Goal: Transaction & Acquisition: Subscribe to service/newsletter

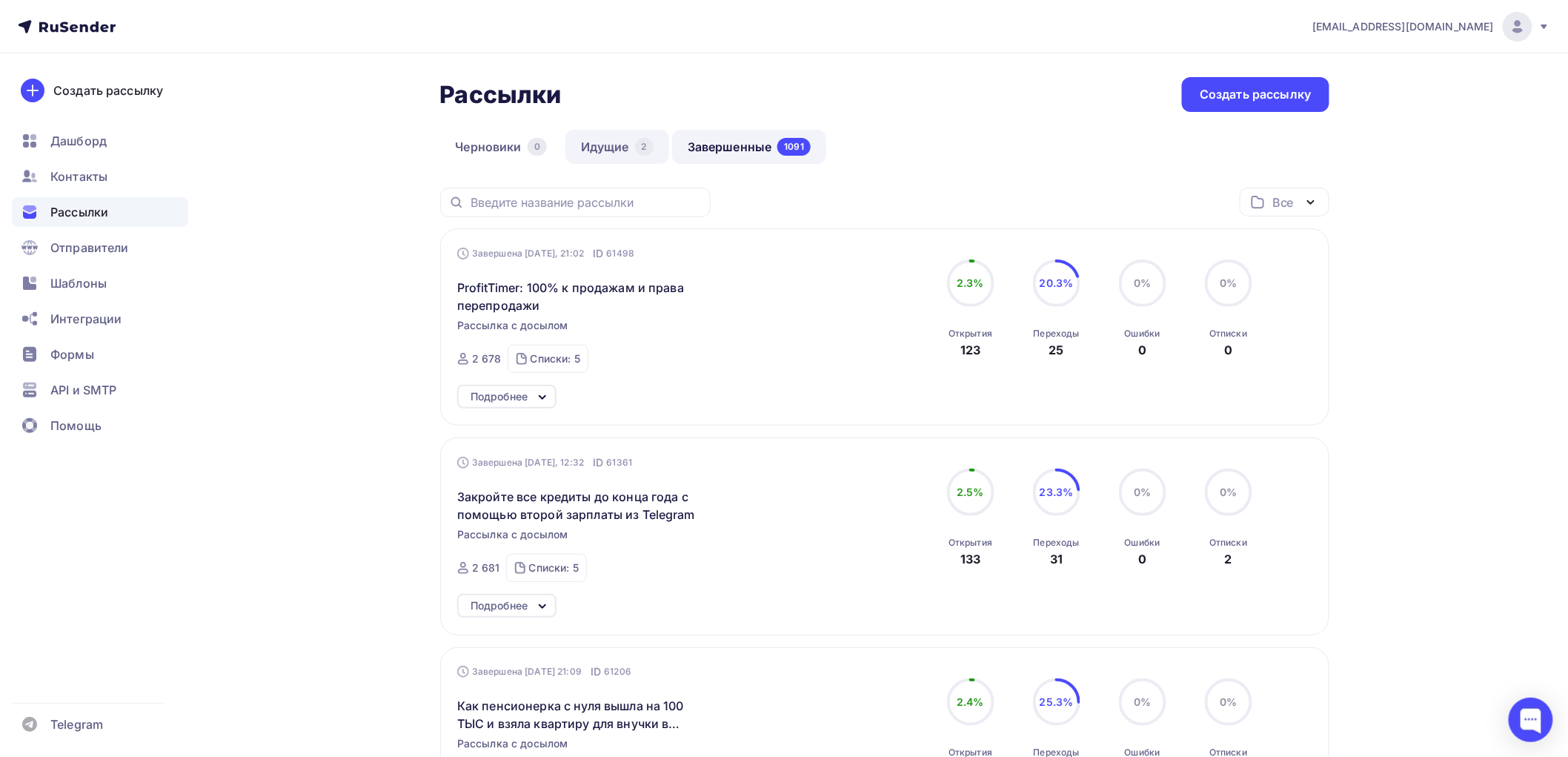
click at [603, 149] on link "Идущие 2" at bounding box center [617, 147] width 104 height 34
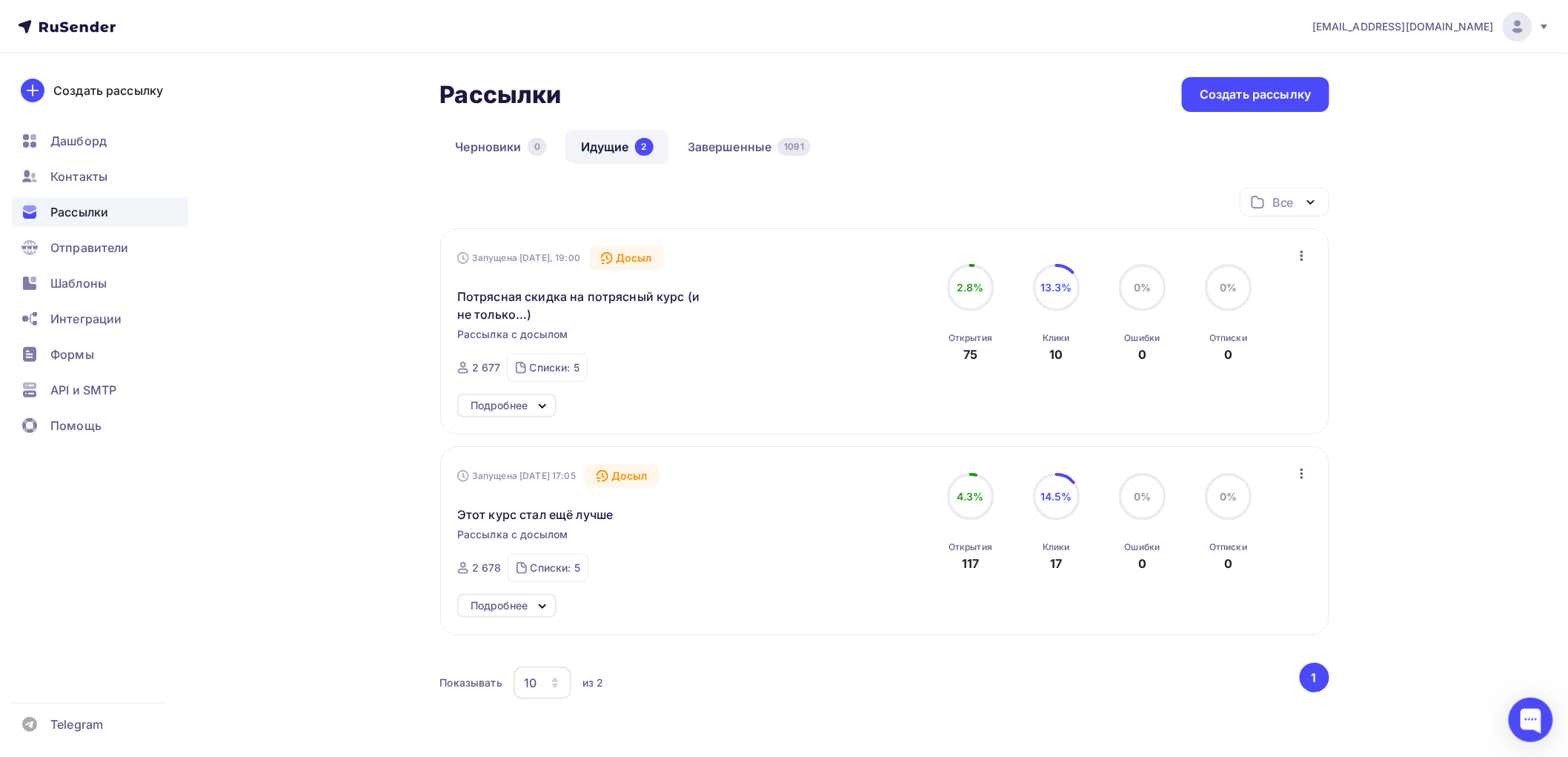
scroll to position [82, 0]
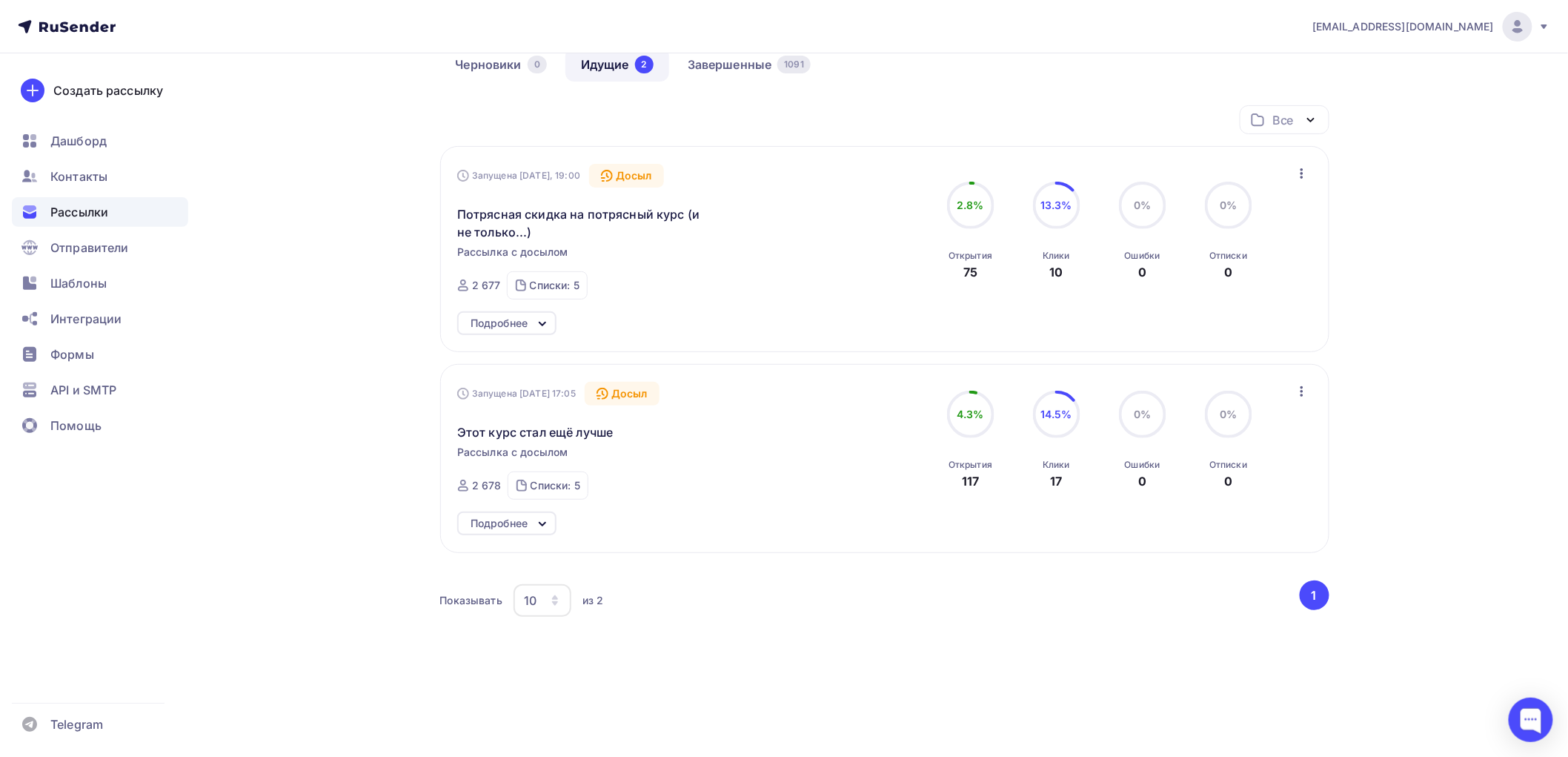
click at [536, 519] on icon at bounding box center [542, 524] width 18 height 18
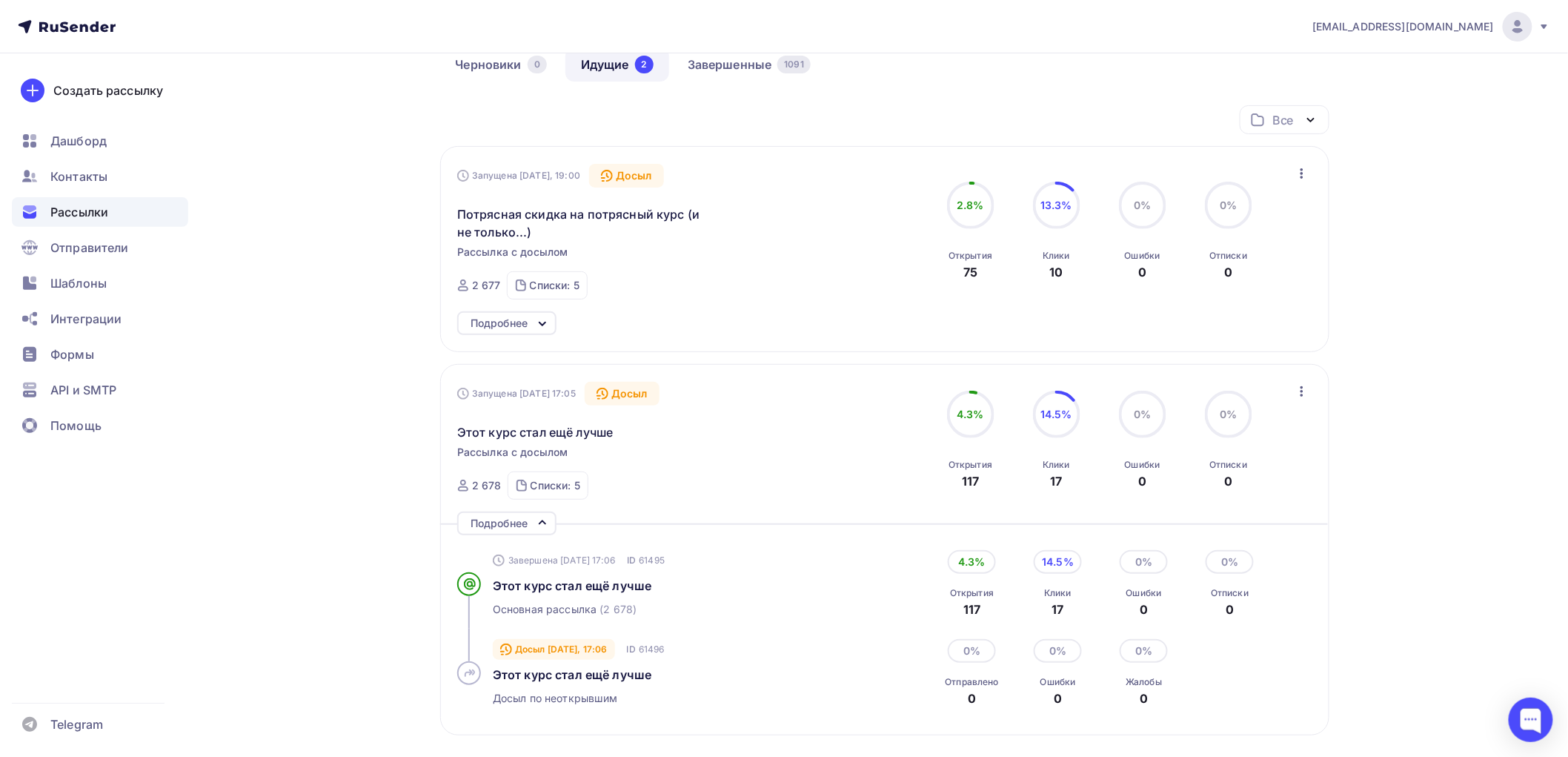
click at [75, 212] on span "Рассылки" at bounding box center [79, 212] width 58 height 18
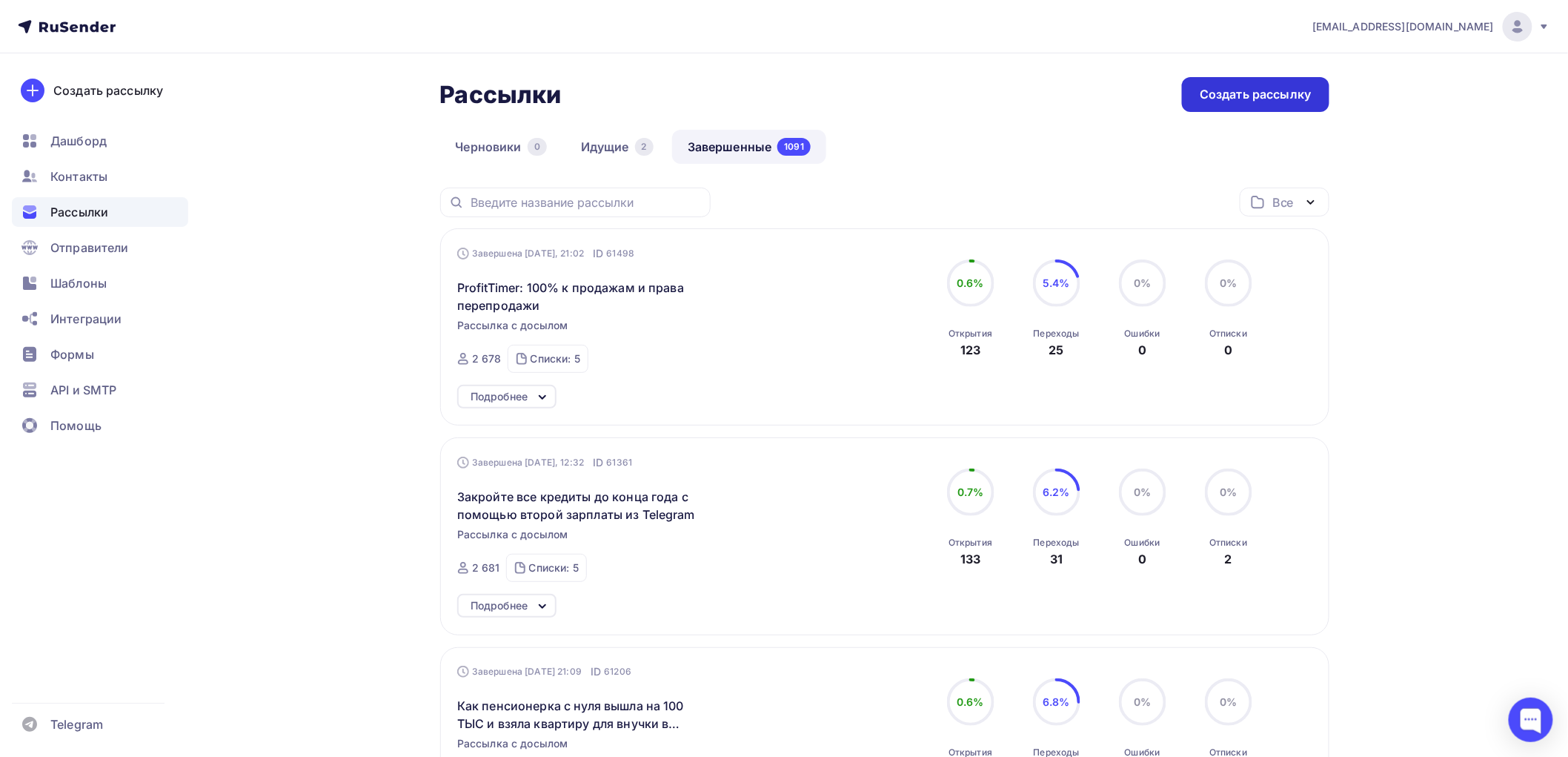
click at [1231, 96] on div "Создать рассылку" at bounding box center [1255, 95] width 111 height 17
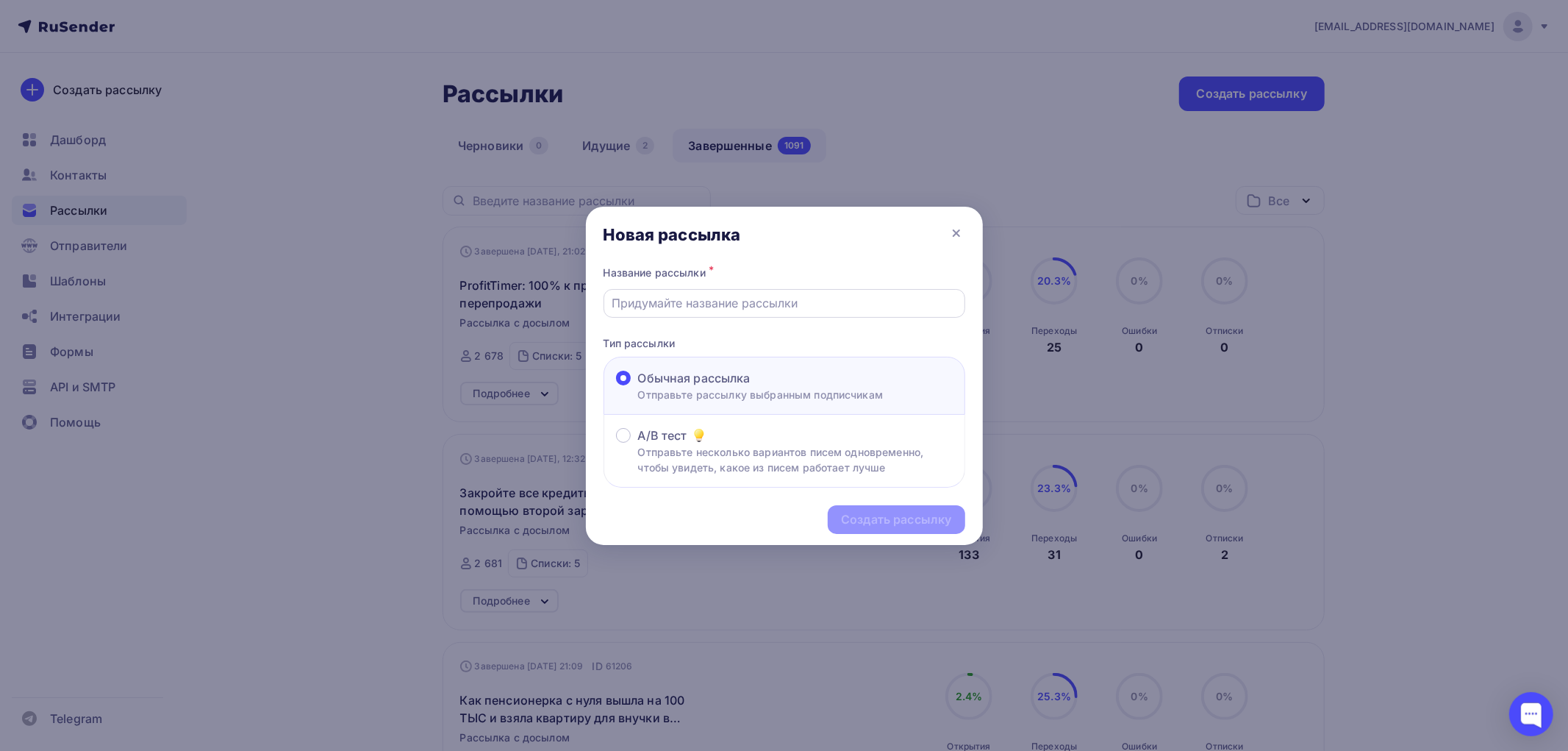
click at [716, 303] on input "text" at bounding box center [784, 302] width 345 height 18
click at [643, 305] on input "Этот комплект продаст любой" at bounding box center [784, 302] width 345 height 18
drag, startPoint x: 826, startPoint y: 304, endPoint x: 606, endPoint y: 306, distance: 220.0
click at [605, 306] on div "Этот видеокомплект продаст любой" at bounding box center [785, 303] width 362 height 28
type input "Этот видеокомплект продаст любой"
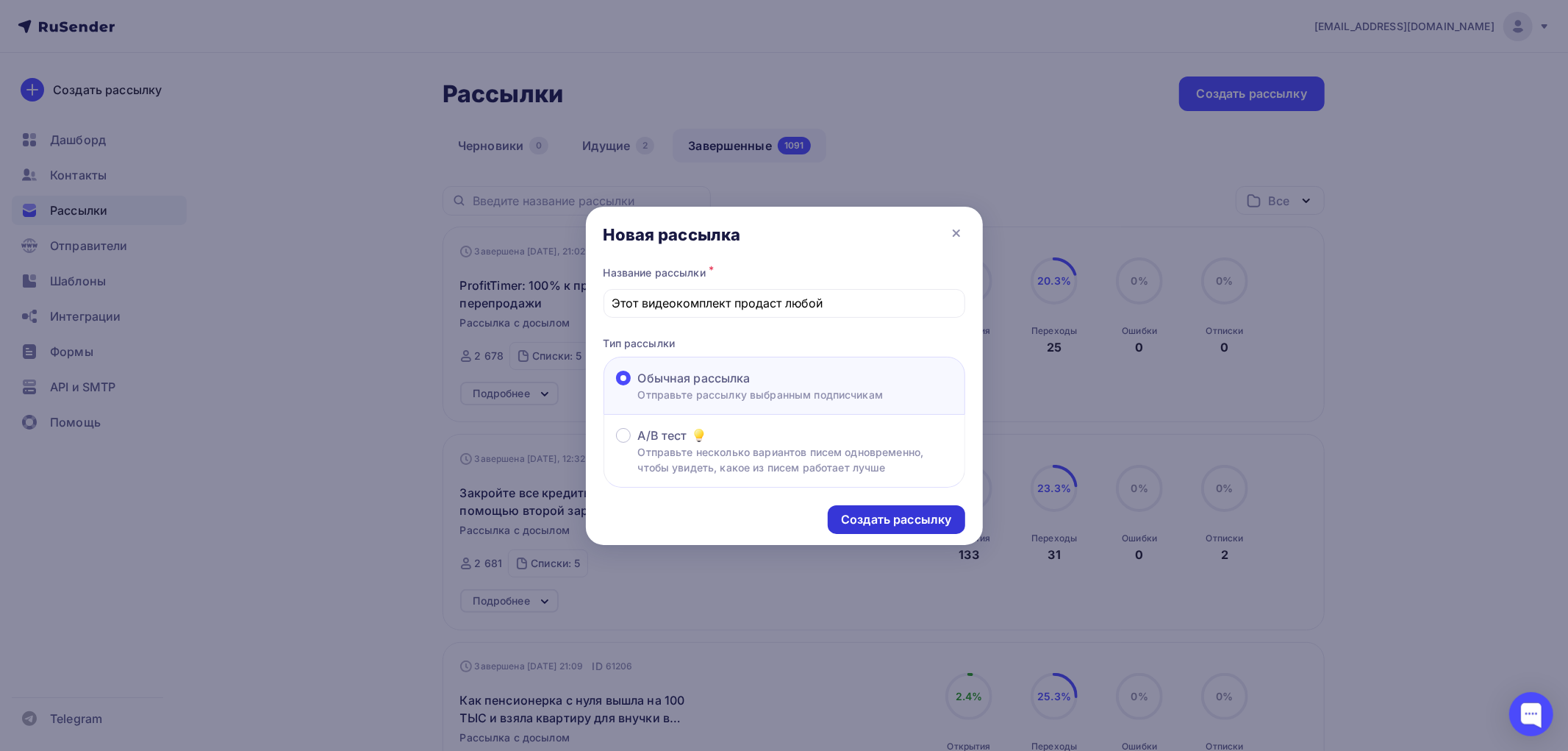
click at [884, 516] on div "Создать рассылку" at bounding box center [896, 519] width 110 height 17
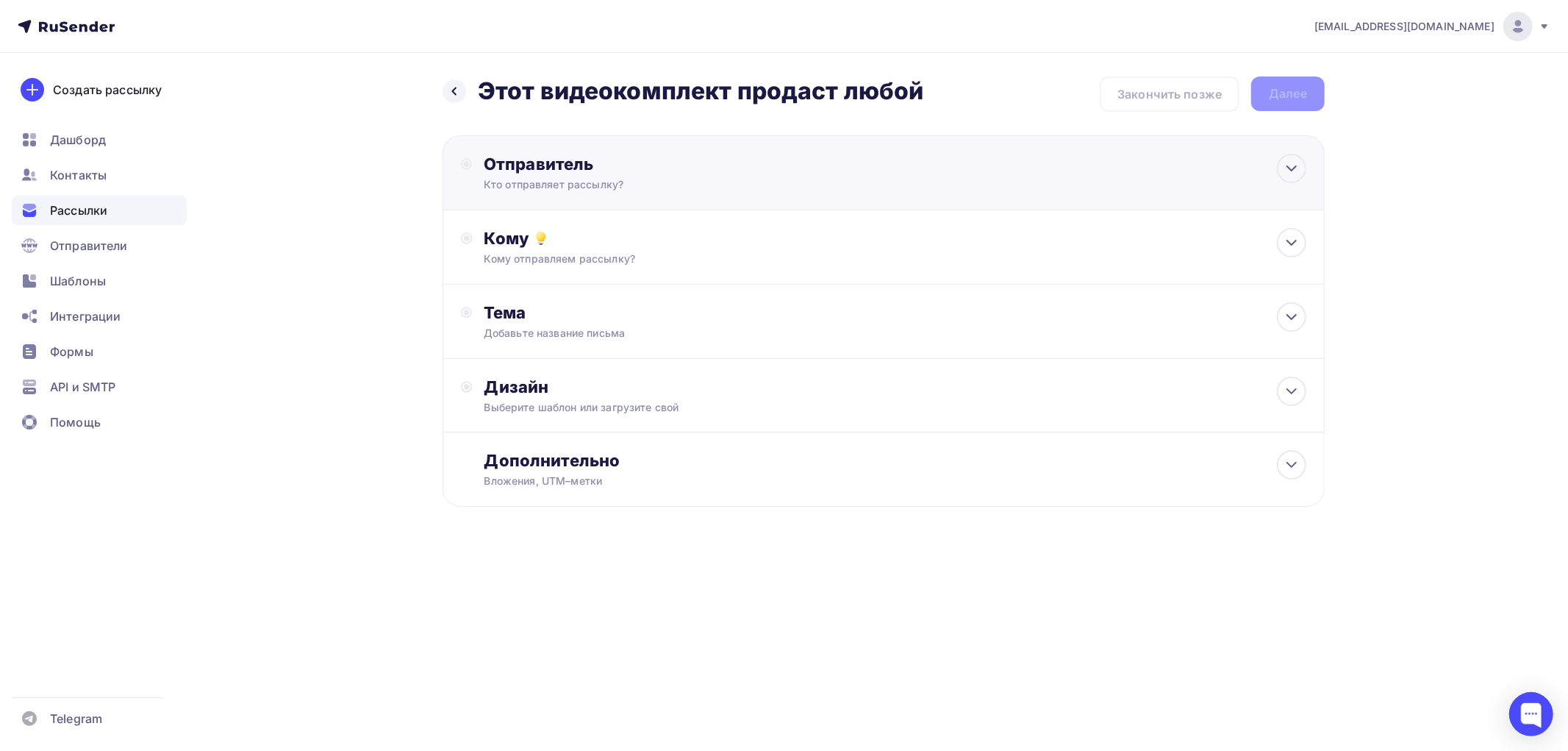
click at [608, 182] on div "Кто отправляет рассылку?" at bounding box center [627, 184] width 287 height 15
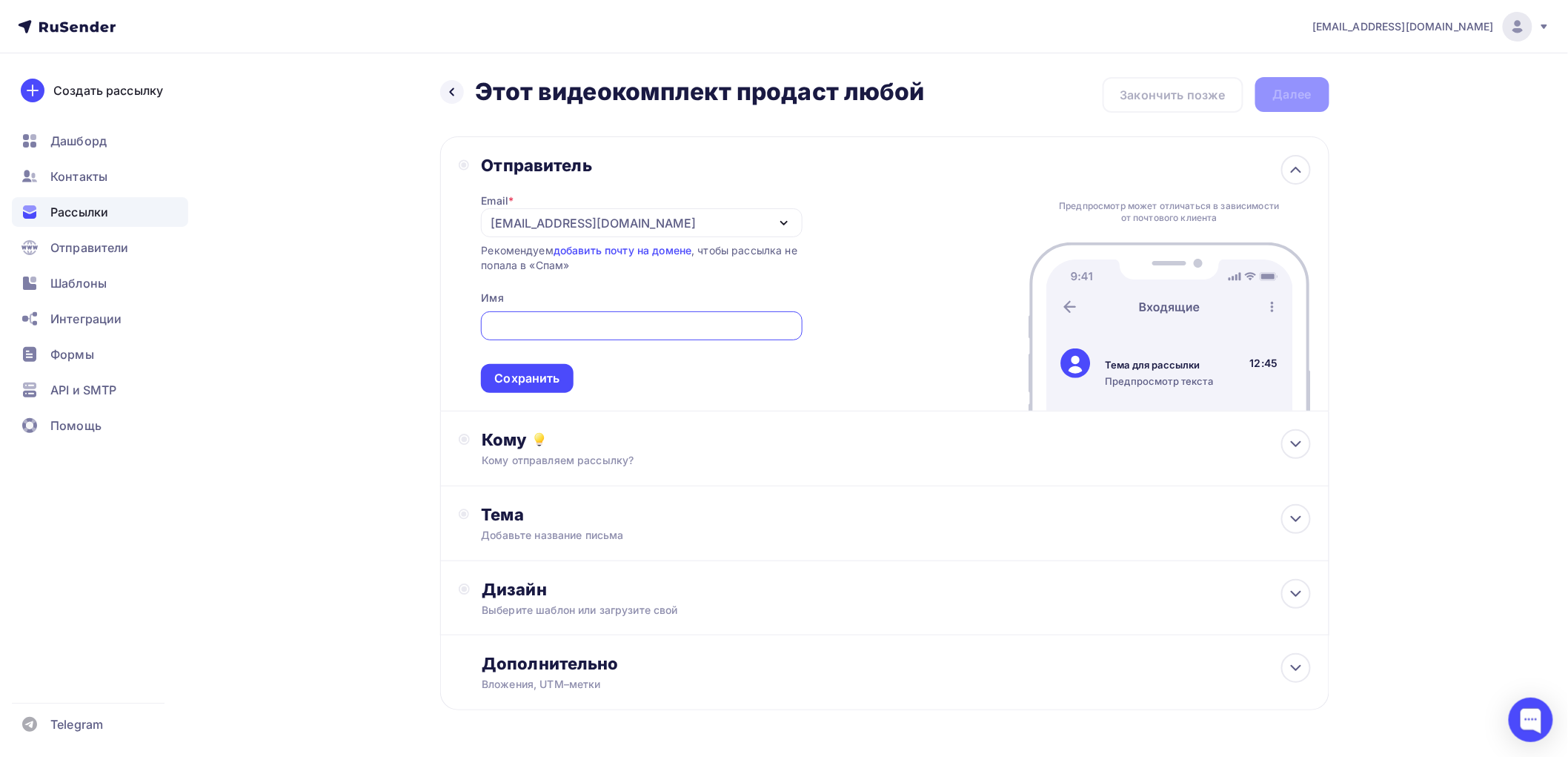
click at [561, 223] on div "[EMAIL_ADDRESS][DOMAIN_NAME]" at bounding box center [593, 223] width 205 height 18
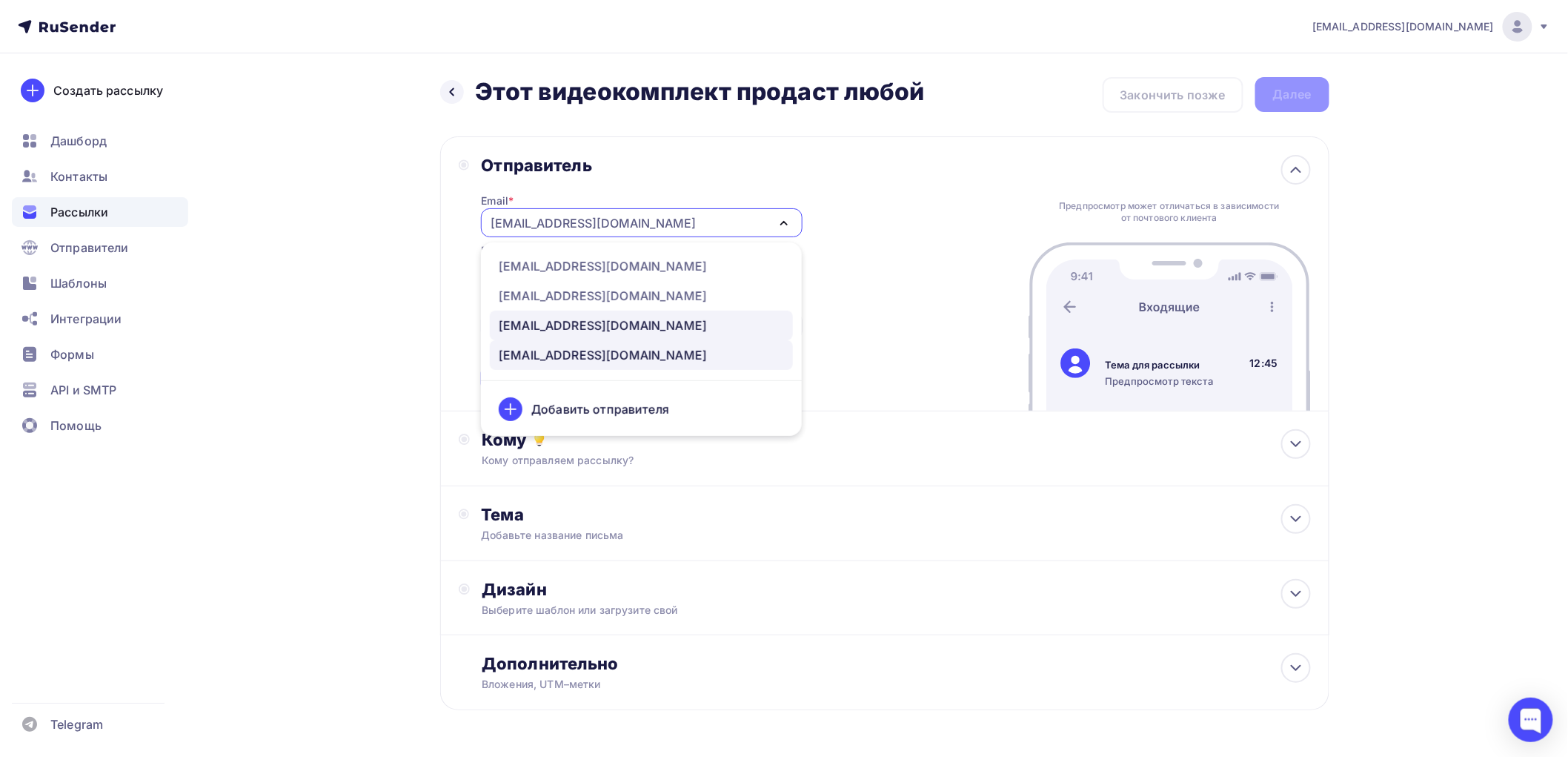
click at [565, 320] on div "[EMAIL_ADDRESS][DOMAIN_NAME]" at bounding box center [603, 325] width 209 height 18
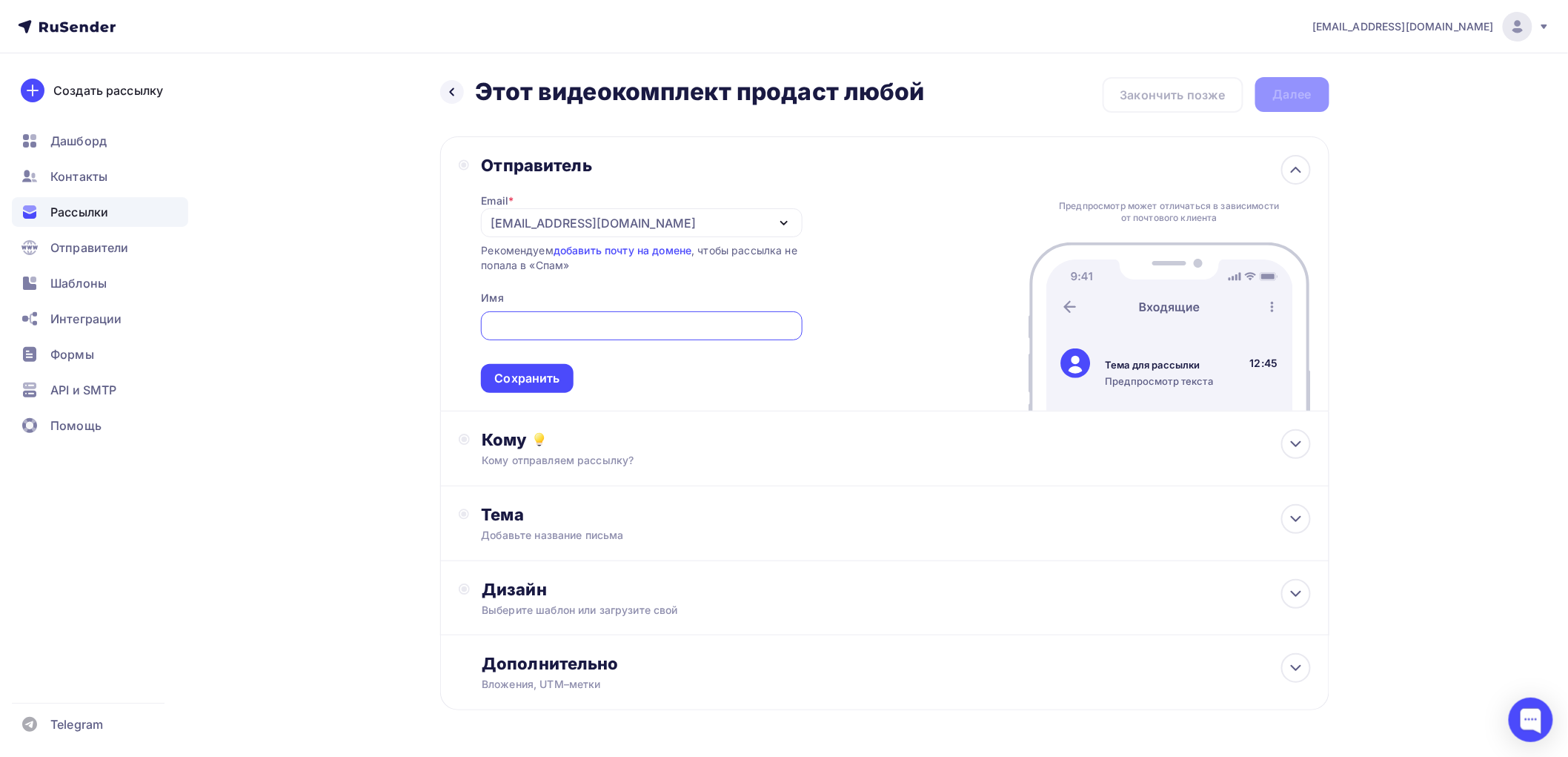
click at [546, 327] on input "text" at bounding box center [642, 326] width 304 height 18
type input "[PERSON_NAME]"
click at [541, 373] on div "Сохранить" at bounding box center [527, 378] width 65 height 17
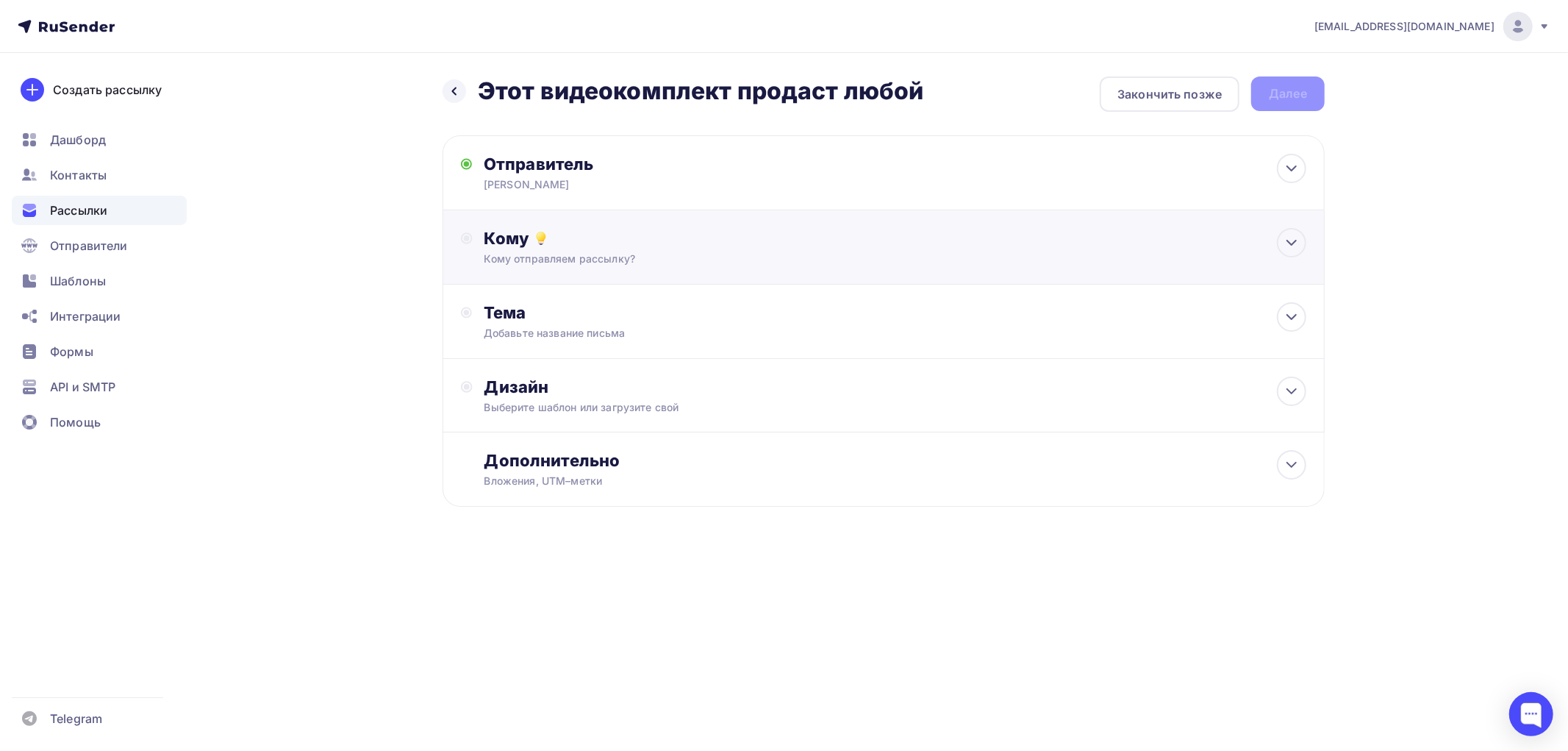
click at [522, 245] on div "Кому" at bounding box center [896, 238] width 822 height 21
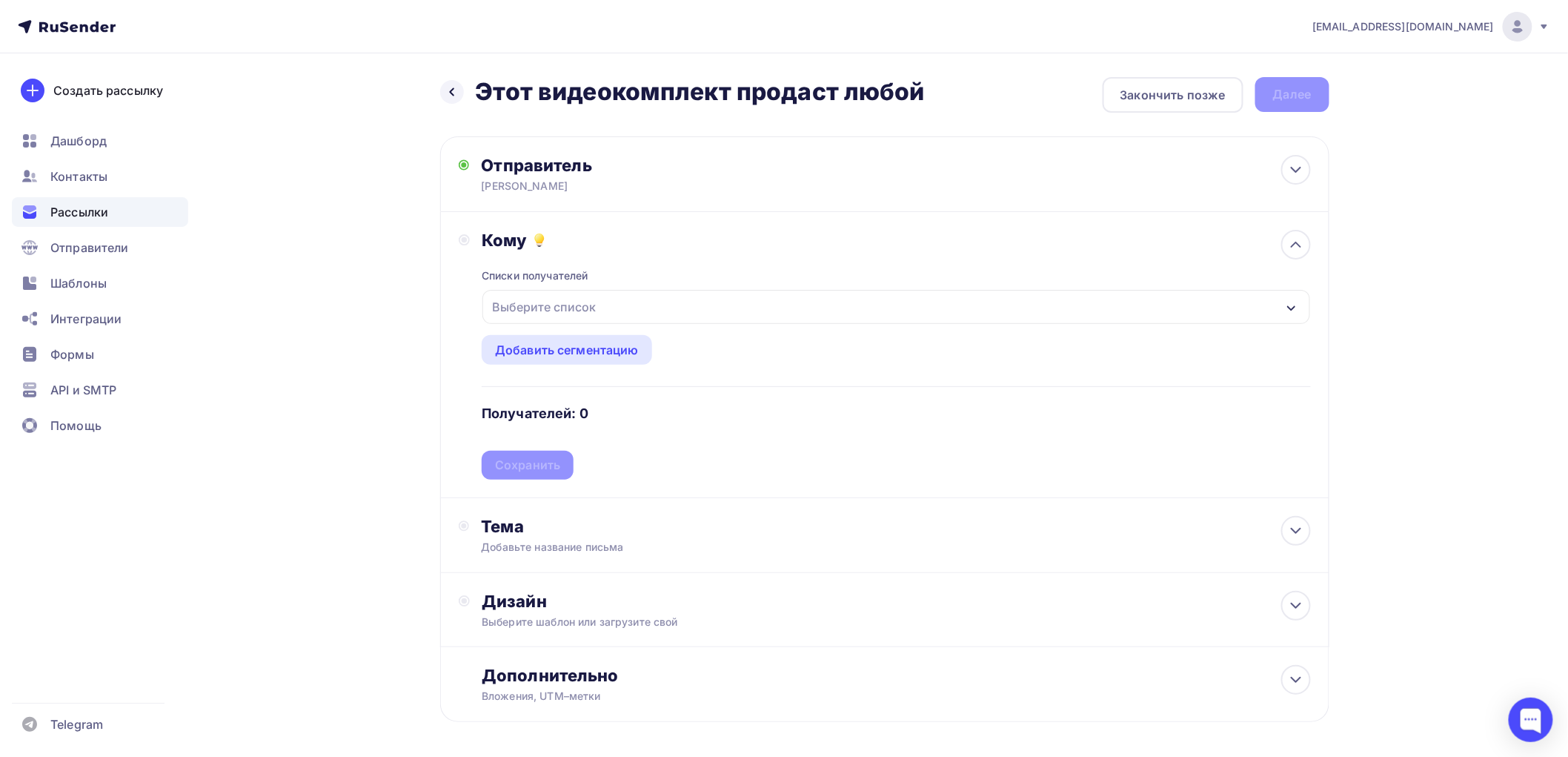
click at [567, 302] on div "Выберите список" at bounding box center [544, 306] width 116 height 26
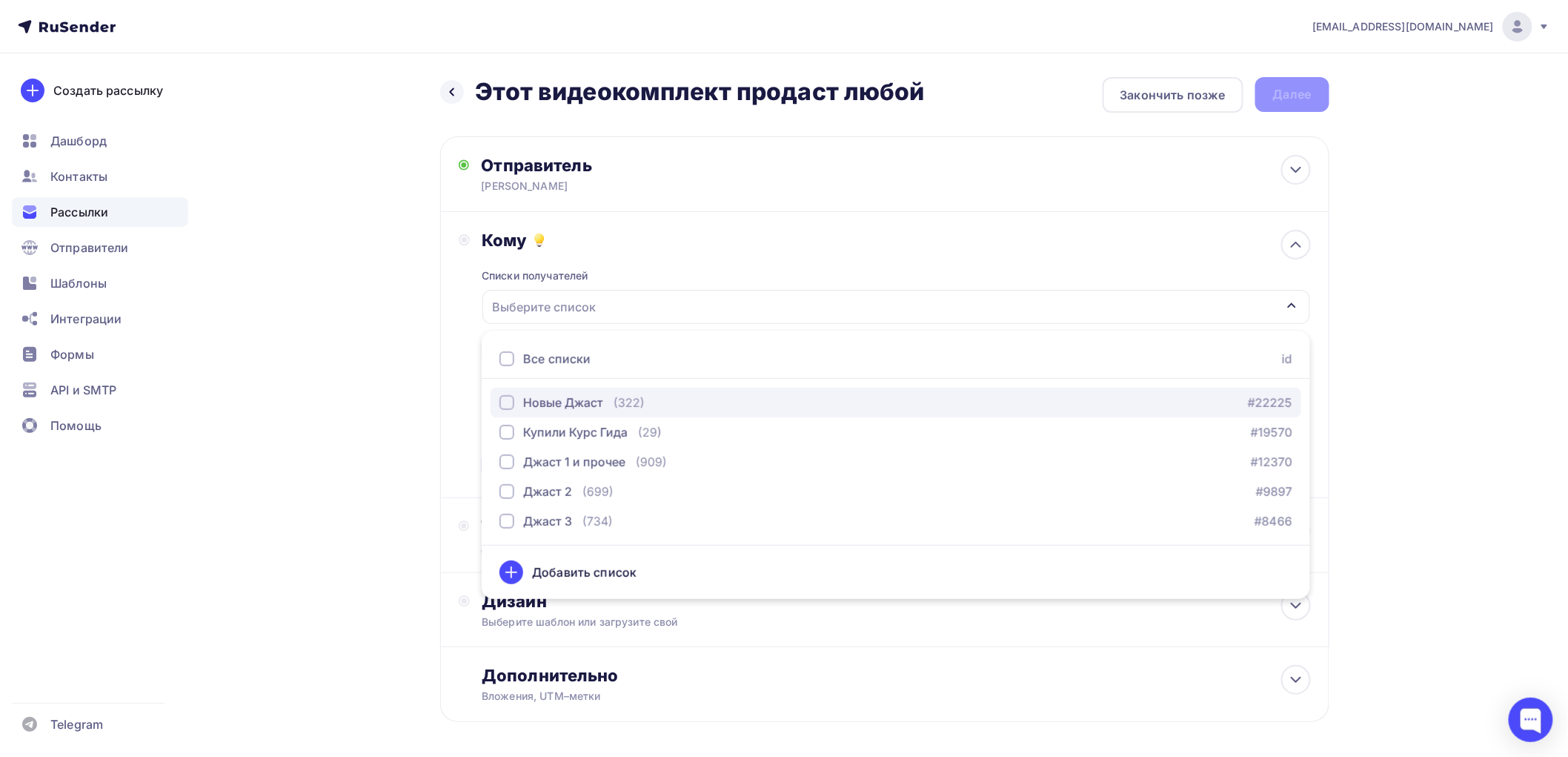
click at [511, 403] on div "button" at bounding box center [506, 402] width 15 height 15
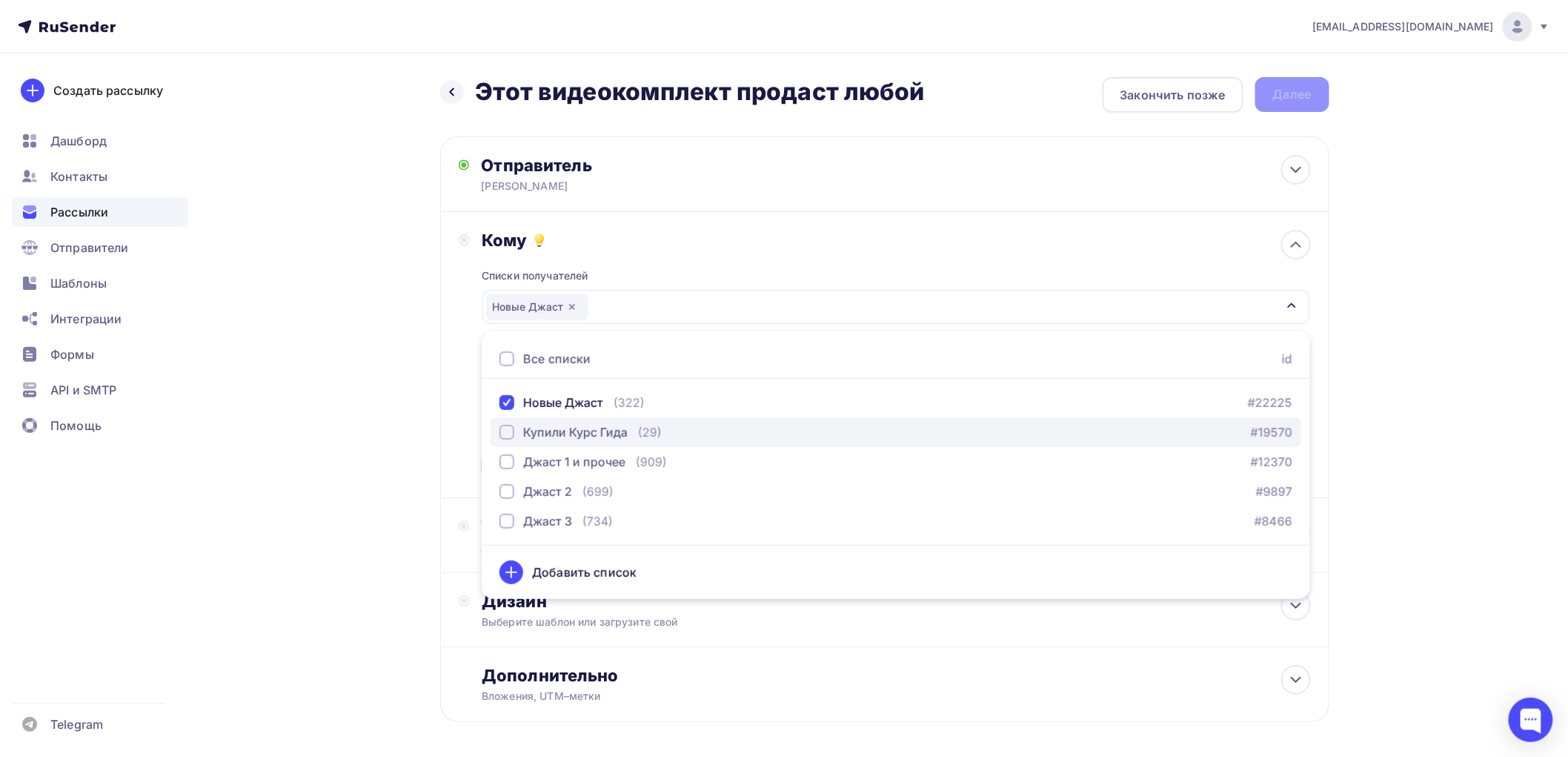
click at [509, 431] on div "button" at bounding box center [506, 432] width 15 height 15
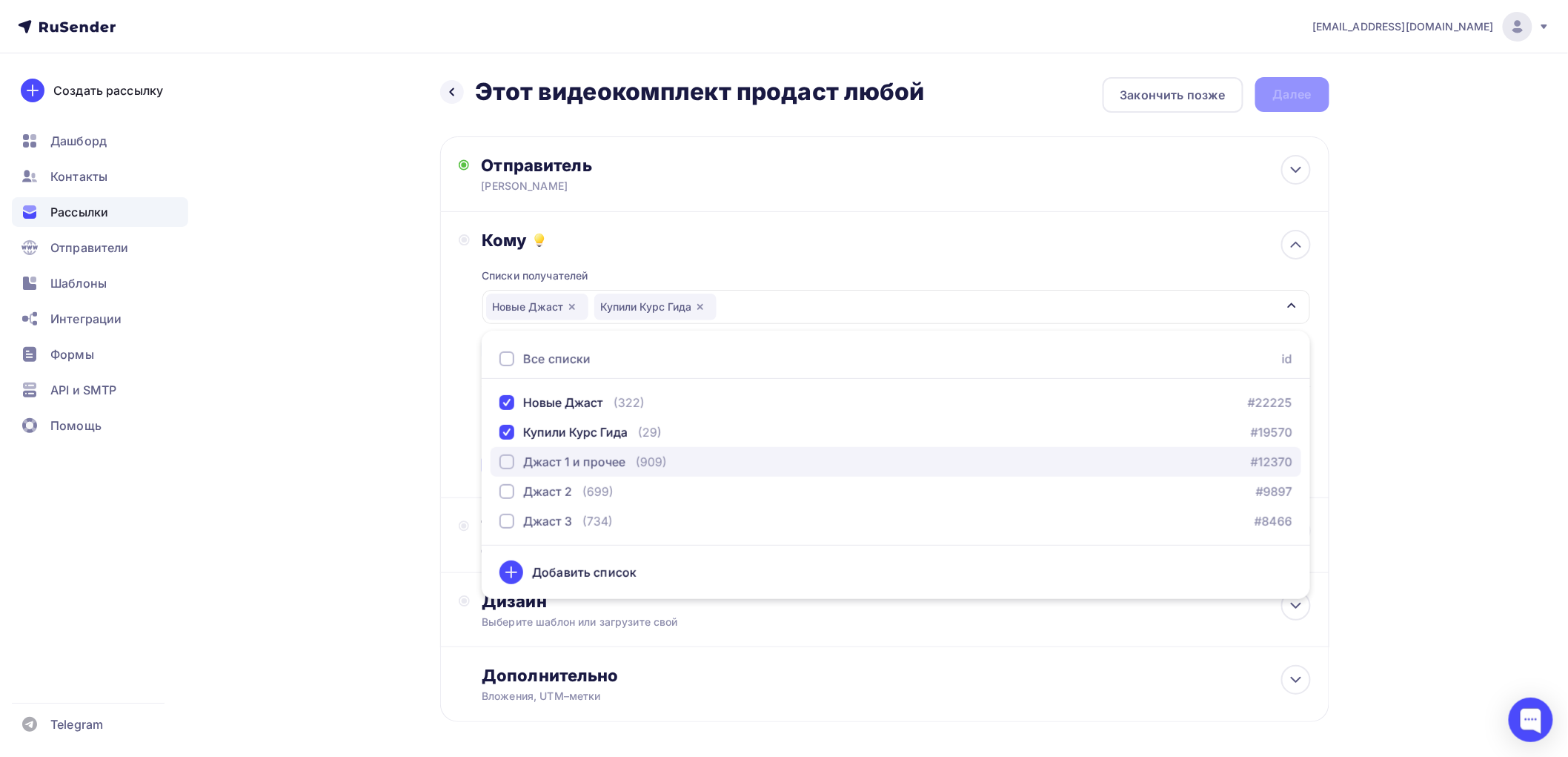
click at [505, 461] on div "button" at bounding box center [506, 461] width 15 height 15
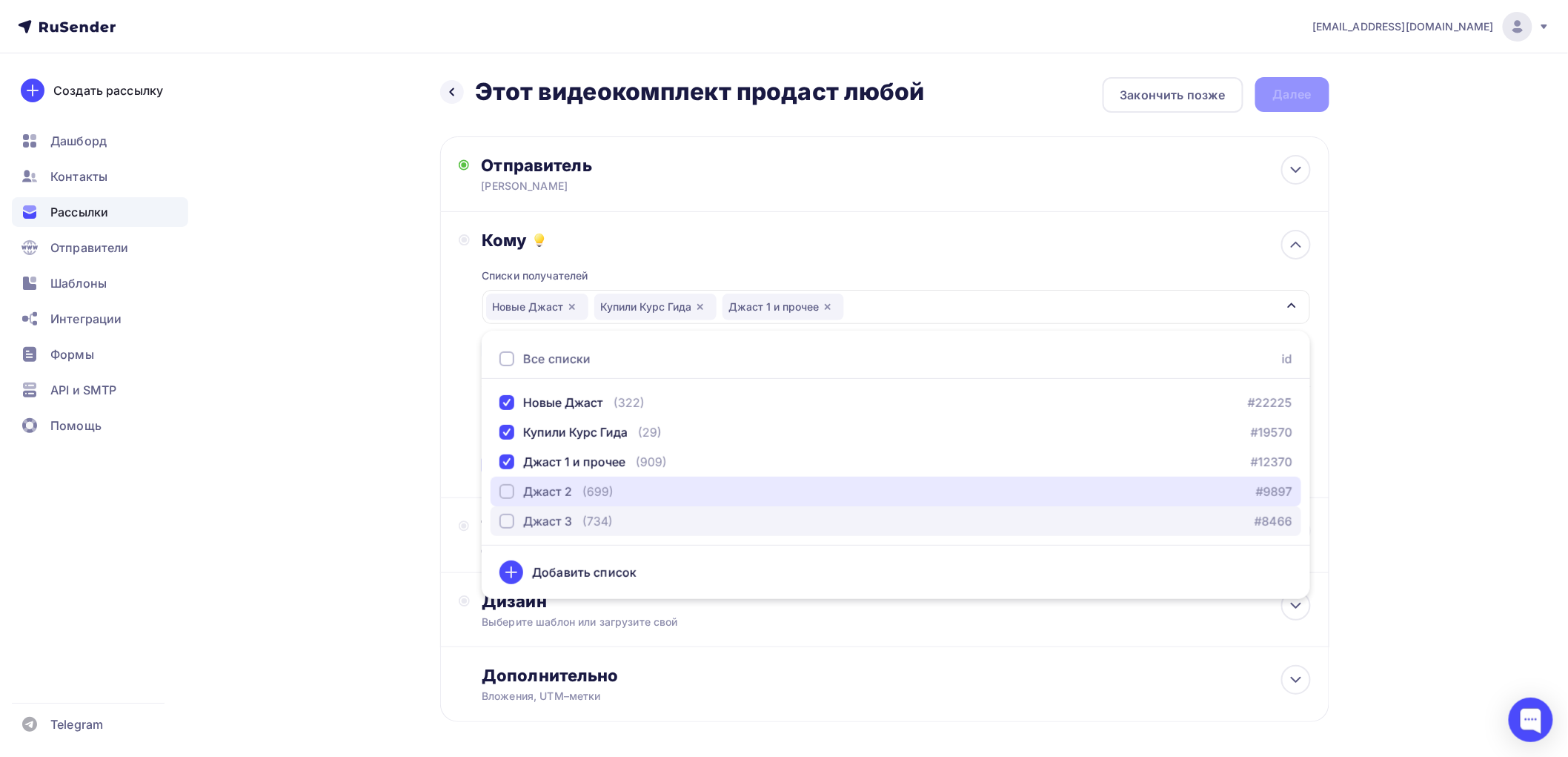
drag, startPoint x: 507, startPoint y: 492, endPoint x: 507, endPoint y: 510, distance: 18.0
click at [507, 493] on div "button" at bounding box center [506, 491] width 15 height 15
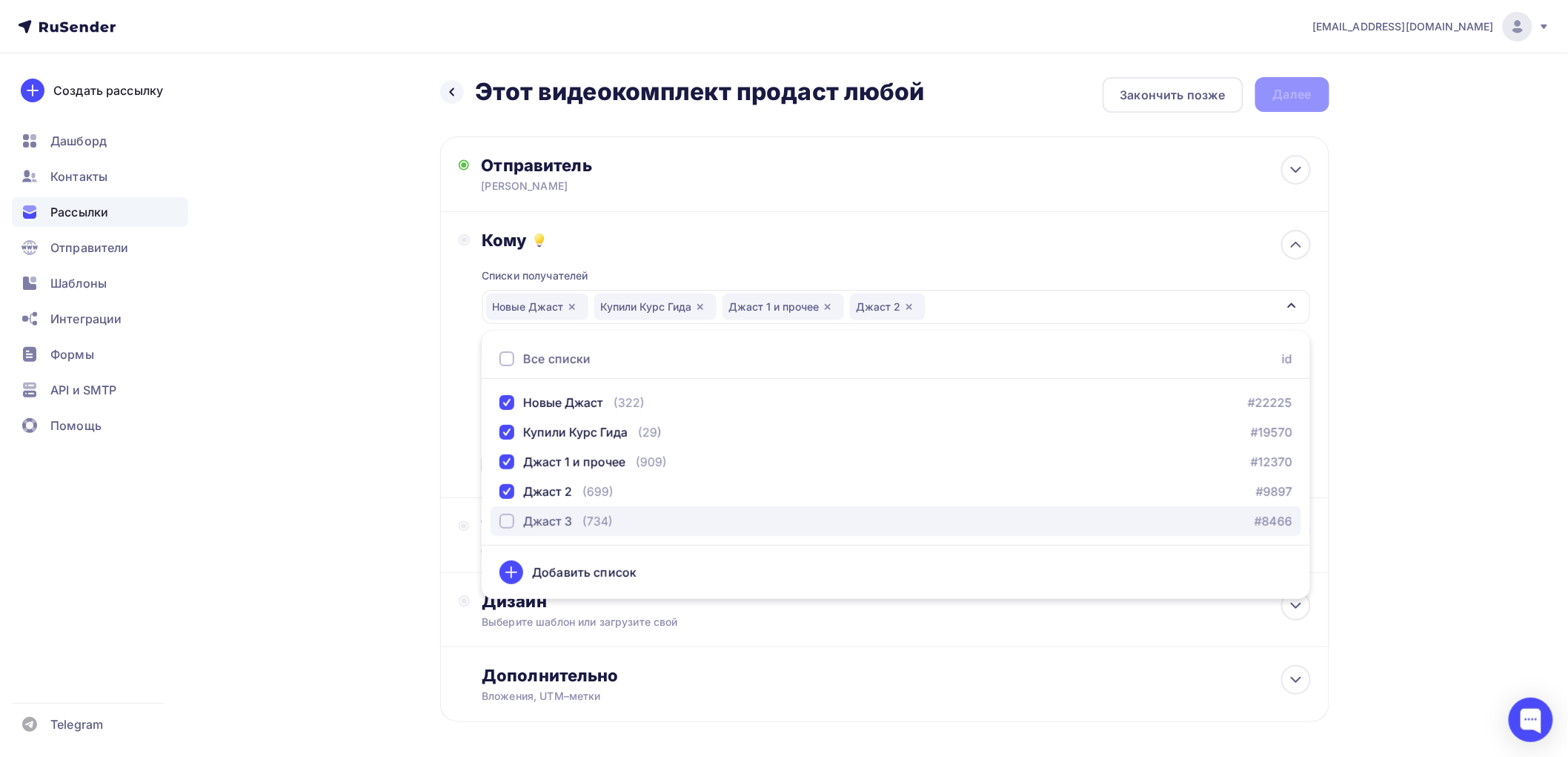
click at [509, 520] on div "button" at bounding box center [506, 520] width 15 height 15
click at [430, 527] on div "Назад Этот видеокомплект продаст любой Этот видеокомплект продаст любой Закончи…" at bounding box center [784, 435] width 1214 height 764
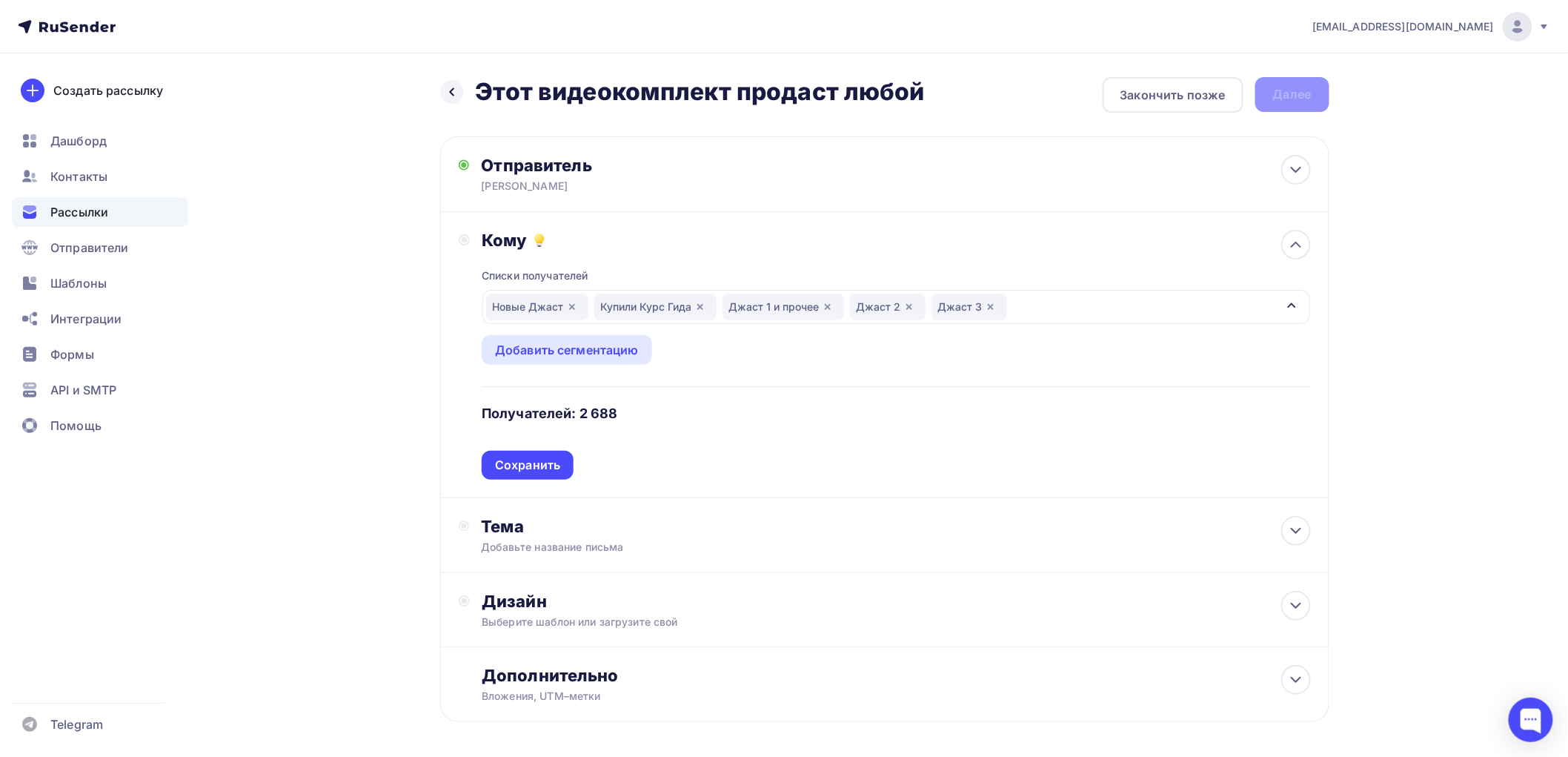
click at [534, 461] on div "Сохранить" at bounding box center [527, 465] width 65 height 17
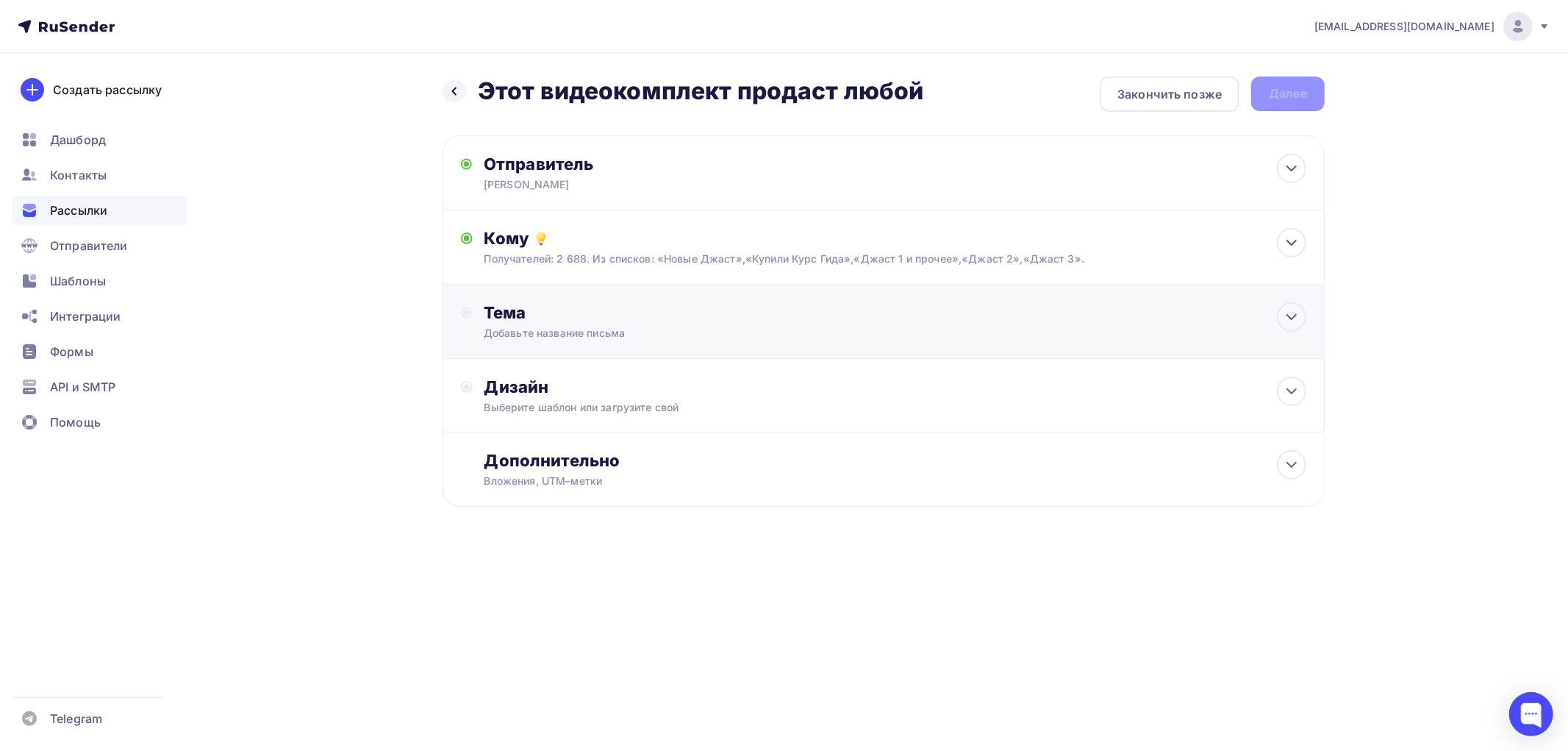
click at [519, 305] on div "Тема" at bounding box center [629, 312] width 290 height 21
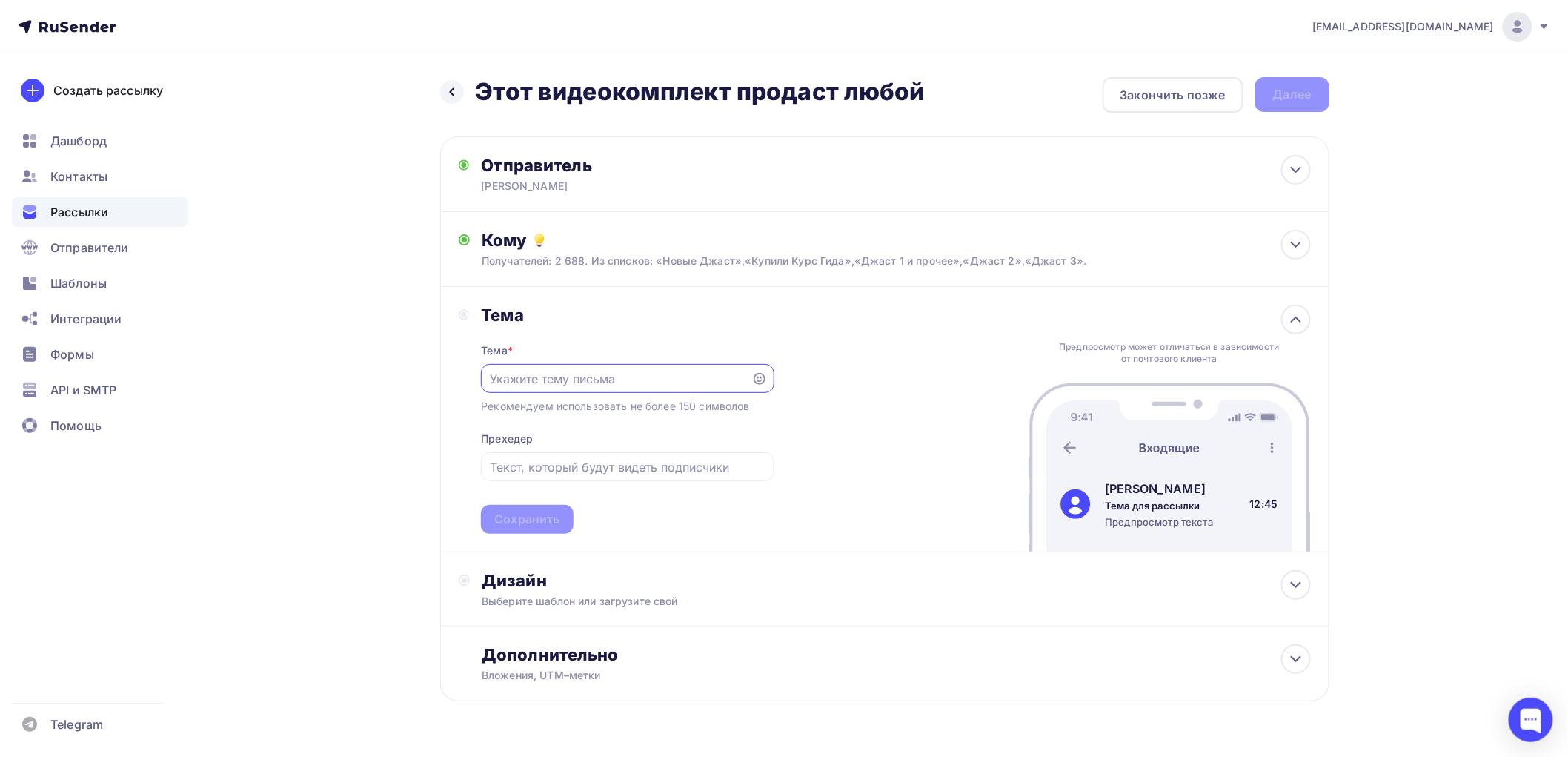
paste input "Этот видеокомплект продаст любой"
type input "Этот видеокомплект продаст любой"
click at [516, 513] on div "Сохранить" at bounding box center [527, 519] width 65 height 17
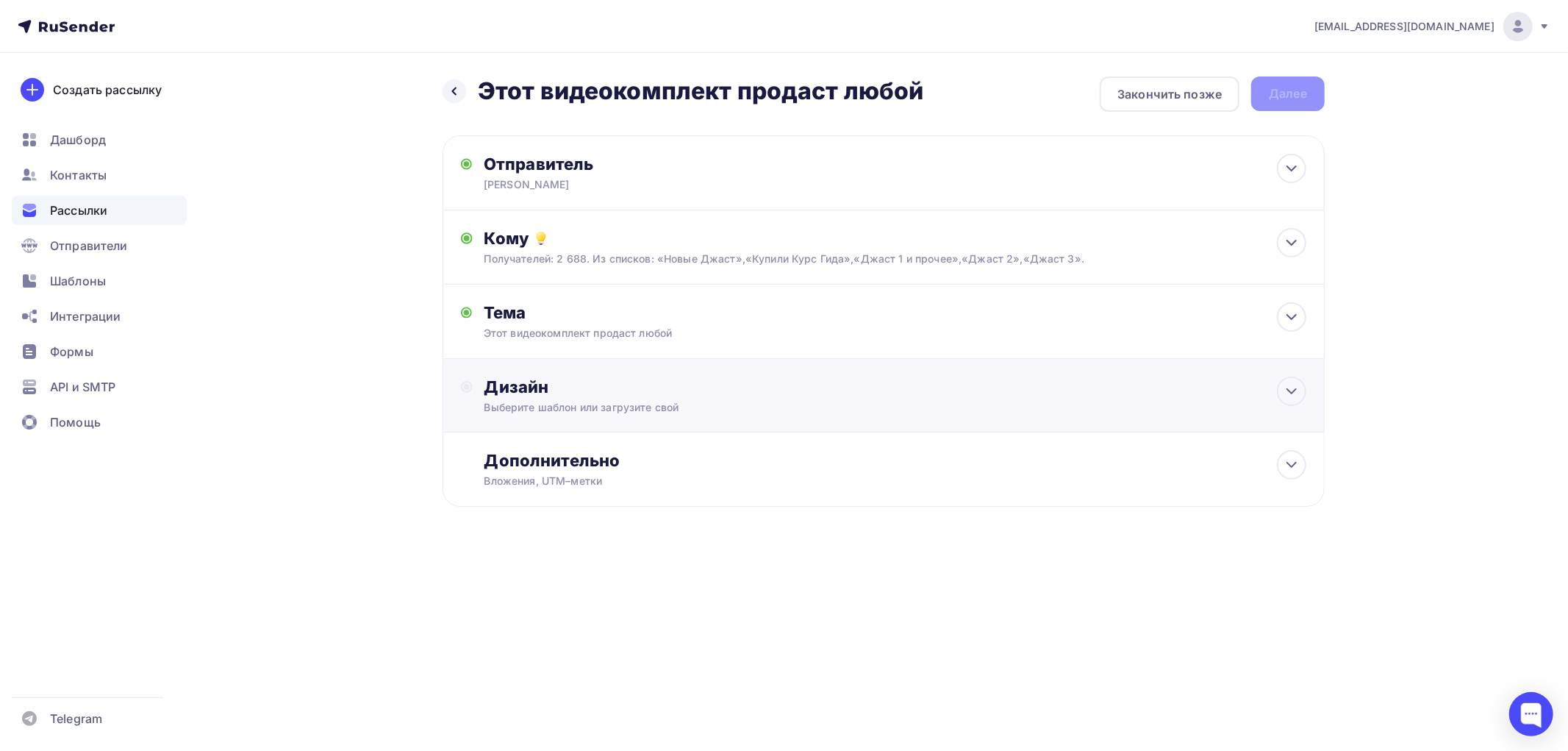
click at [505, 394] on div "Дизайн" at bounding box center [896, 386] width 822 height 21
click at [533, 452] on div "Выбрать шаблон" at bounding box center [549, 447] width 102 height 17
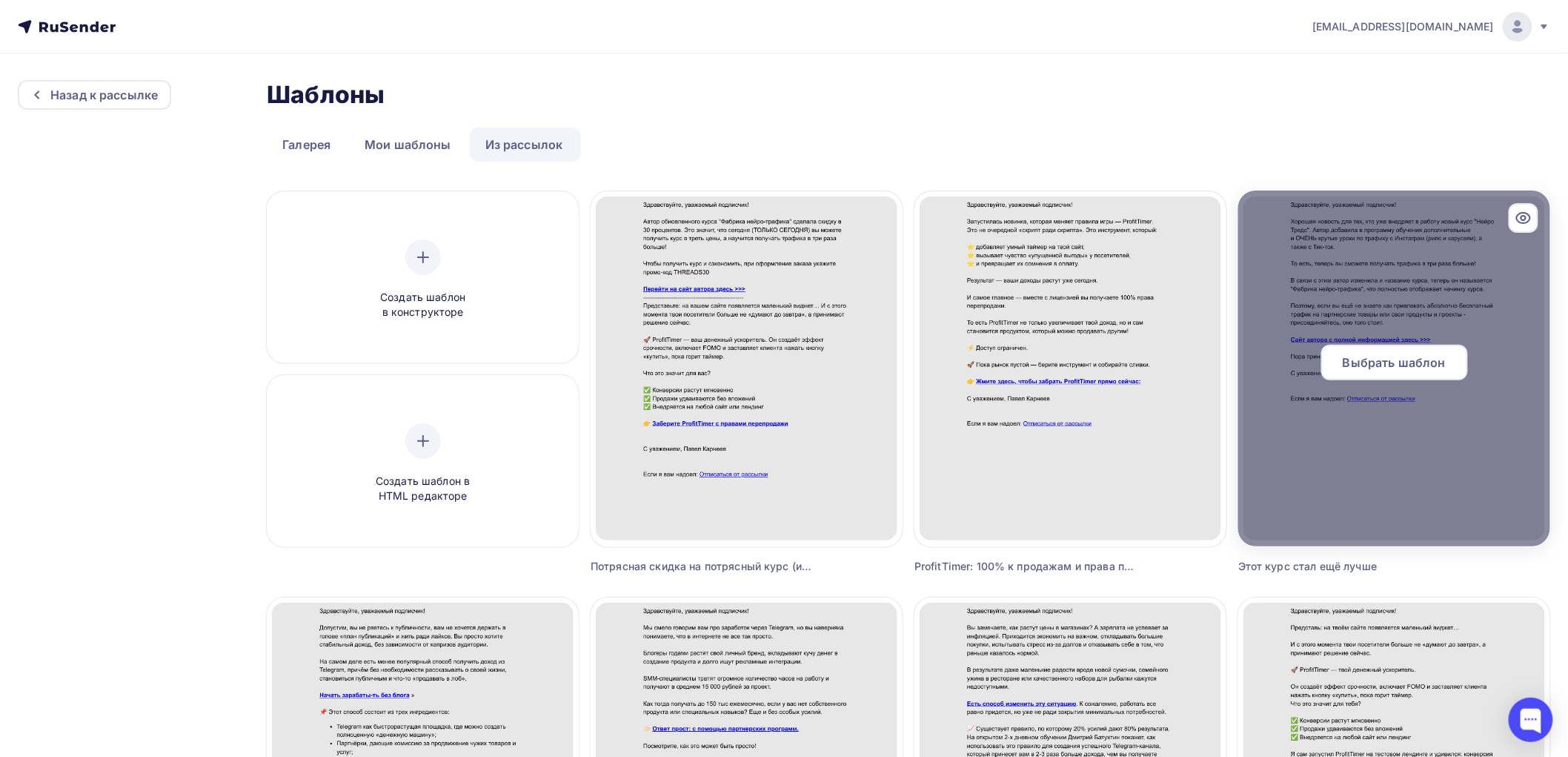
click at [1384, 367] on span "Выбрать шаблон" at bounding box center [1394, 362] width 103 height 18
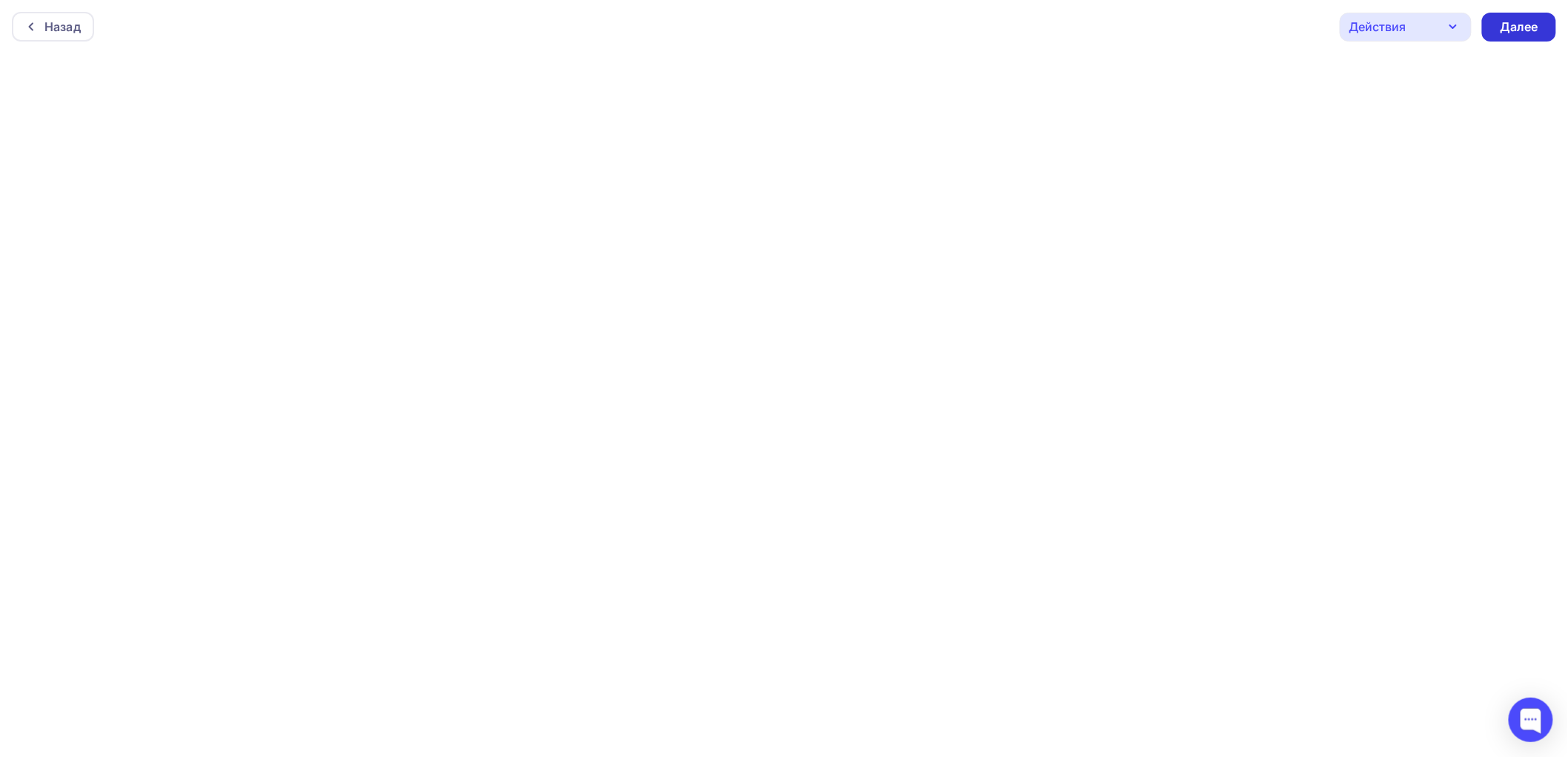
click at [1530, 28] on div "Далее" at bounding box center [1519, 27] width 39 height 17
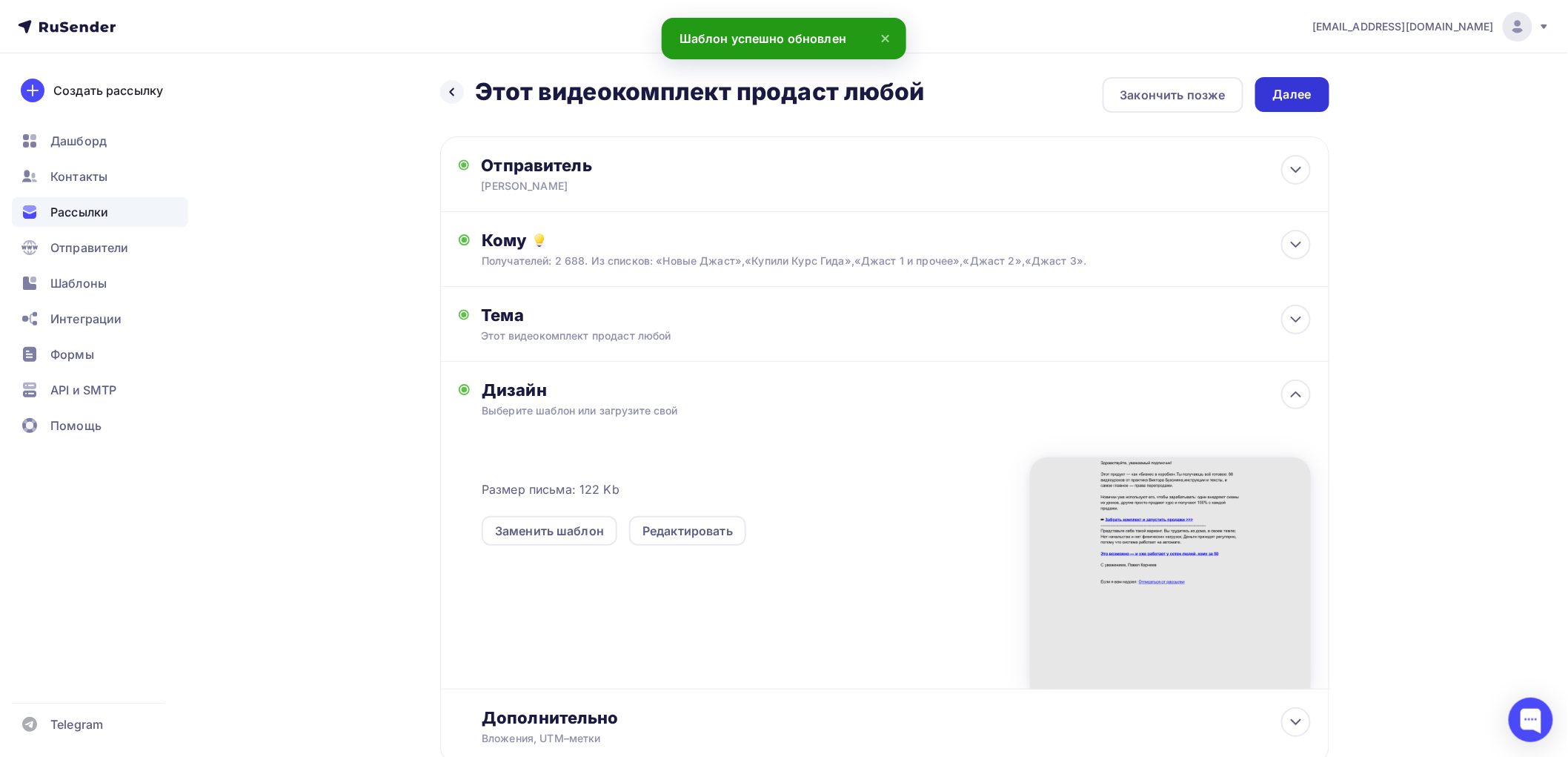
click at [1301, 92] on div "Далее" at bounding box center [1293, 95] width 39 height 17
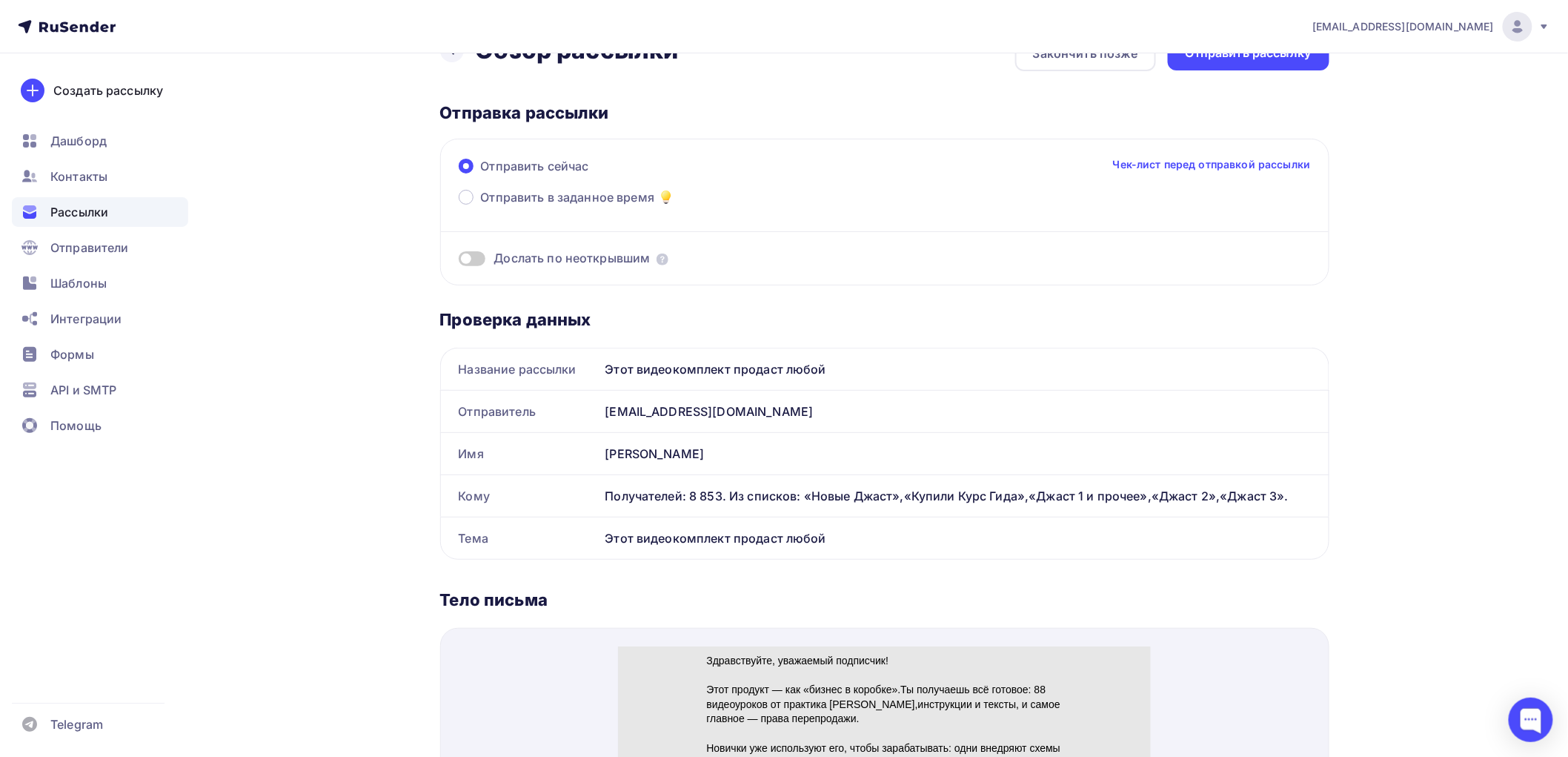
scroll to position [82, 0]
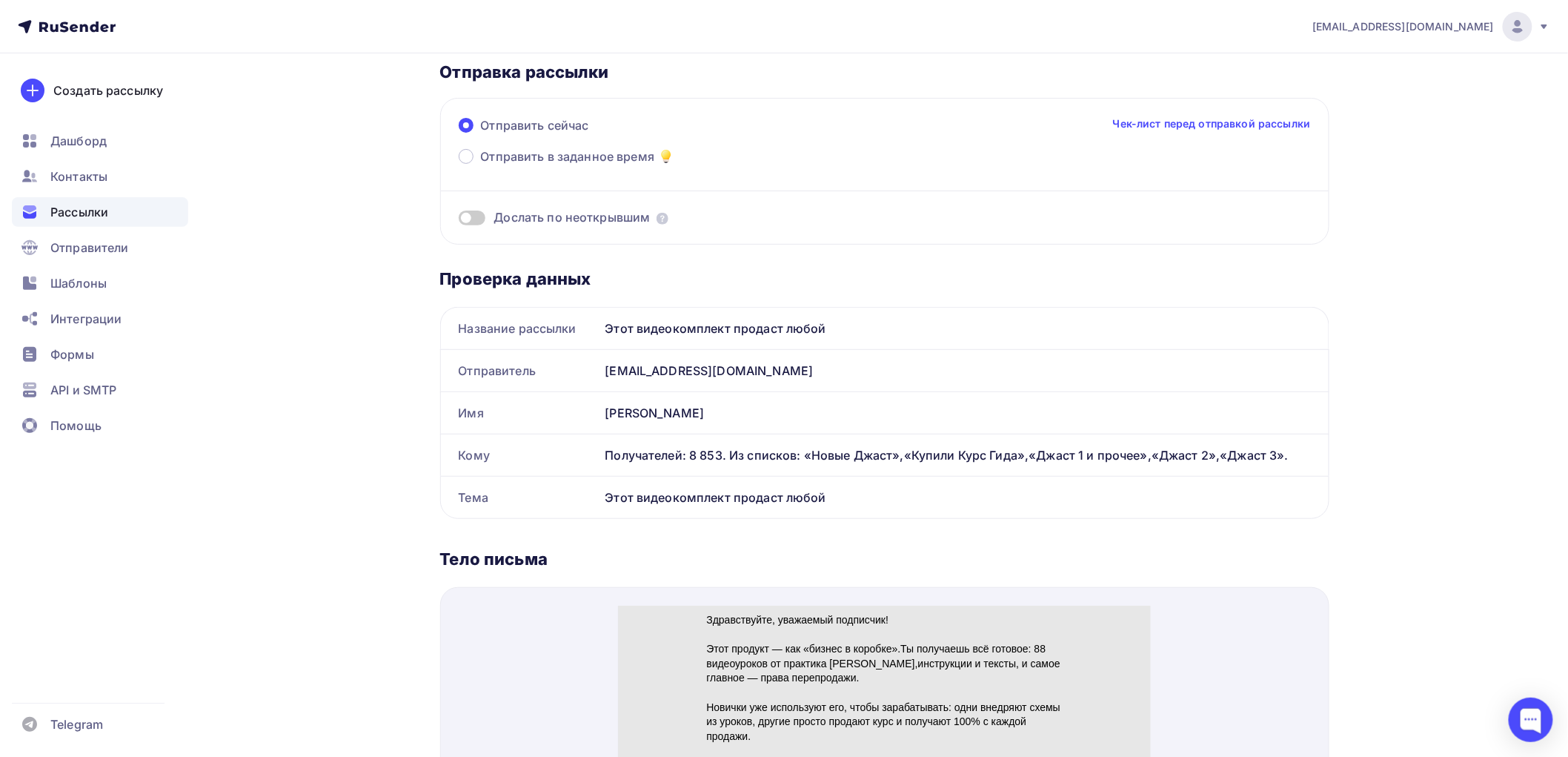
click at [480, 211] on span at bounding box center [472, 217] width 26 height 15
click at [459, 220] on input "checkbox" at bounding box center [459, 220] width 0 height 0
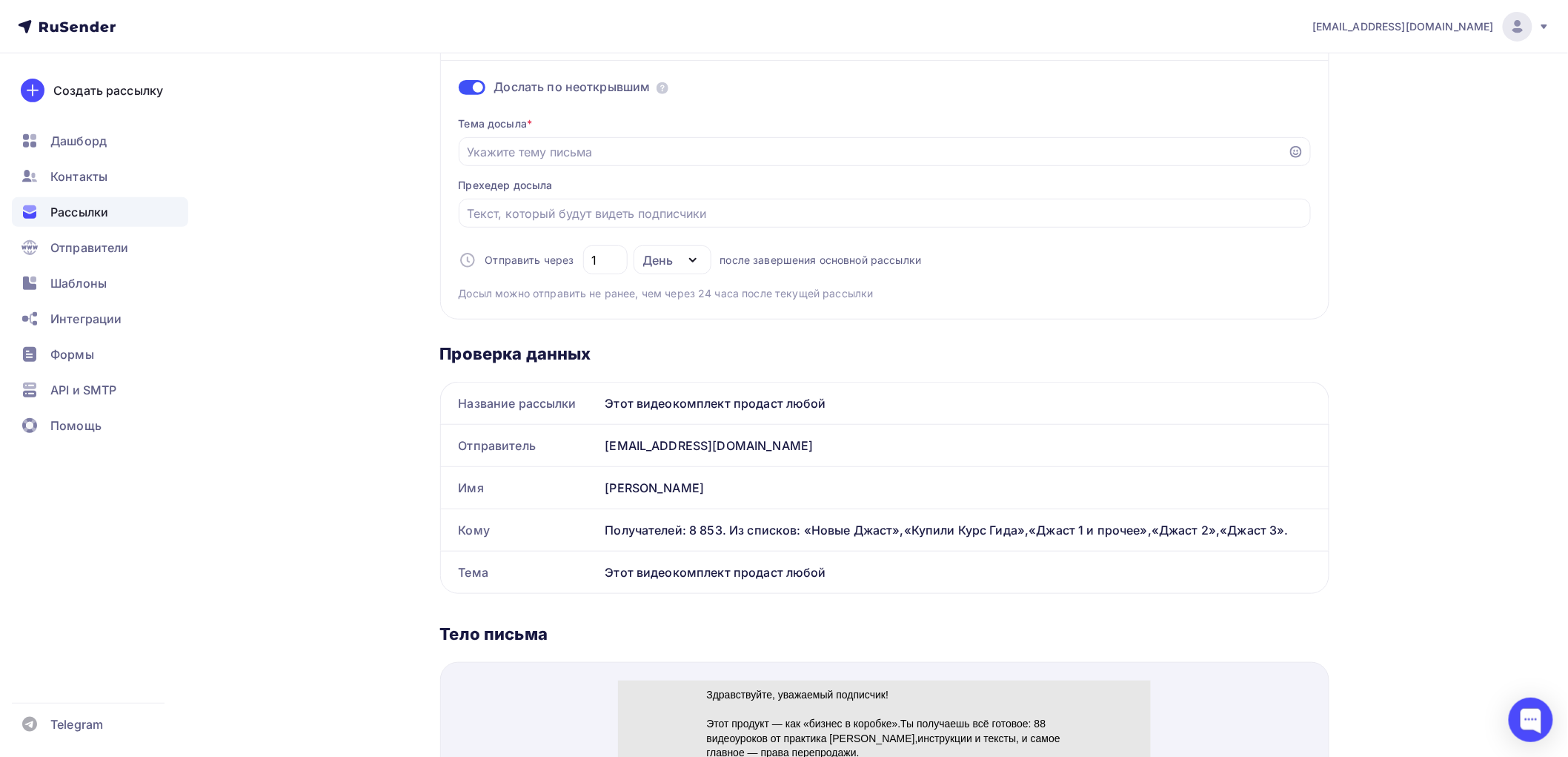
scroll to position [247, 0]
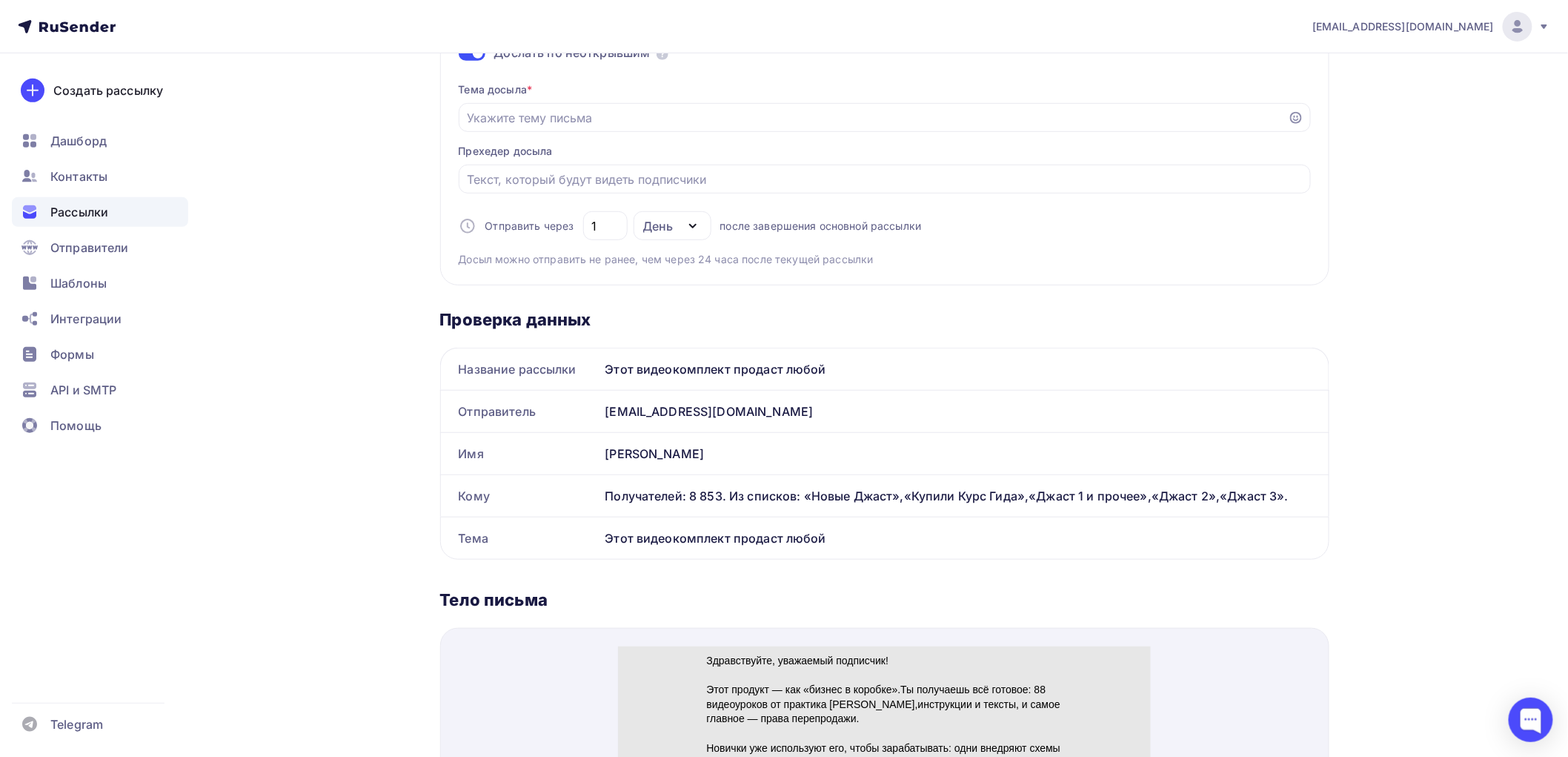
drag, startPoint x: 838, startPoint y: 368, endPoint x: 648, endPoint y: 382, distance: 190.5
click at [606, 378] on div "Этот видеокомплект продаст любой" at bounding box center [964, 369] width 729 height 42
copy div "Этот видеокомплект продаст любой"
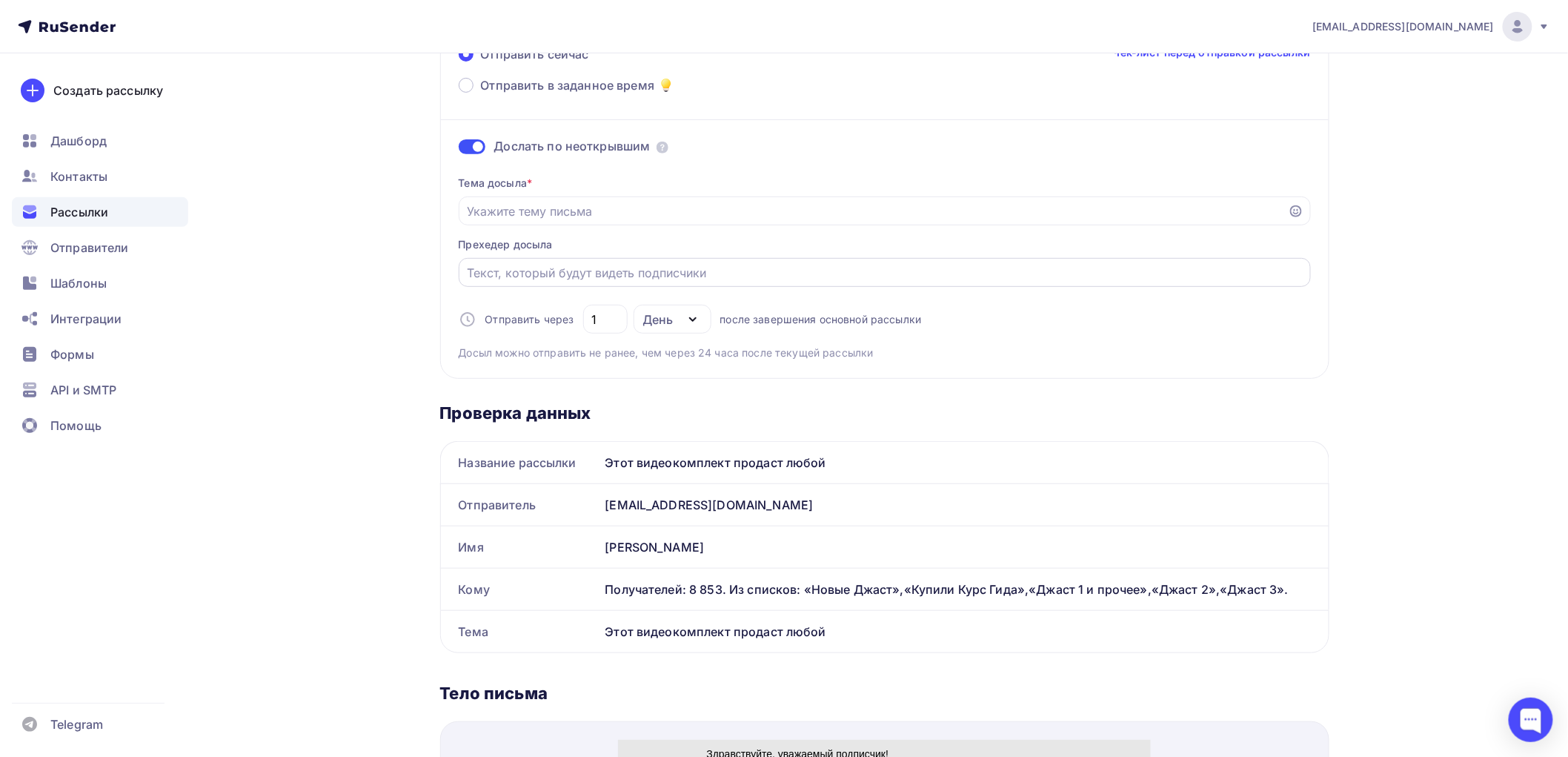
scroll to position [82, 0]
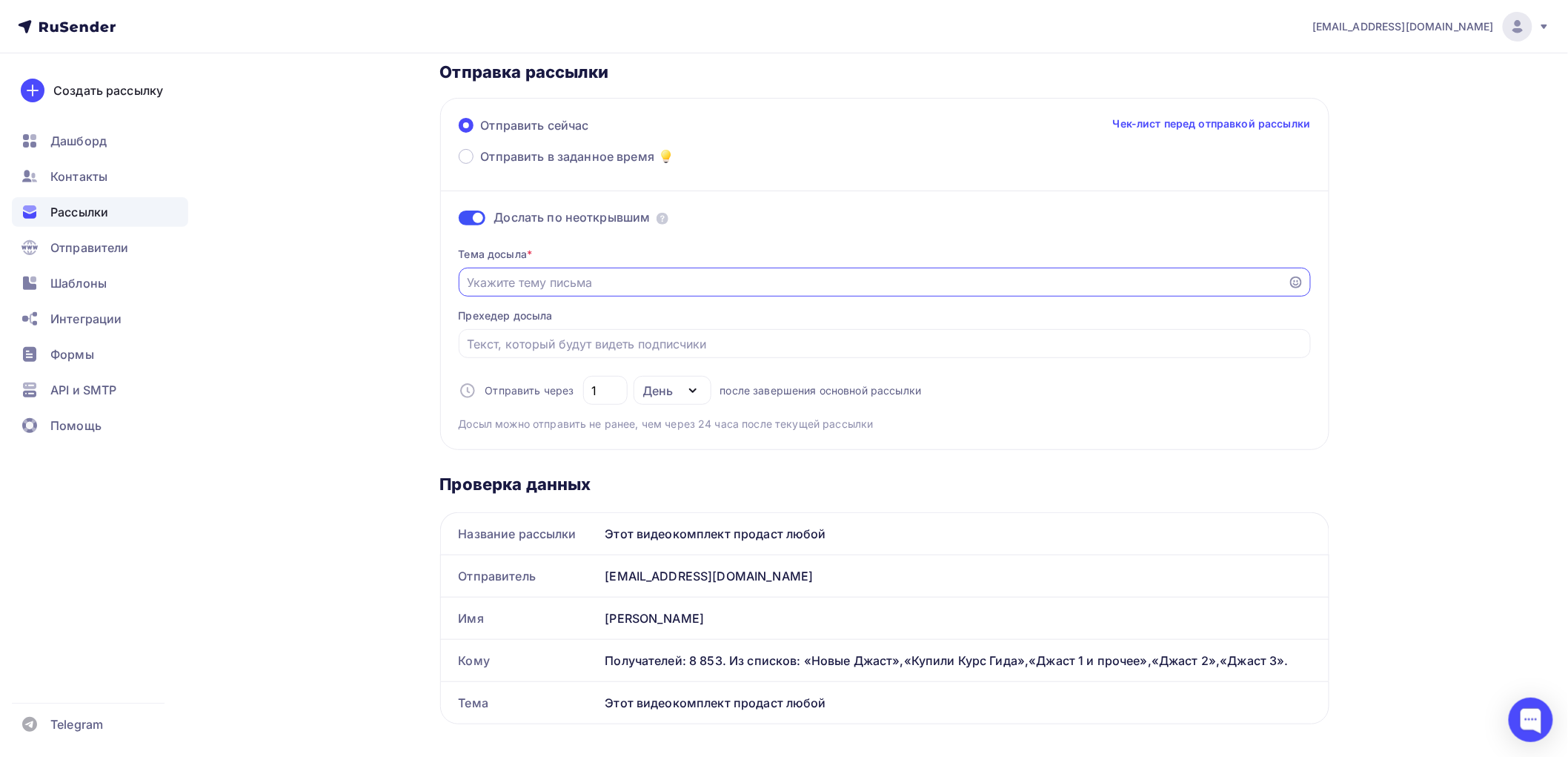
paste input "Этот видеокомплект продаст любой"
type input "Этот видеокомплект продаст любой"
click at [600, 393] on input "1" at bounding box center [605, 390] width 27 height 18
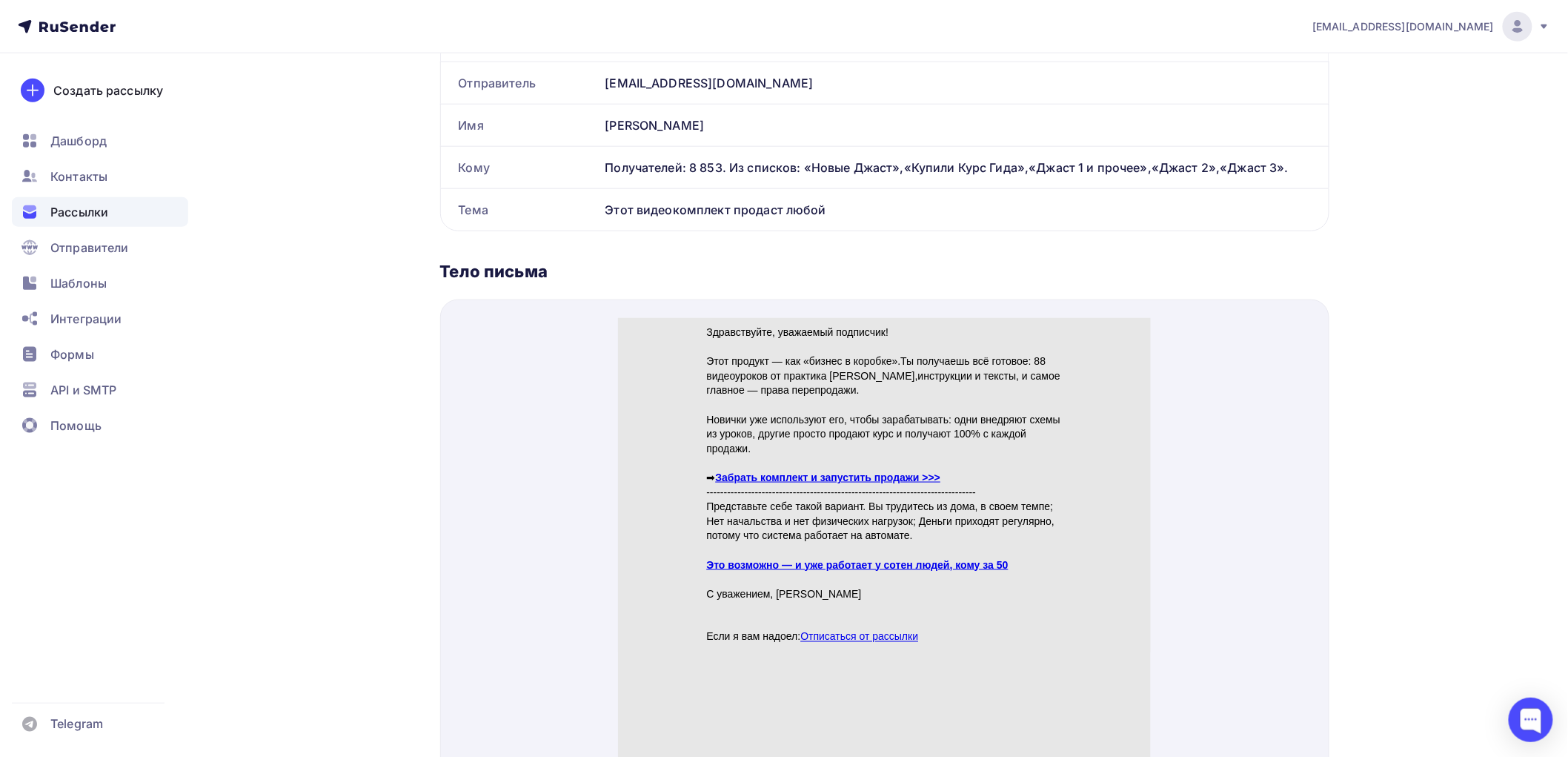
scroll to position [576, 0]
type input "2"
click at [754, 455] on link "Забрать комплект и запустить продажи >>>" at bounding box center [827, 458] width 226 height 12
click at [758, 548] on link "Это возможно — и уже работает у сотен людей, кому за 50" at bounding box center [857, 546] width 302 height 12
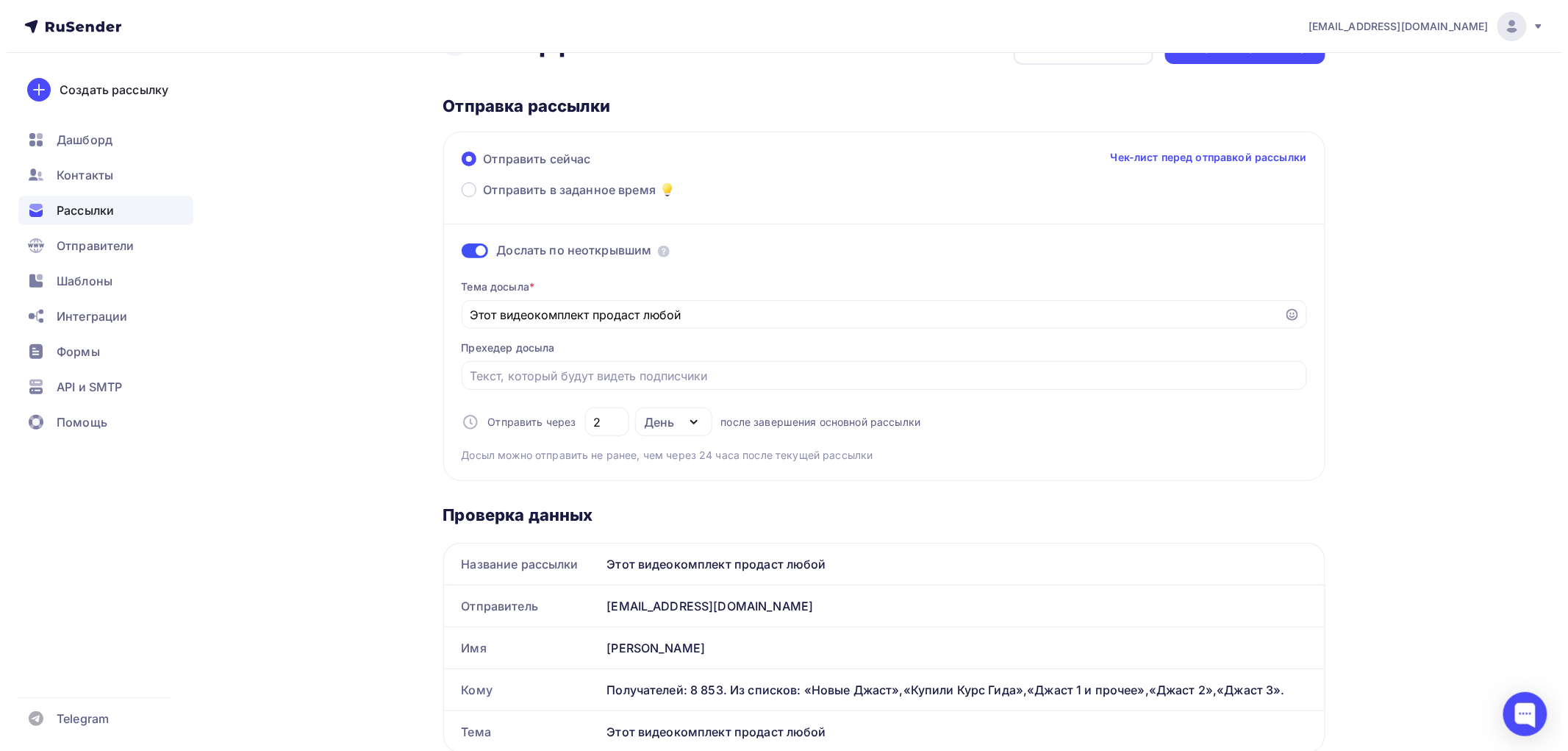
scroll to position [0, 0]
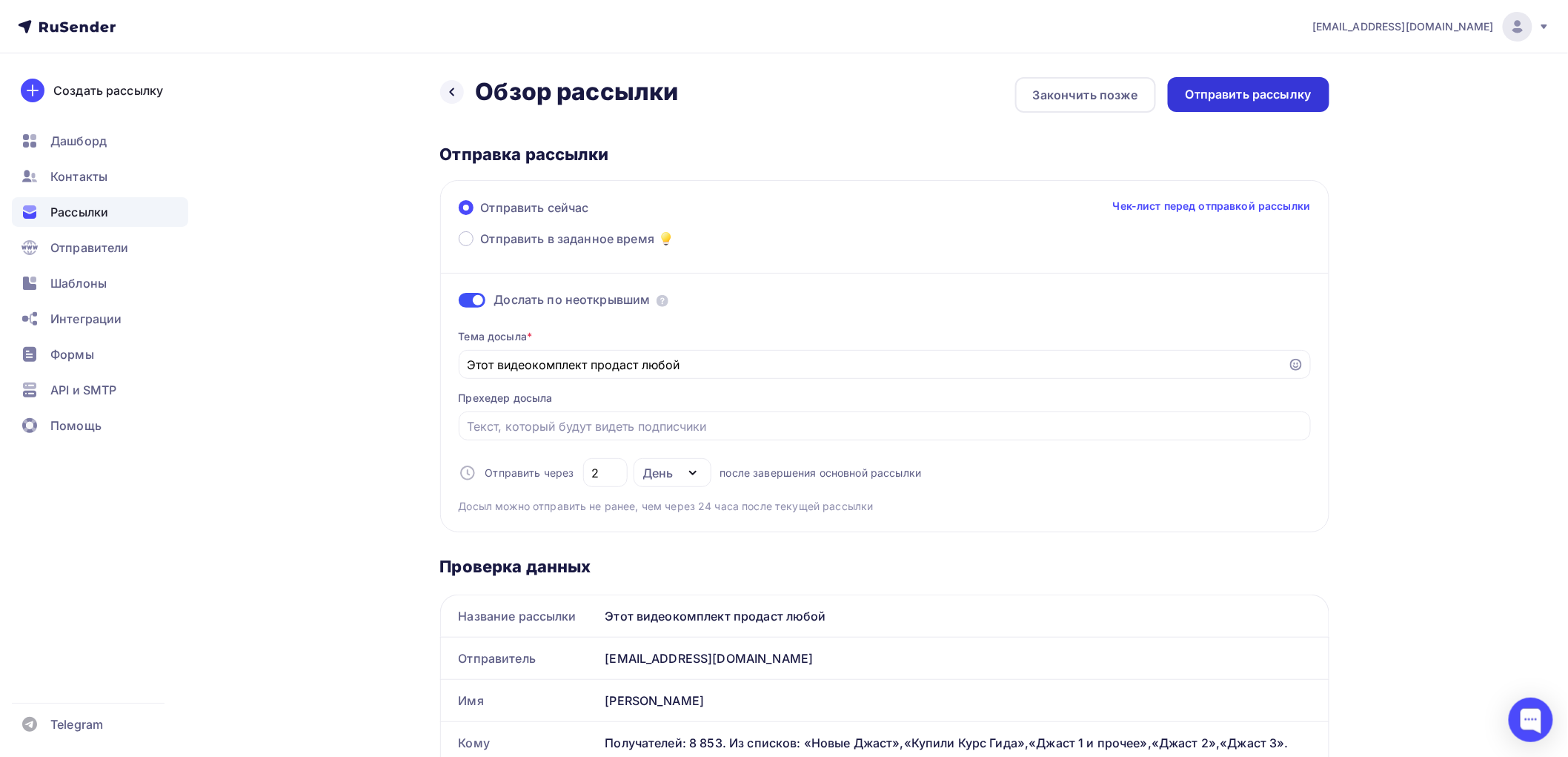
click at [1243, 92] on div "Отправить рассылку" at bounding box center [1249, 95] width 126 height 17
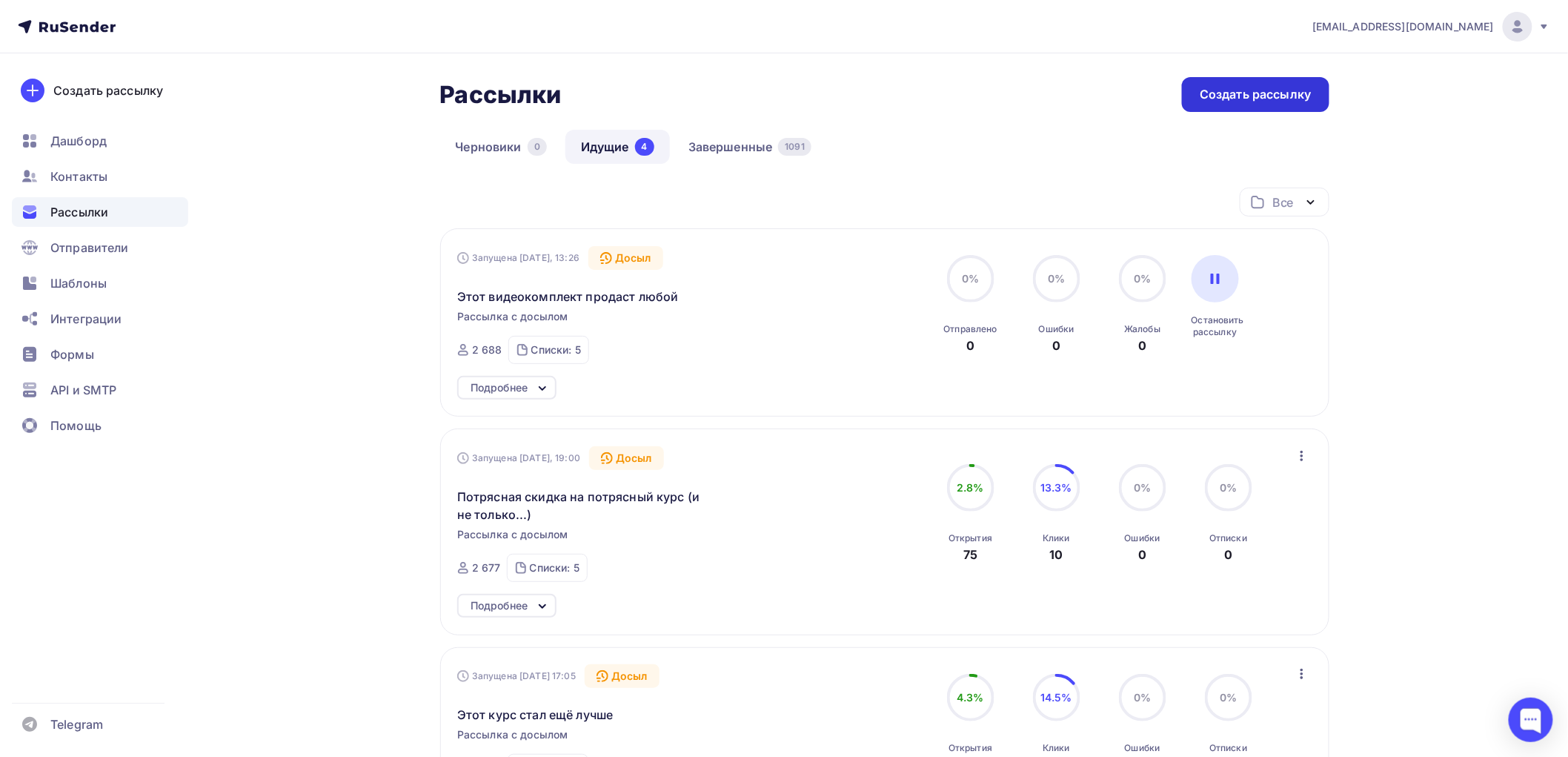
click at [1210, 89] on div "Создать рассылку" at bounding box center [1255, 95] width 111 height 17
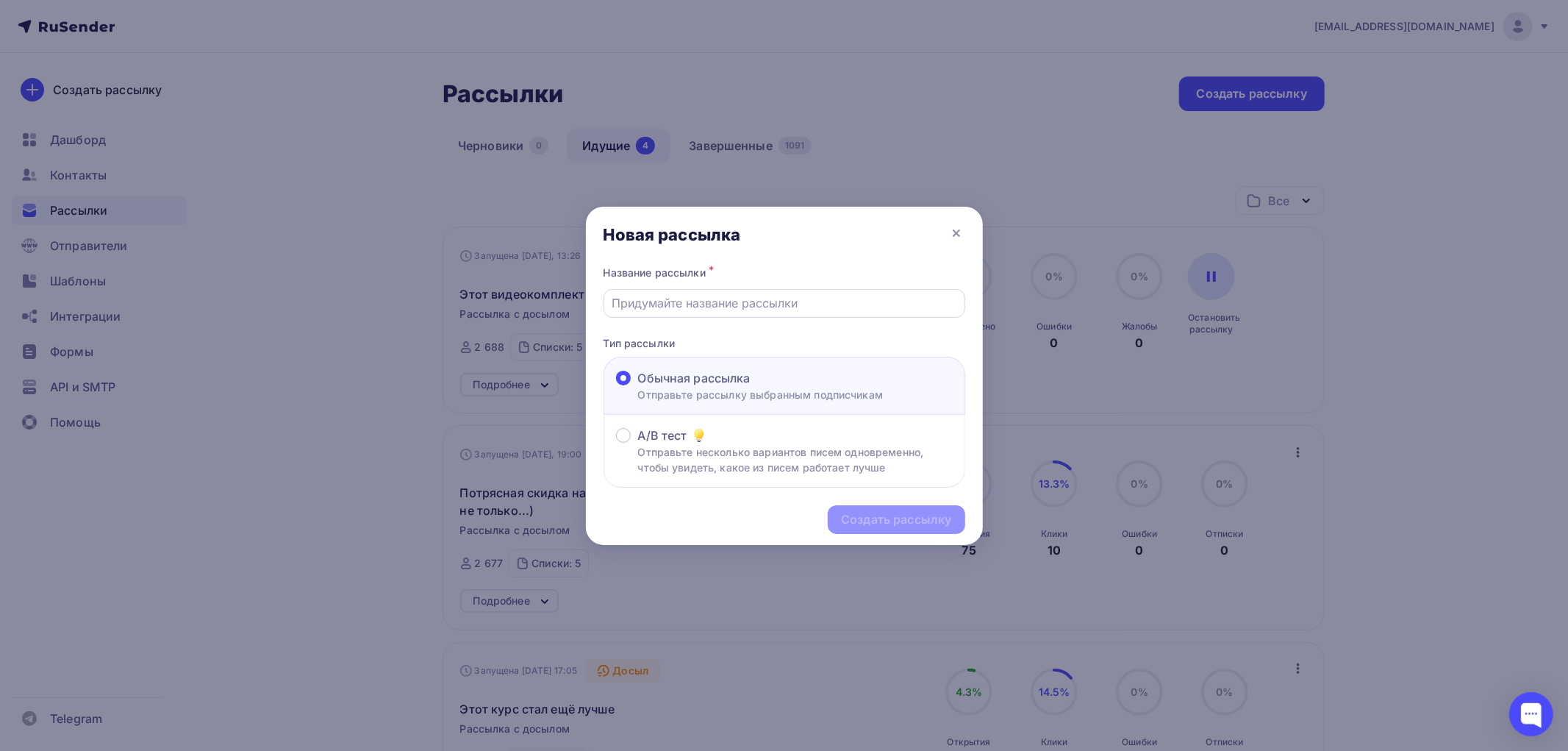
click at [666, 307] on input "text" at bounding box center [784, 302] width 345 height 18
type input "88 видеоуроков. Изучайте и продавайте. Цена пока что копеечная"
drag, startPoint x: 958, startPoint y: 302, endPoint x: 820, endPoint y: 305, distance: 138.0
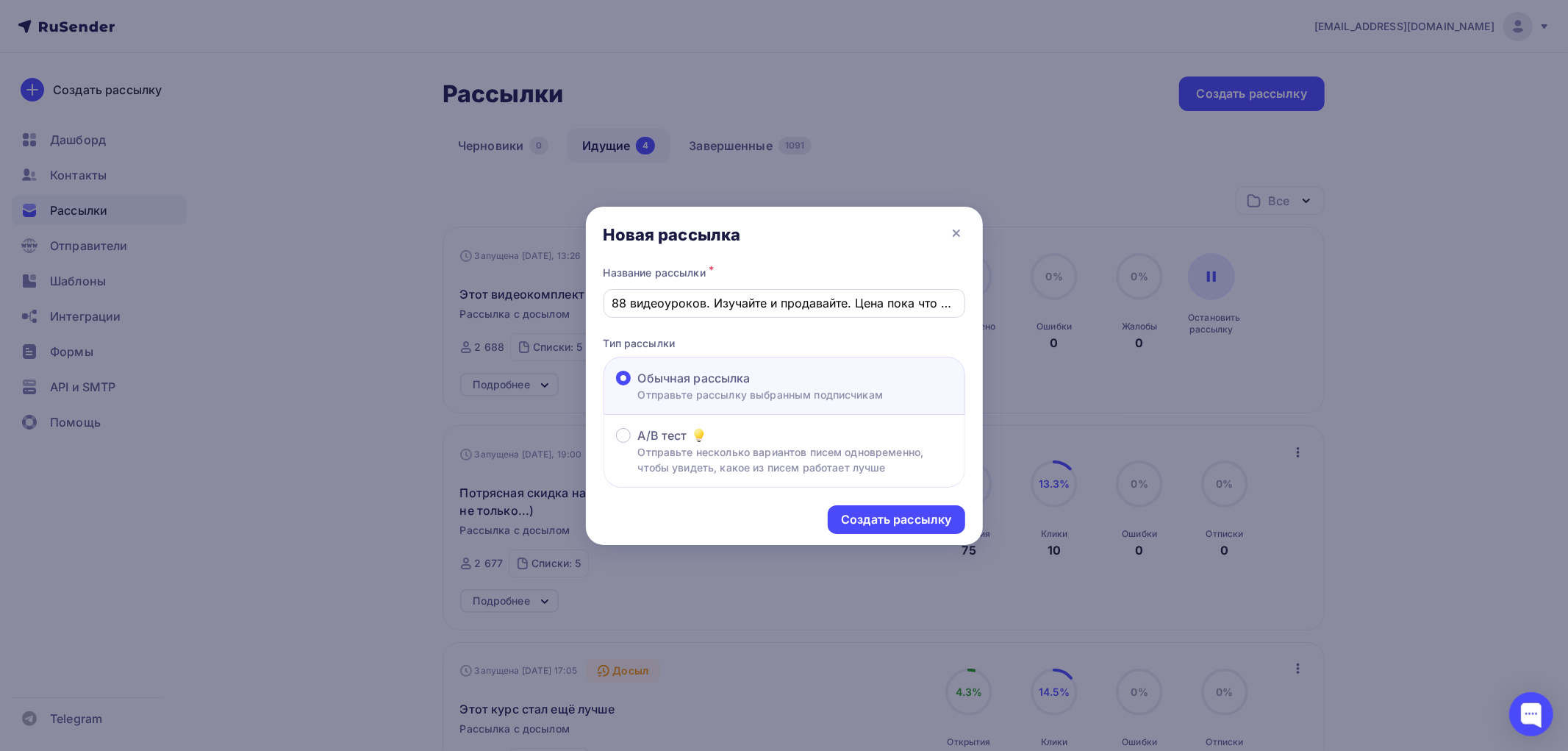
click at [849, 305] on div "88 видеоуроков. Изучайте и продавайте. Цена пока что копеечная" at bounding box center [785, 303] width 362 height 28
drag, startPoint x: 610, startPoint y: 300, endPoint x: 974, endPoint y: 302, distance: 364.0
click at [974, 302] on div "Название рассылки * 88 видеоуроков. Изучайте и продавайте. Цена пока что копееч…" at bounding box center [785, 375] width 397 height 225
click at [906, 511] on div "Создать рассылку" at bounding box center [896, 519] width 110 height 17
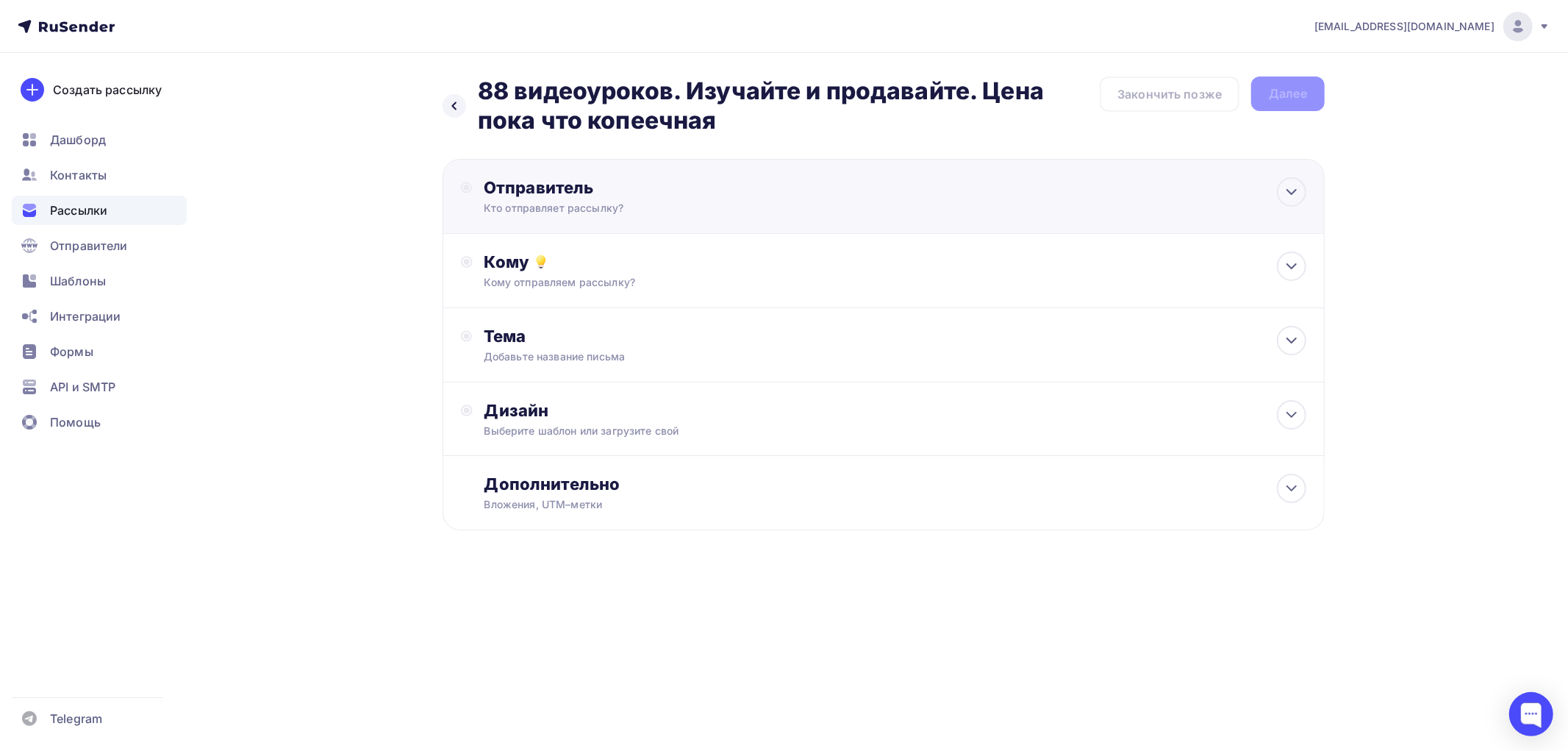
click at [564, 201] on div "Кто отправляет рассылку?" at bounding box center [627, 208] width 287 height 15
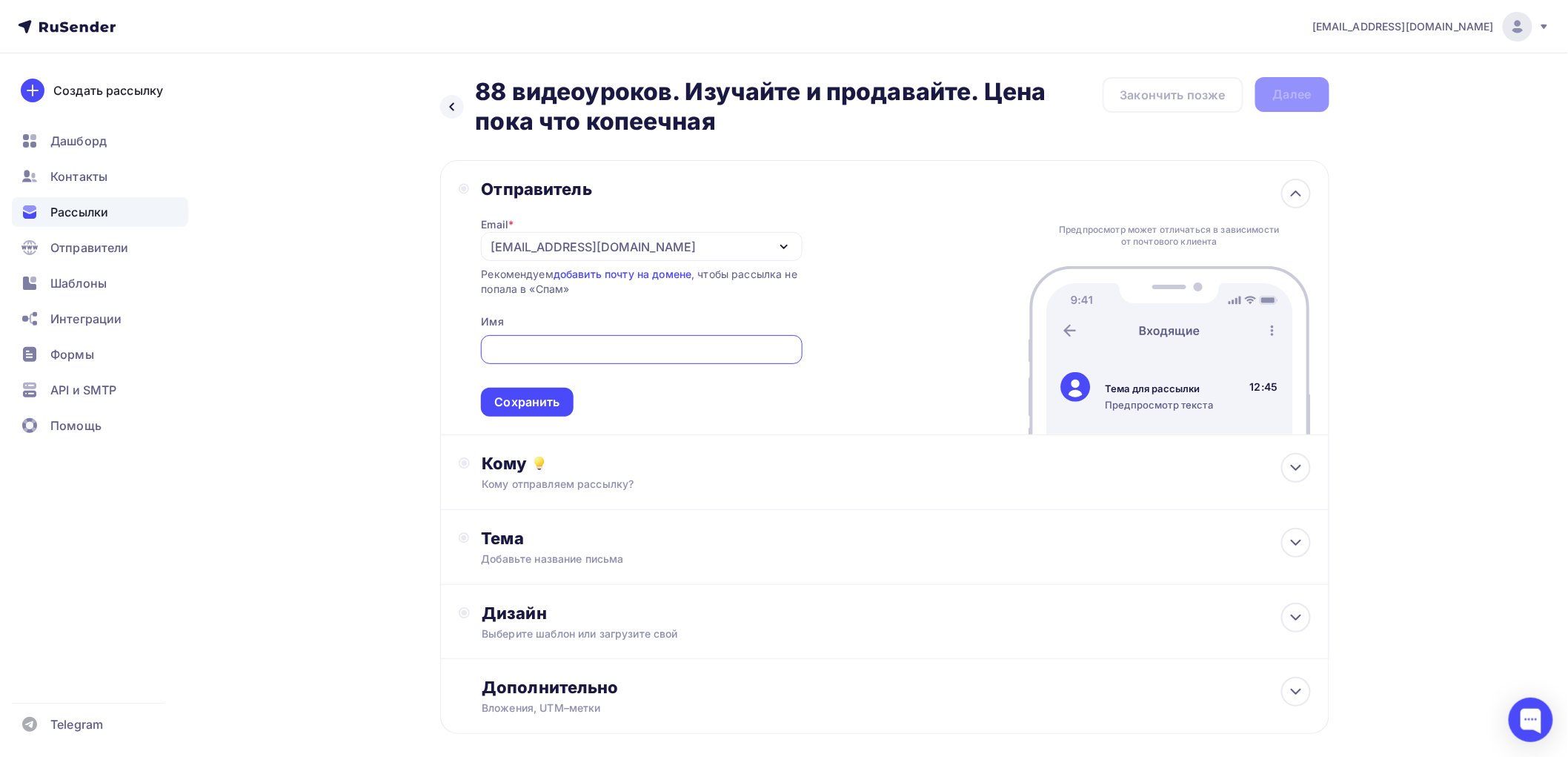
click at [568, 249] on div "[EMAIL_ADDRESS][DOMAIN_NAME]" at bounding box center [593, 247] width 205 height 18
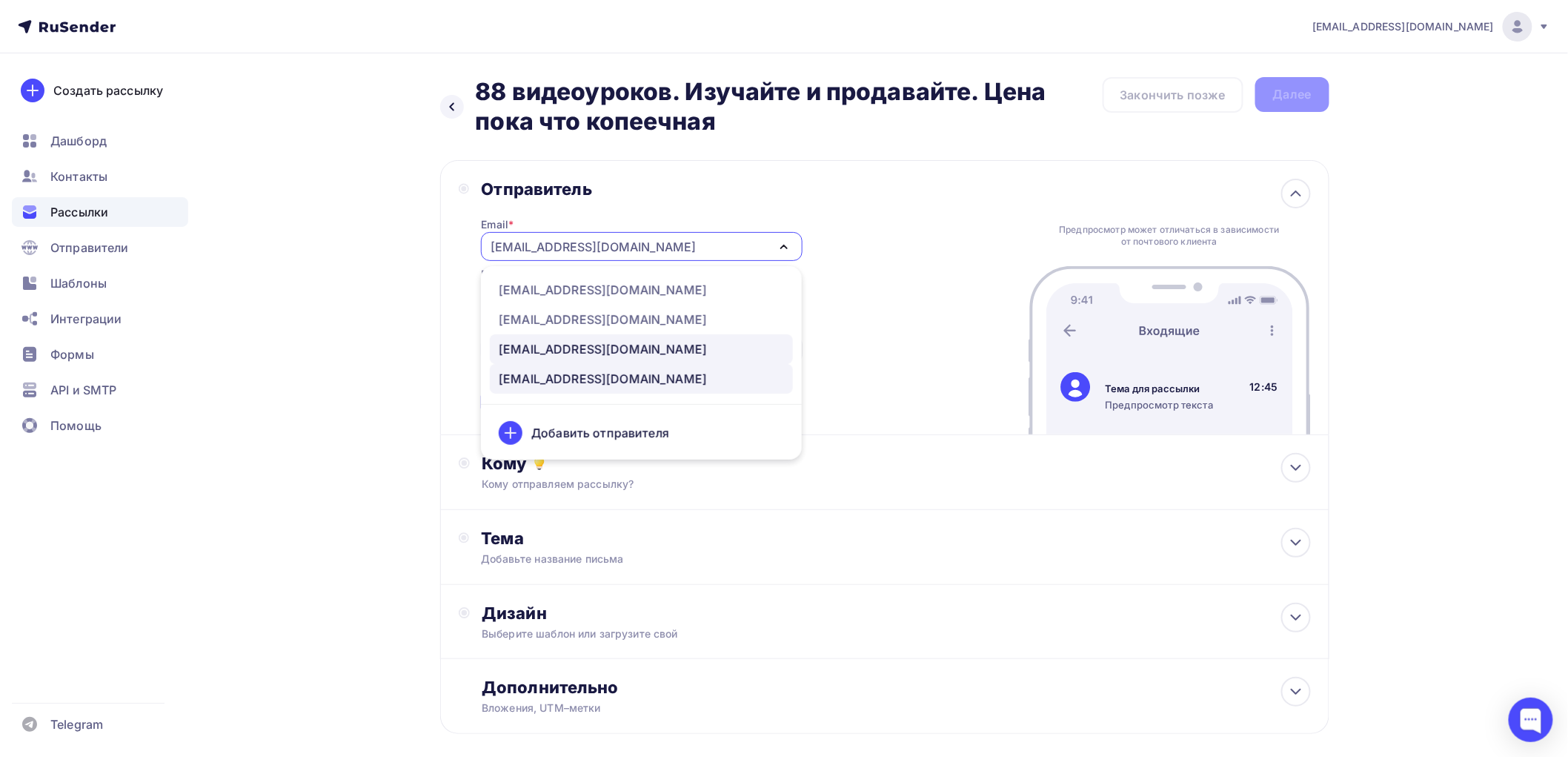
click at [558, 347] on div "[EMAIL_ADDRESS][DOMAIN_NAME]" at bounding box center [603, 349] width 209 height 18
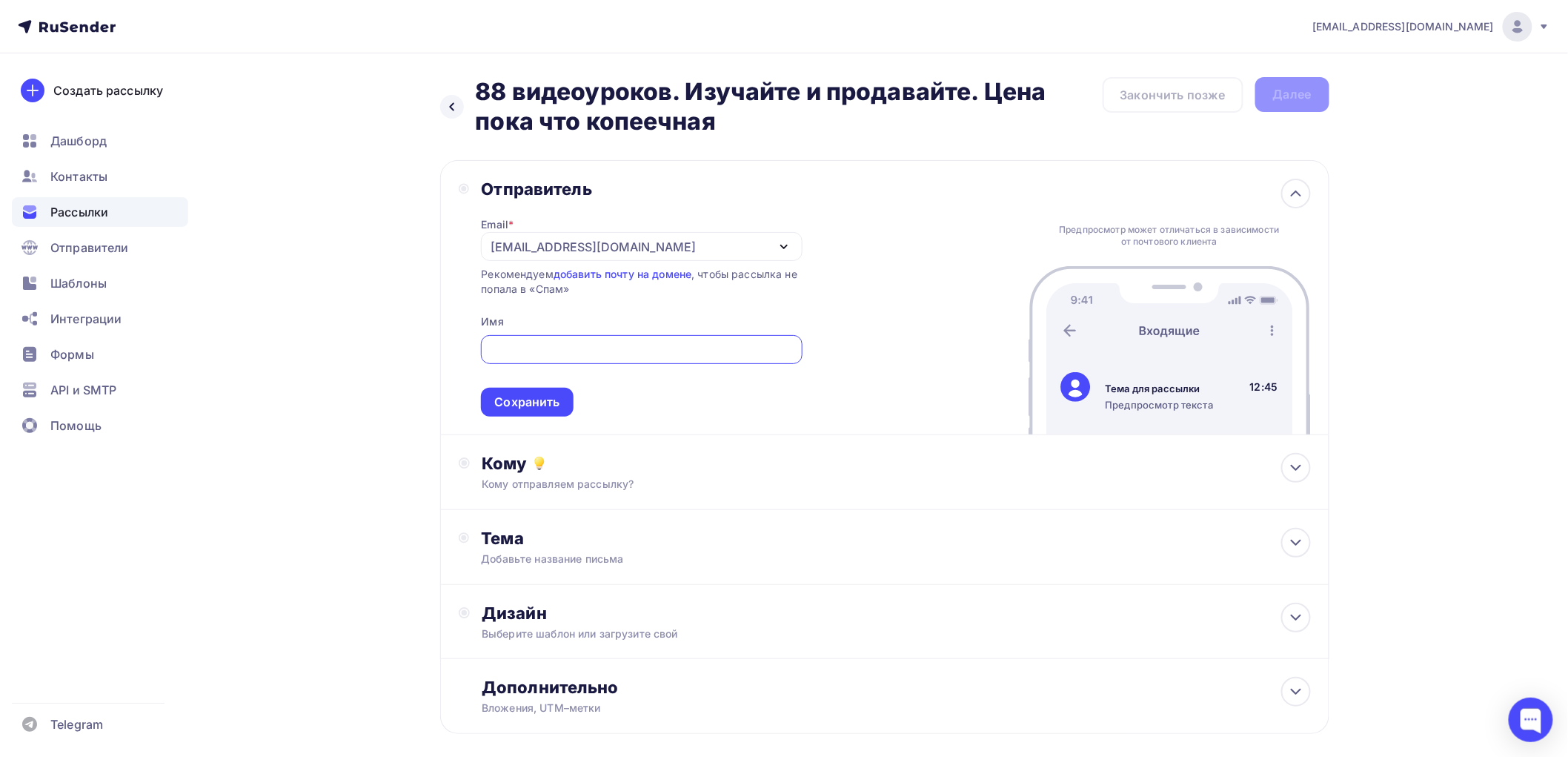
click at [547, 351] on input "text" at bounding box center [642, 350] width 304 height 18
type input "[PERSON_NAME]"
click at [541, 398] on div "Сохранить" at bounding box center [527, 402] width 65 height 17
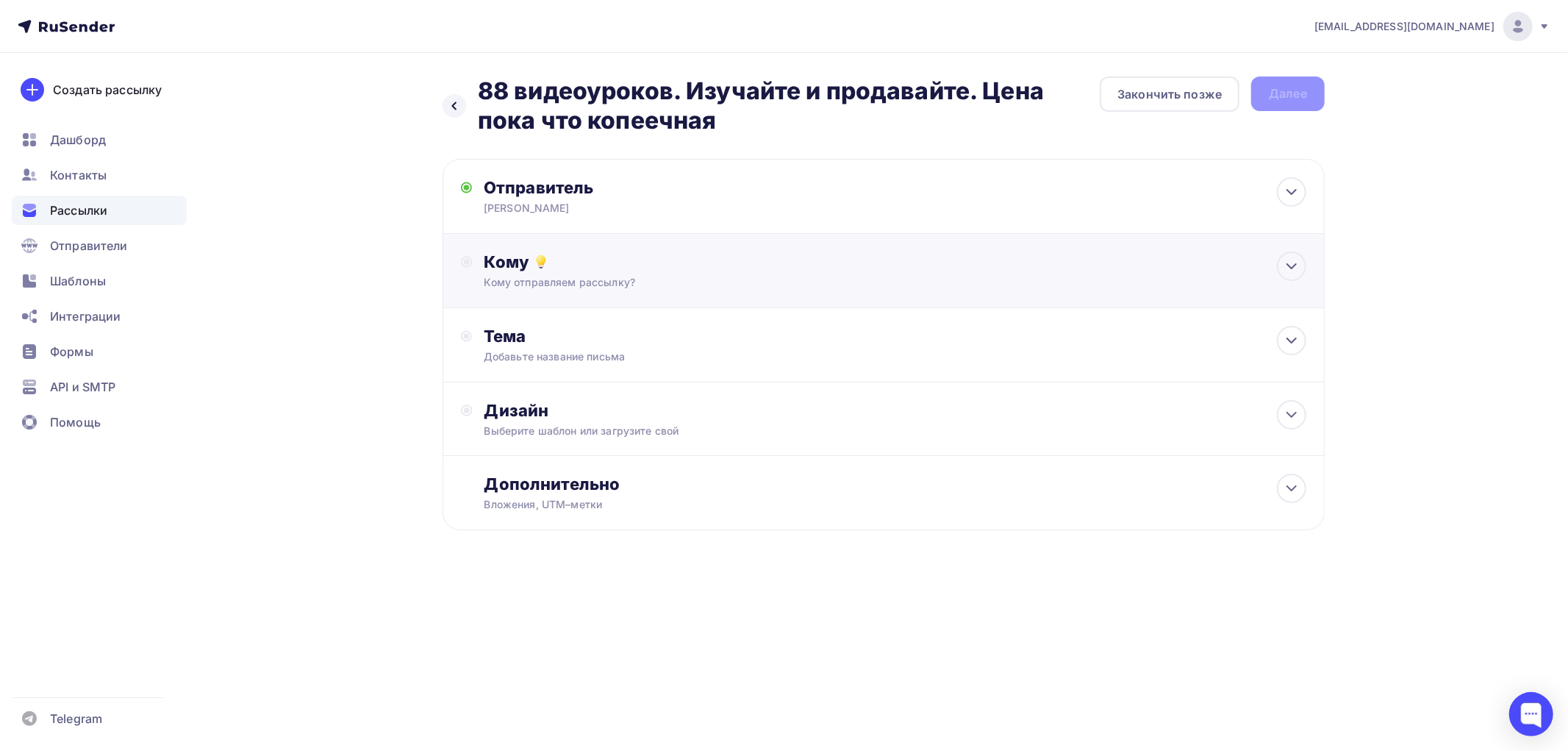
click at [511, 269] on div "Кому" at bounding box center [896, 262] width 822 height 21
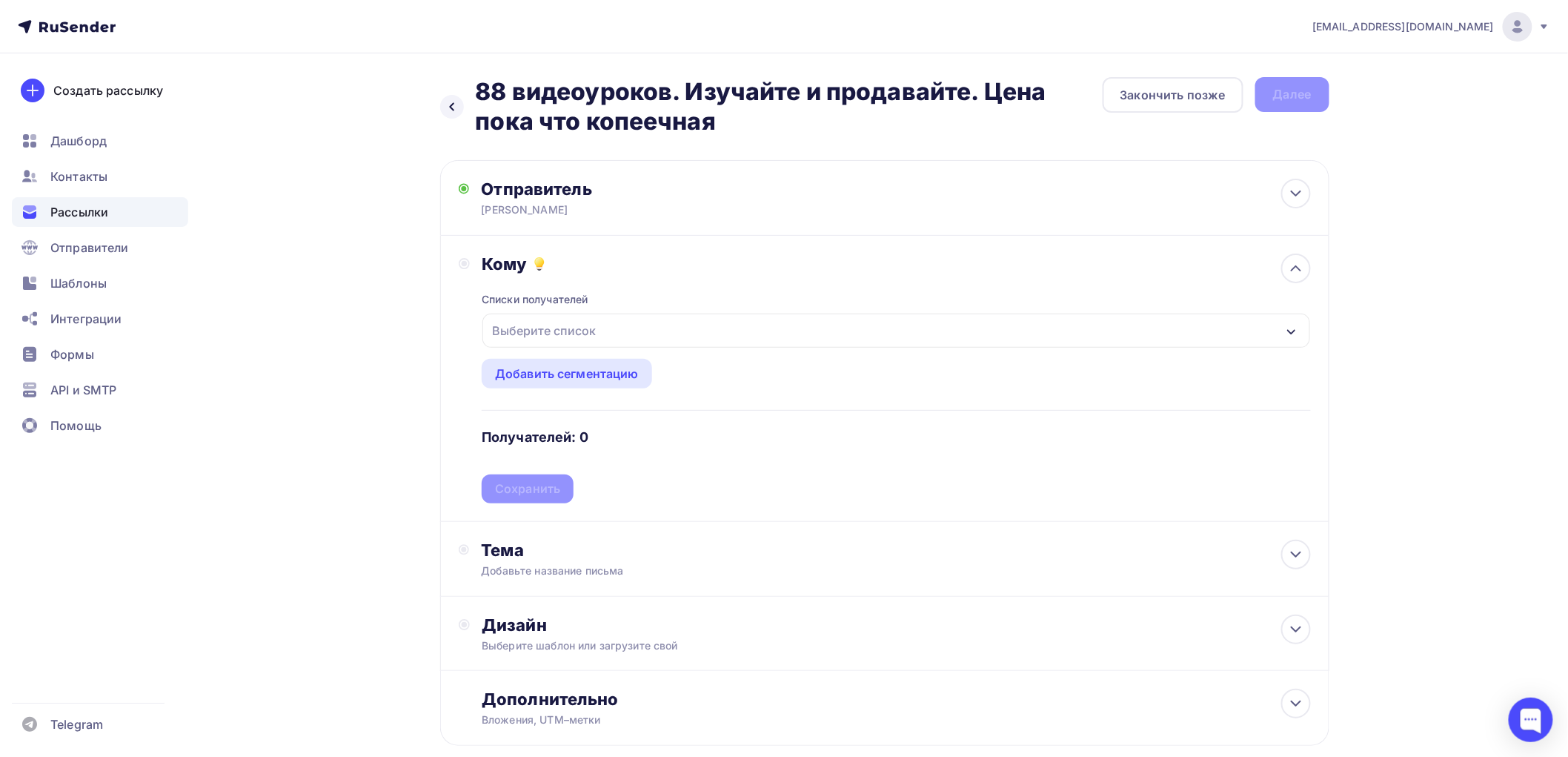
click at [523, 332] on div "Выберите список" at bounding box center [544, 330] width 116 height 26
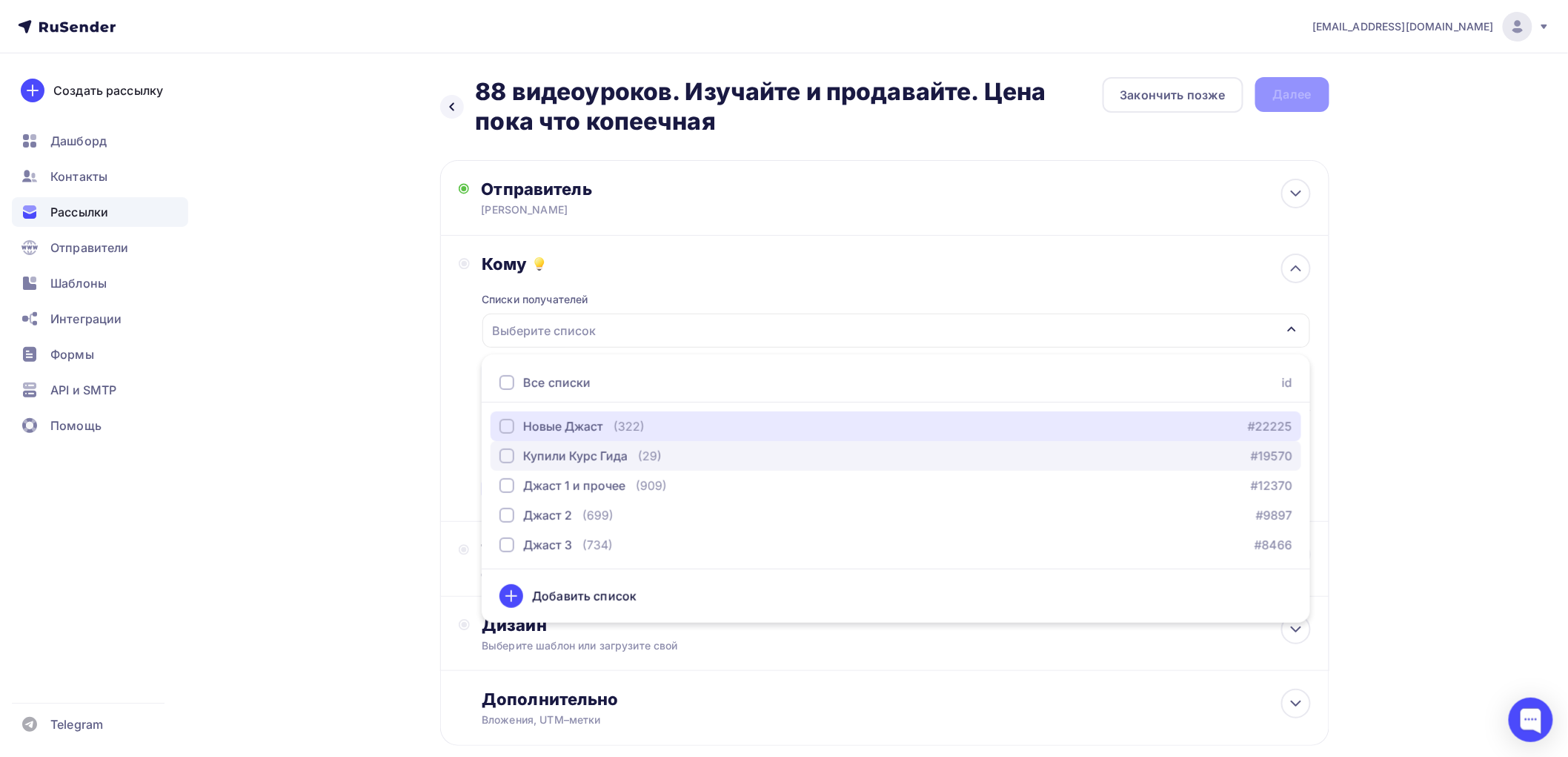
drag, startPoint x: 508, startPoint y: 427, endPoint x: 509, endPoint y: 445, distance: 18.0
click at [508, 428] on div "button" at bounding box center [506, 426] width 15 height 15
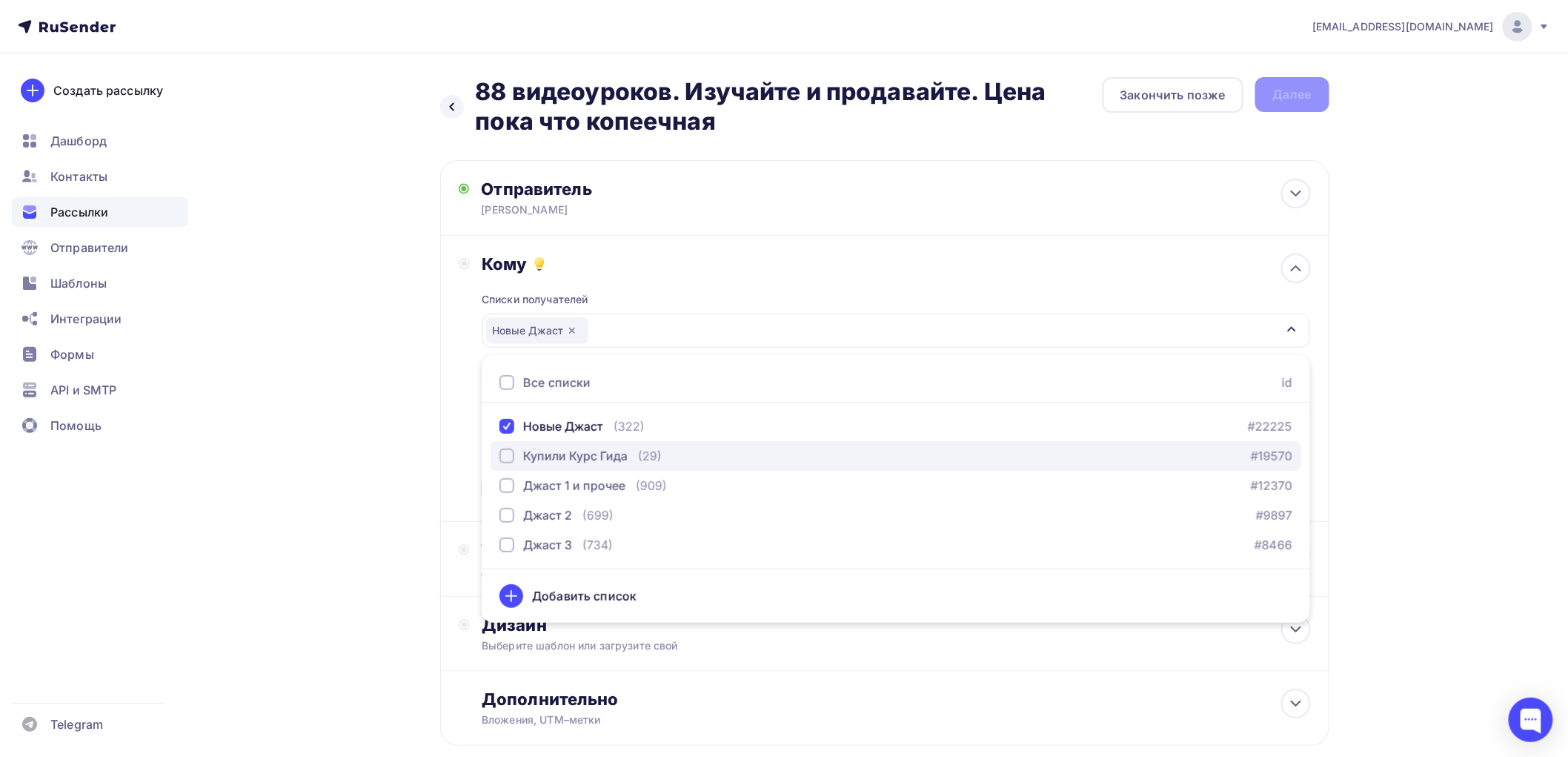
click at [506, 455] on div "button" at bounding box center [506, 455] width 15 height 15
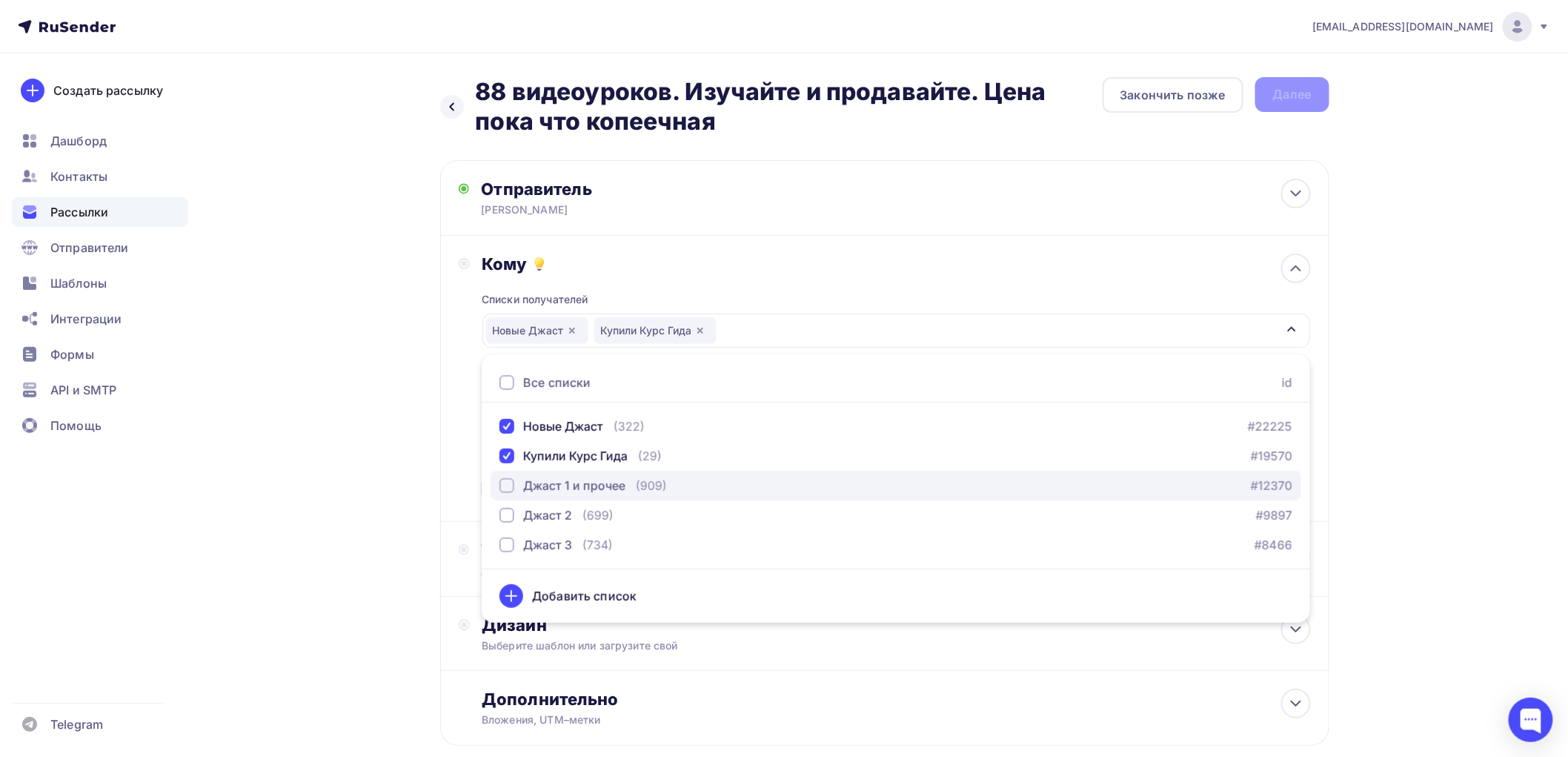
click at [506, 484] on div "button" at bounding box center [506, 485] width 15 height 15
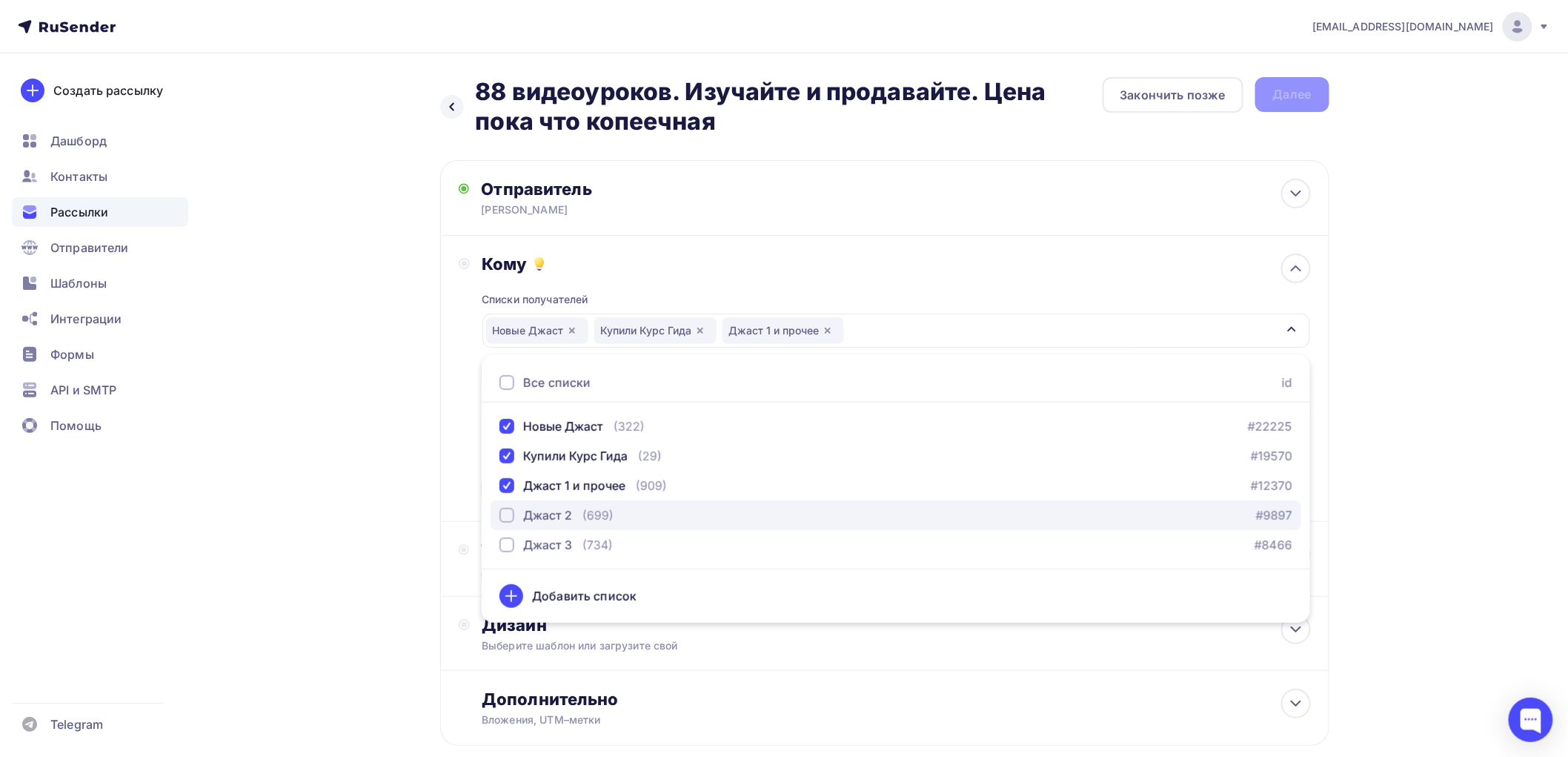
drag, startPoint x: 509, startPoint y: 515, endPoint x: 509, endPoint y: 527, distance: 12.0
click at [509, 516] on div "button" at bounding box center [506, 515] width 15 height 15
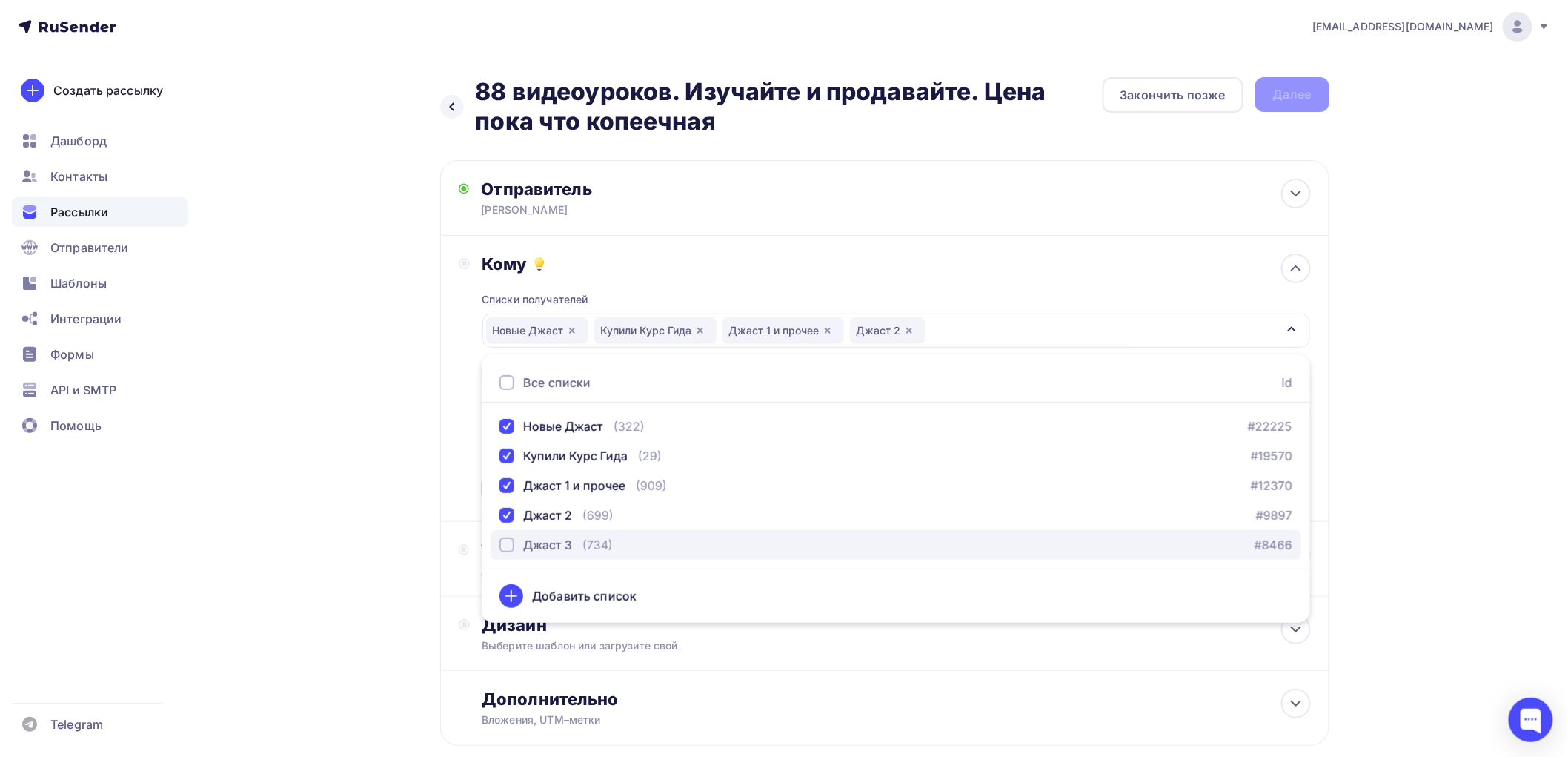
click at [508, 544] on div "button" at bounding box center [506, 544] width 15 height 15
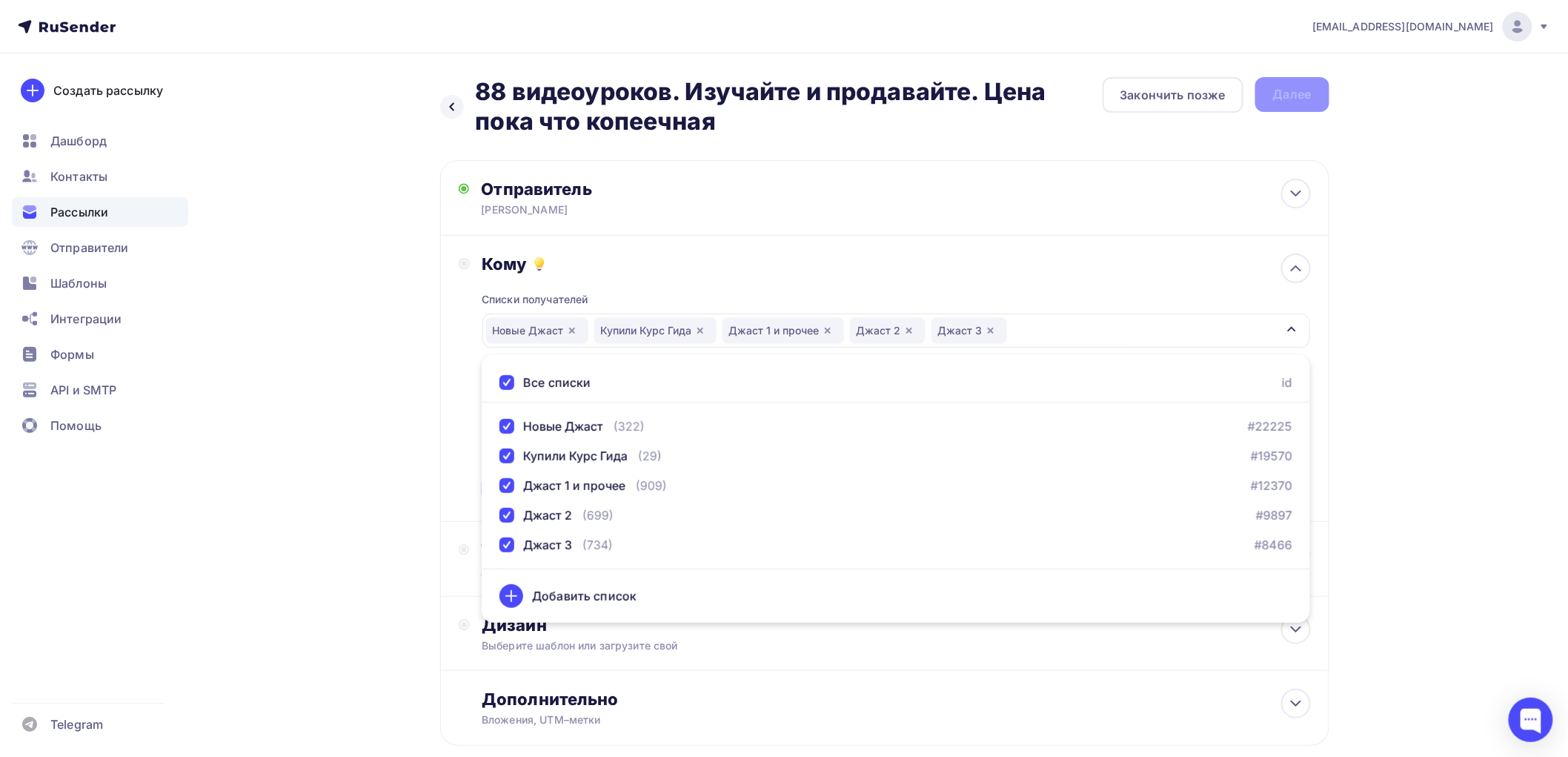
click at [388, 500] on div "Назад 88 видеоуроков. Изучайте и продавайте. Цена пока что копеечная 88 видеоур…" at bounding box center [784, 448] width 1214 height 788
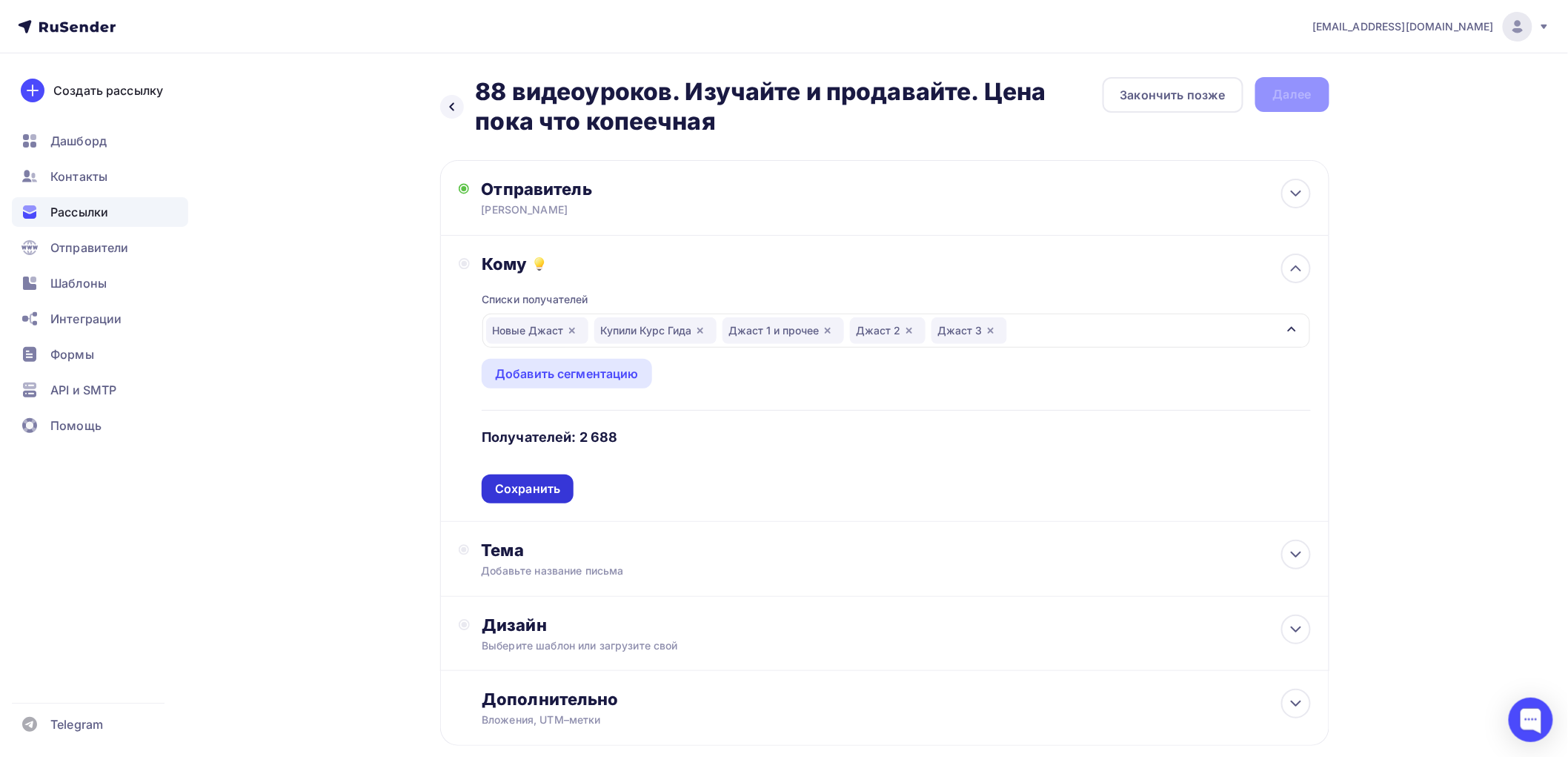
click at [508, 493] on div "Сохранить" at bounding box center [527, 489] width 65 height 17
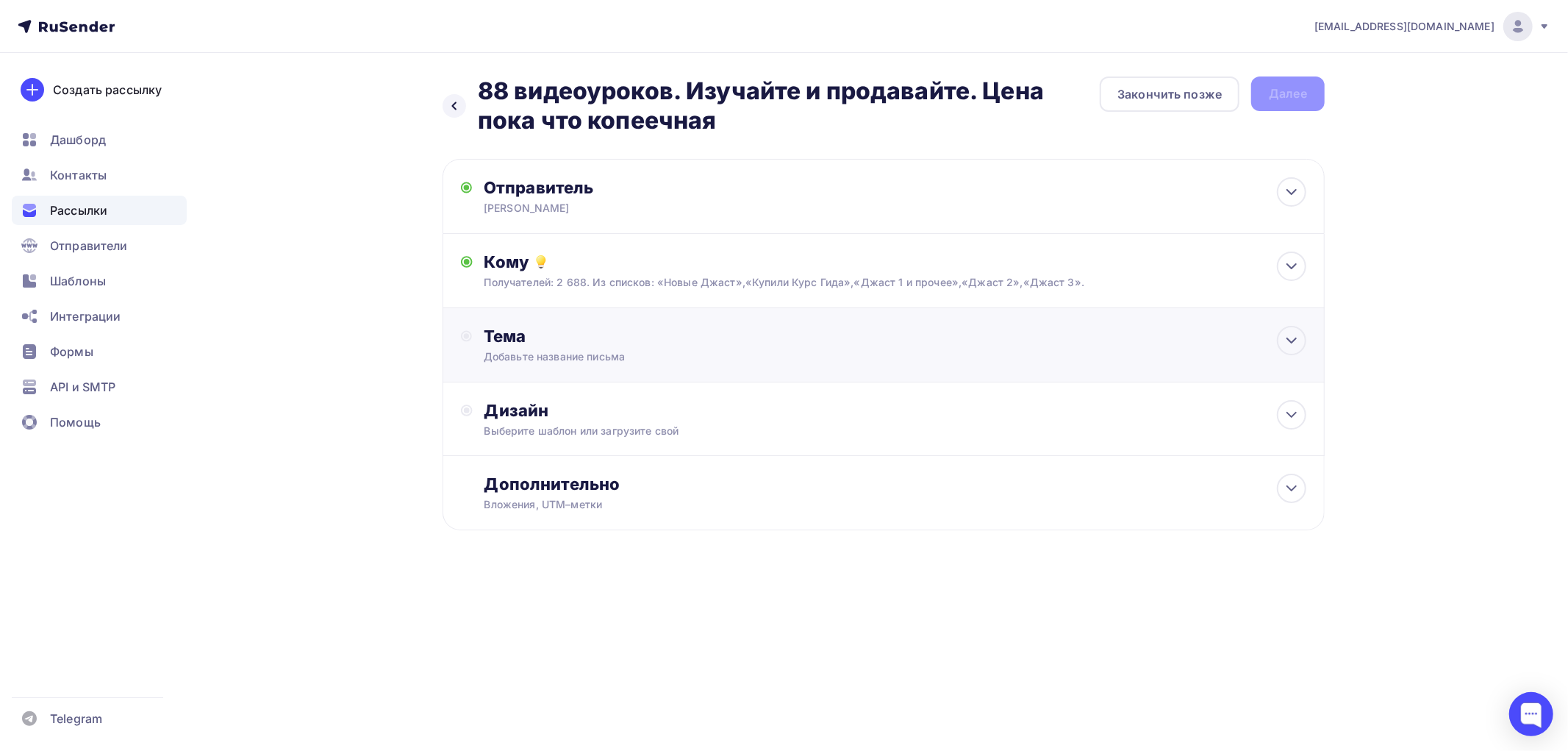
click at [507, 342] on div "Тема" at bounding box center [629, 335] width 290 height 21
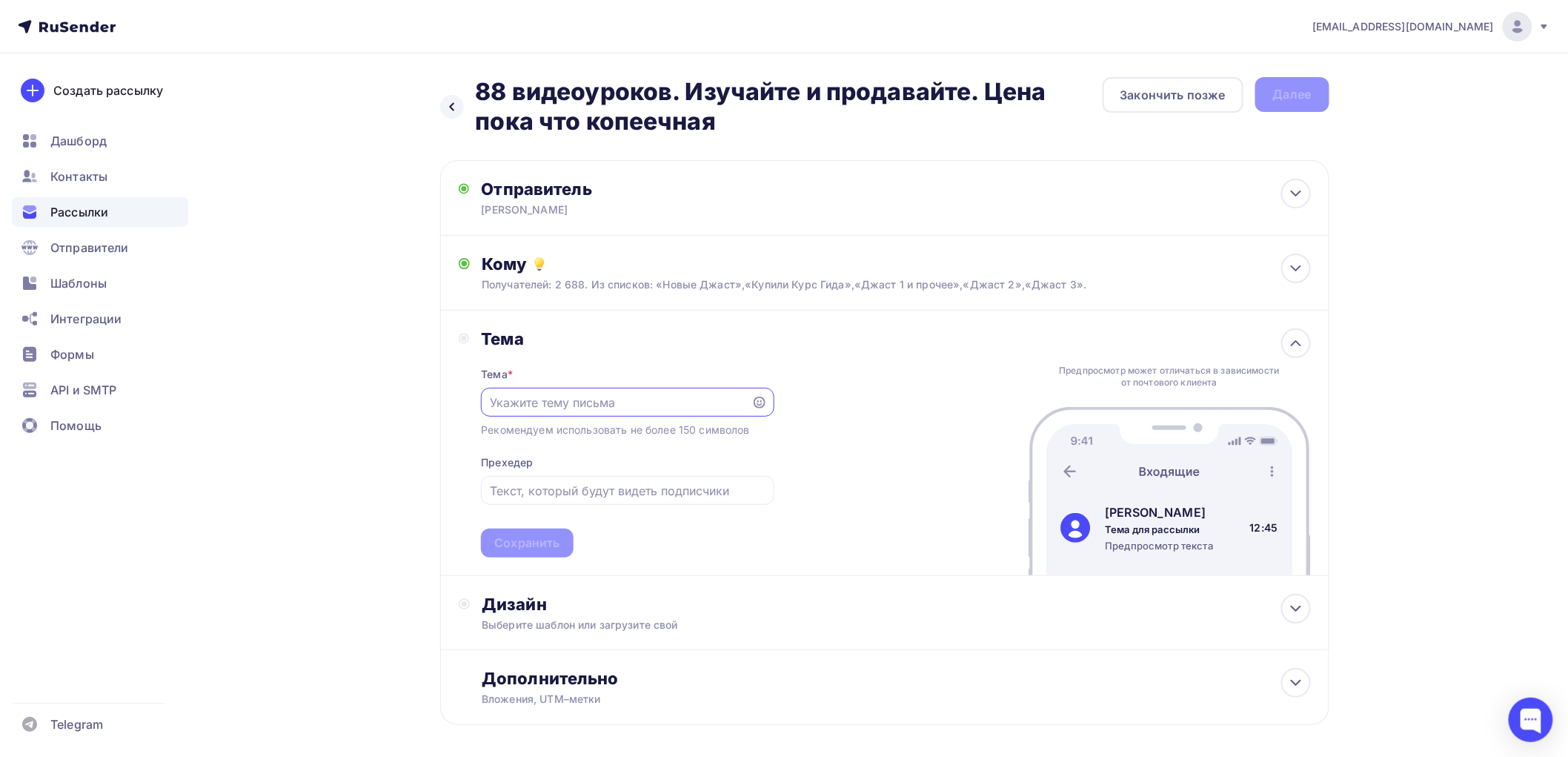
paste input "88 видеоуроков. Изучайте и продавайте. Цена пока что копеечная"
type input "88 видеоуроков. Изучайте и продавайте. Цена пока что копеечная"
click at [504, 531] on div "Сохранить" at bounding box center [527, 542] width 92 height 29
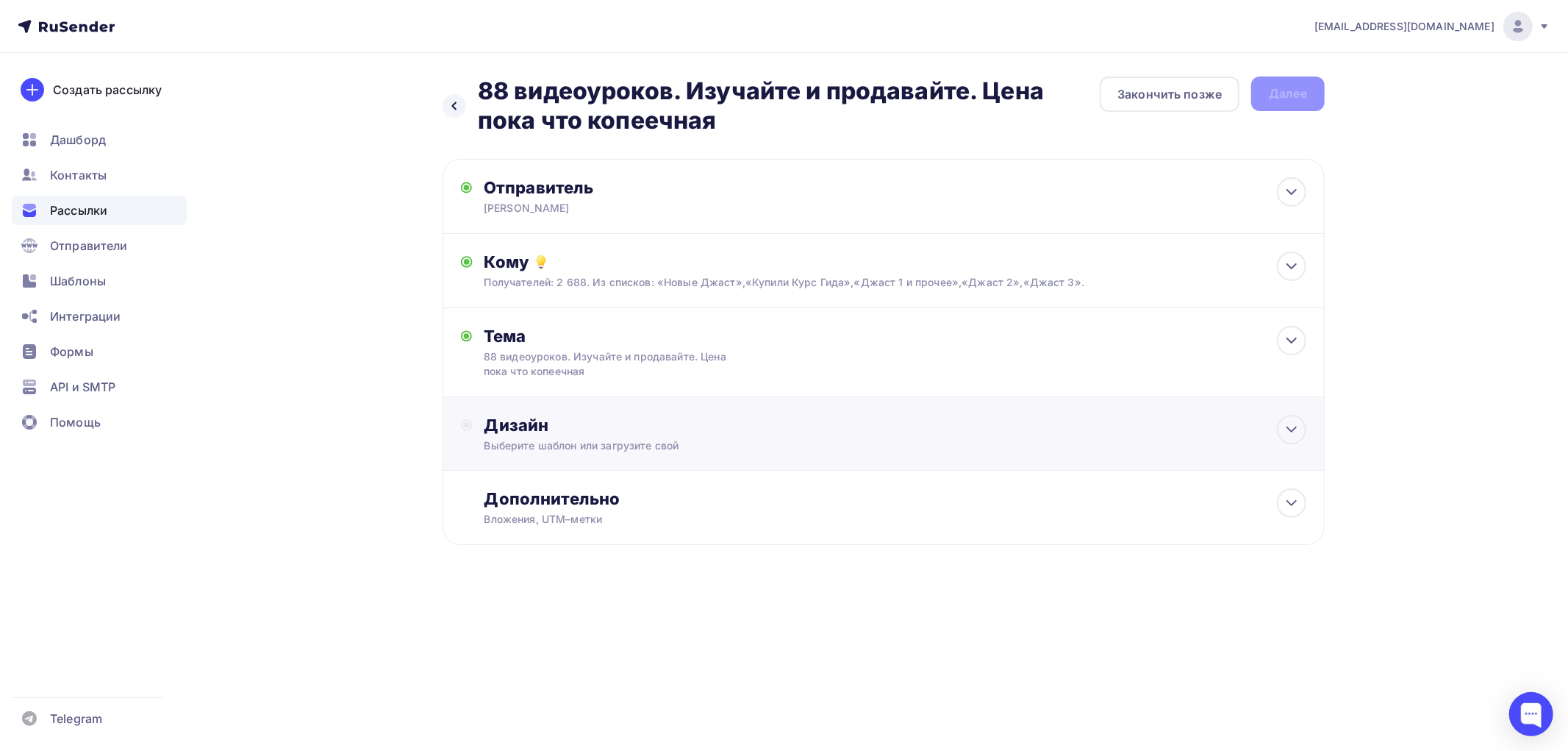
click at [530, 421] on div "Дизайн" at bounding box center [896, 425] width 822 height 21
click at [537, 484] on div "Выбрать шаблон" at bounding box center [549, 485] width 102 height 17
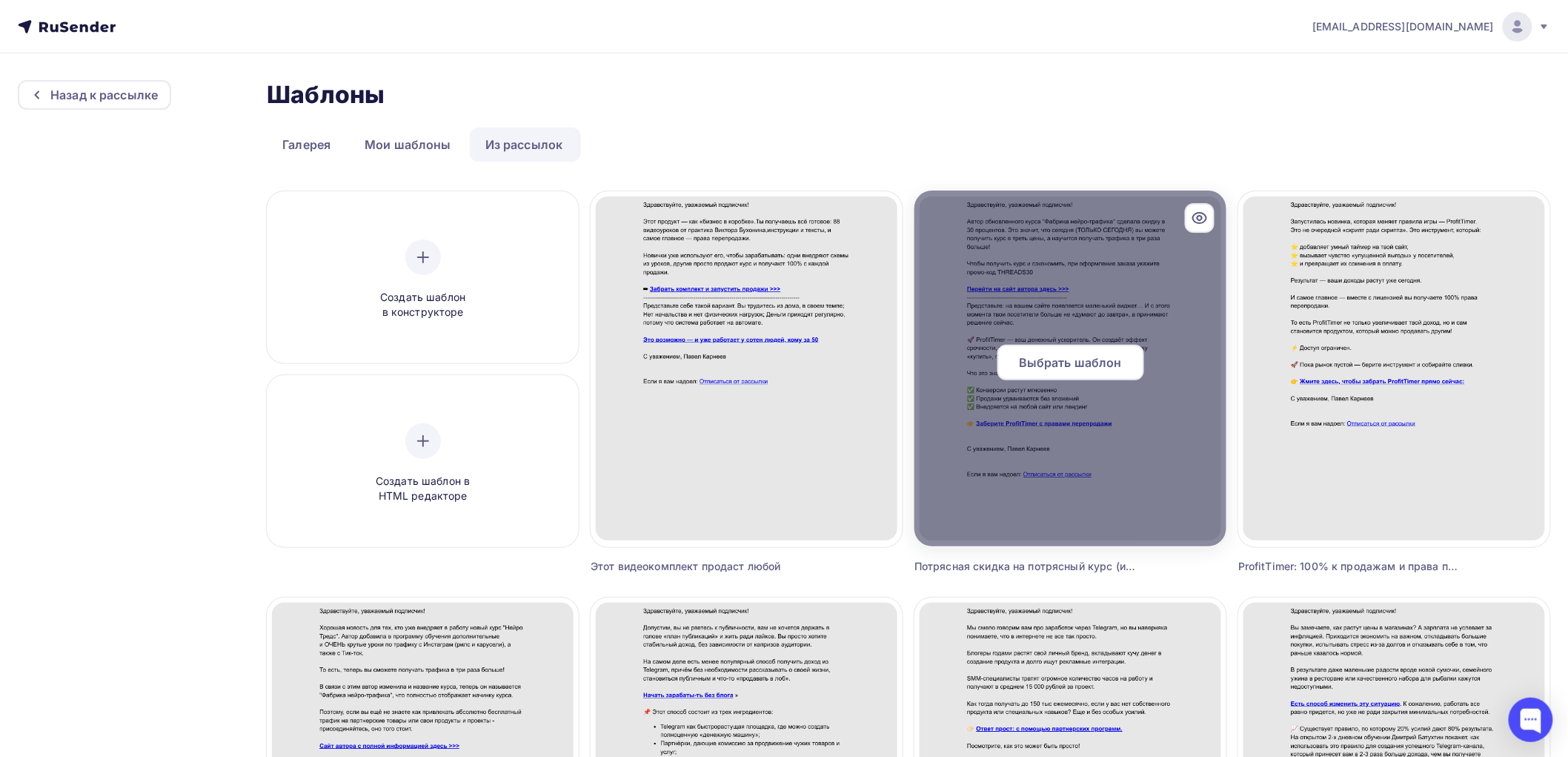
click at [1012, 354] on div "Выбрать шаблон" at bounding box center [1070, 362] width 147 height 36
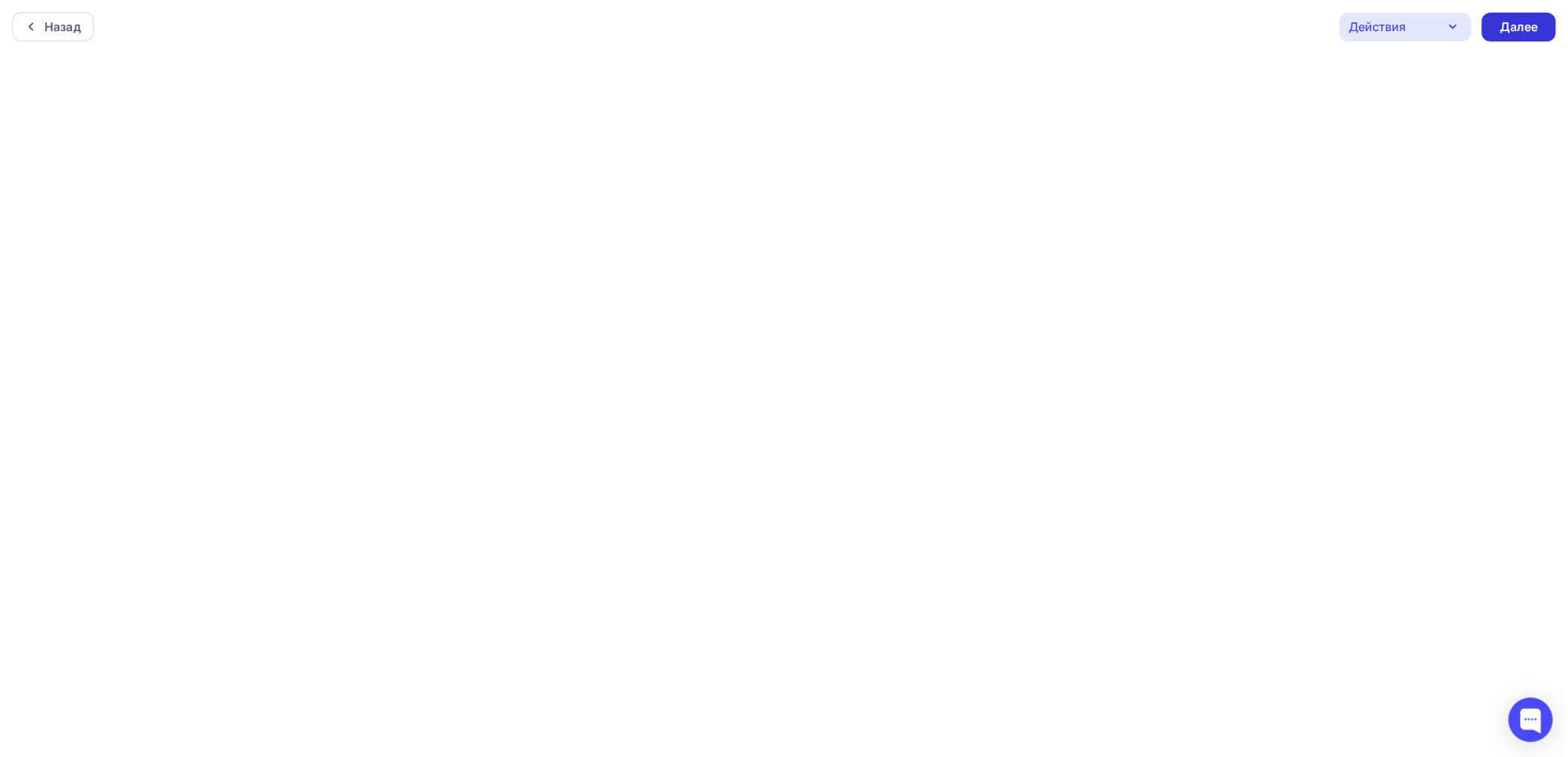
click at [1523, 27] on div "Далее" at bounding box center [1519, 27] width 39 height 17
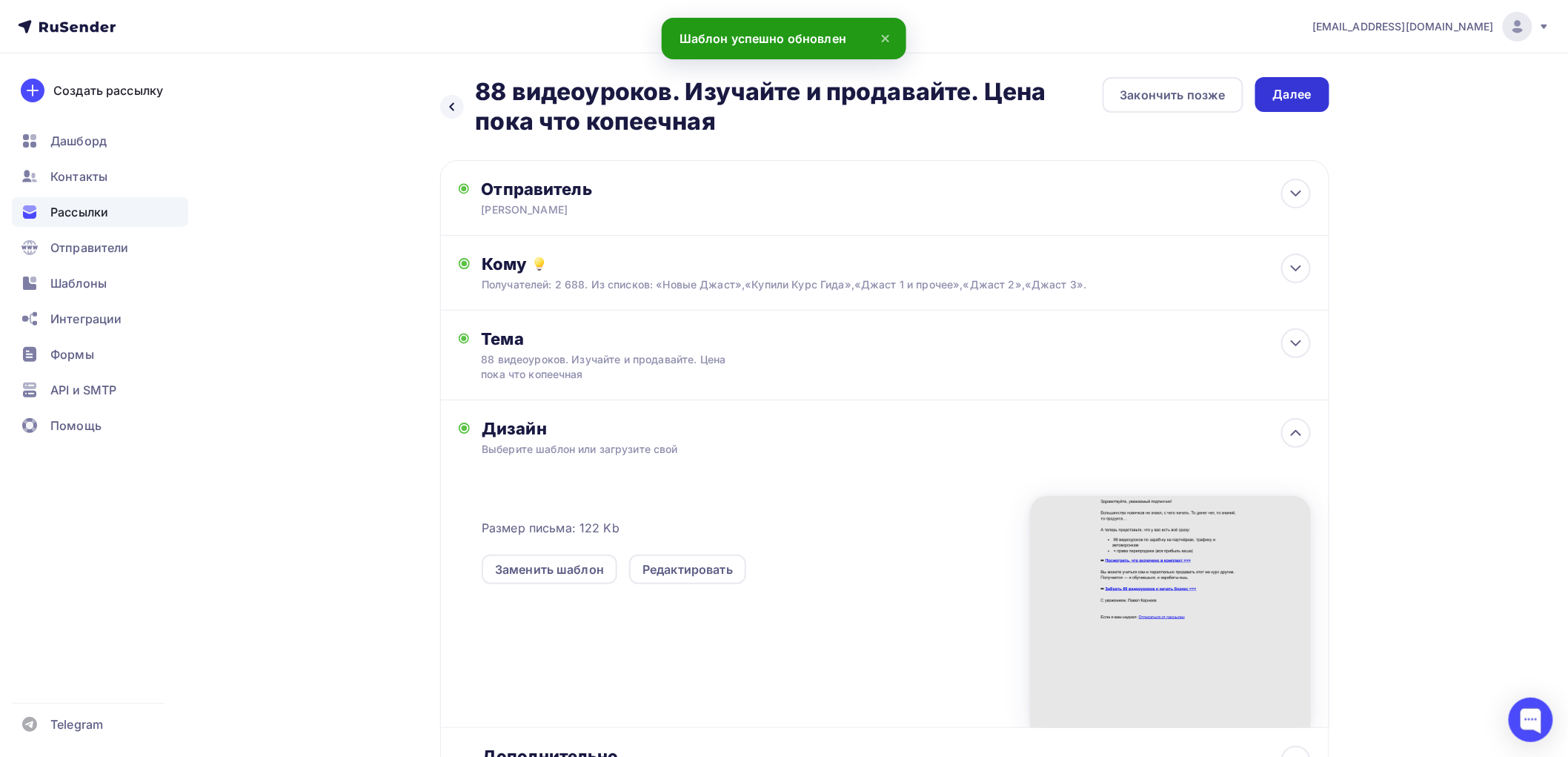
click at [1290, 101] on div "Далее" at bounding box center [1293, 95] width 39 height 17
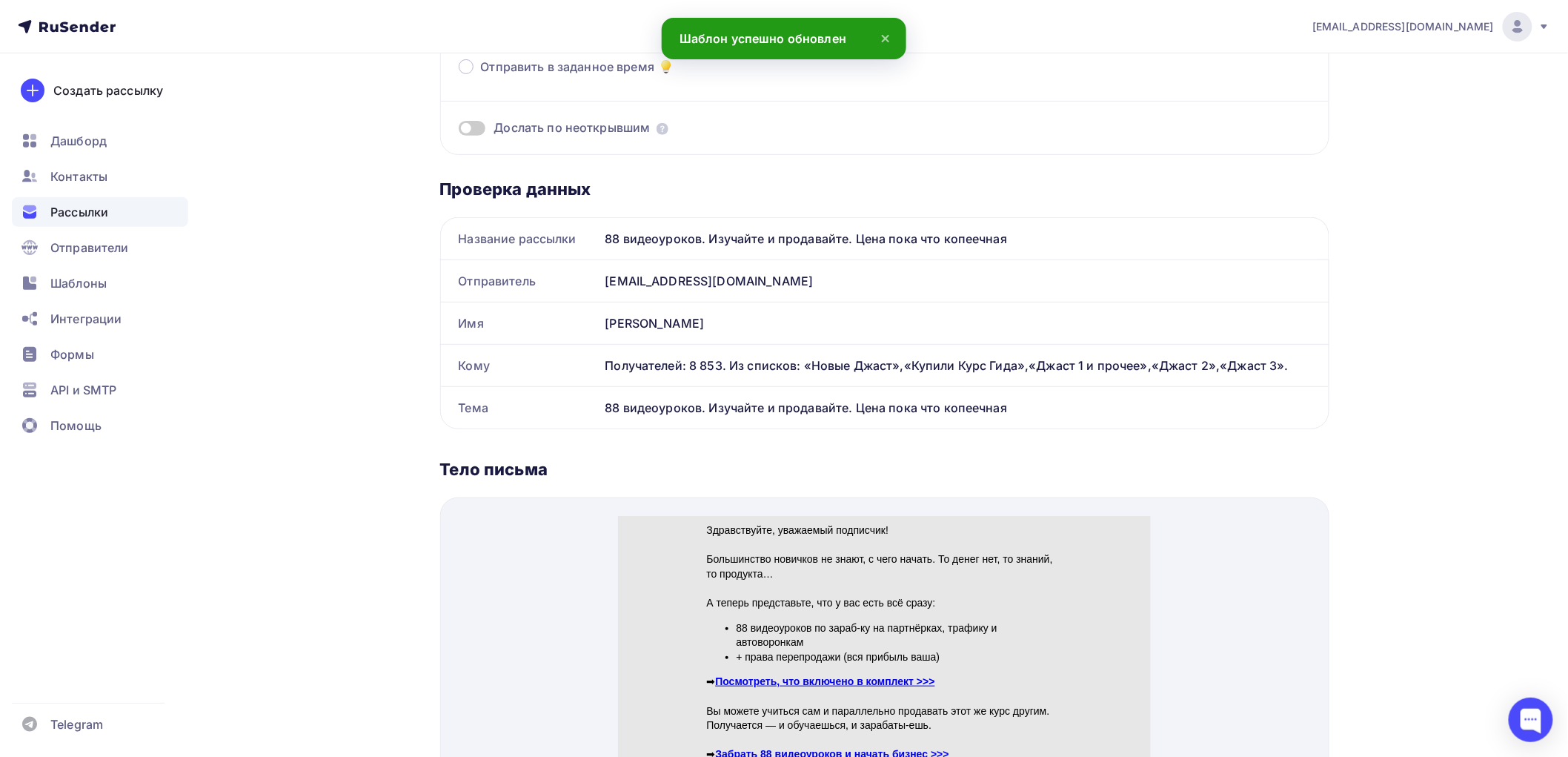
scroll to position [329, 0]
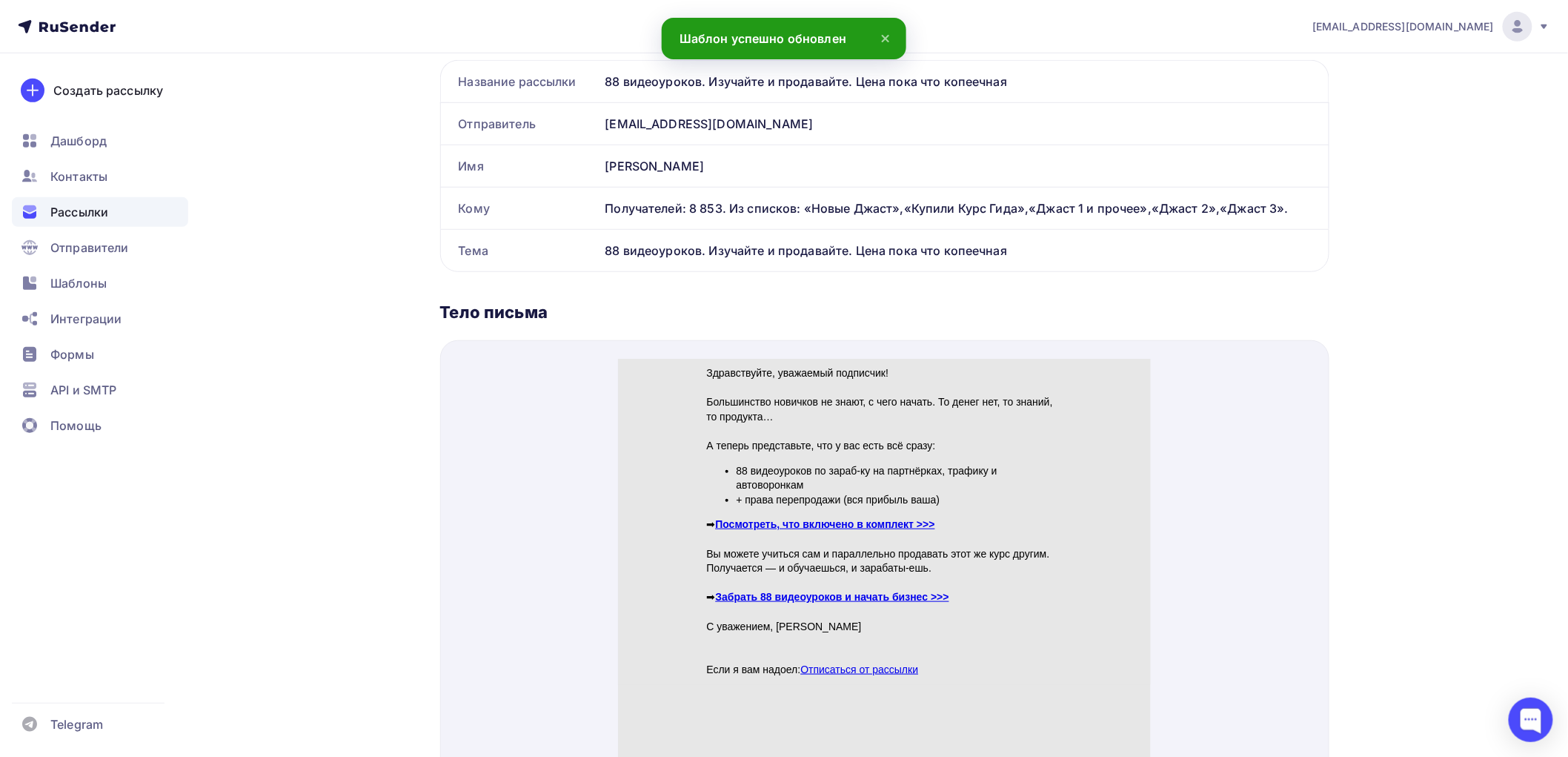
click at [818, 510] on link "Посмотреть, что включено в комплект >>>" at bounding box center [824, 506] width 219 height 12
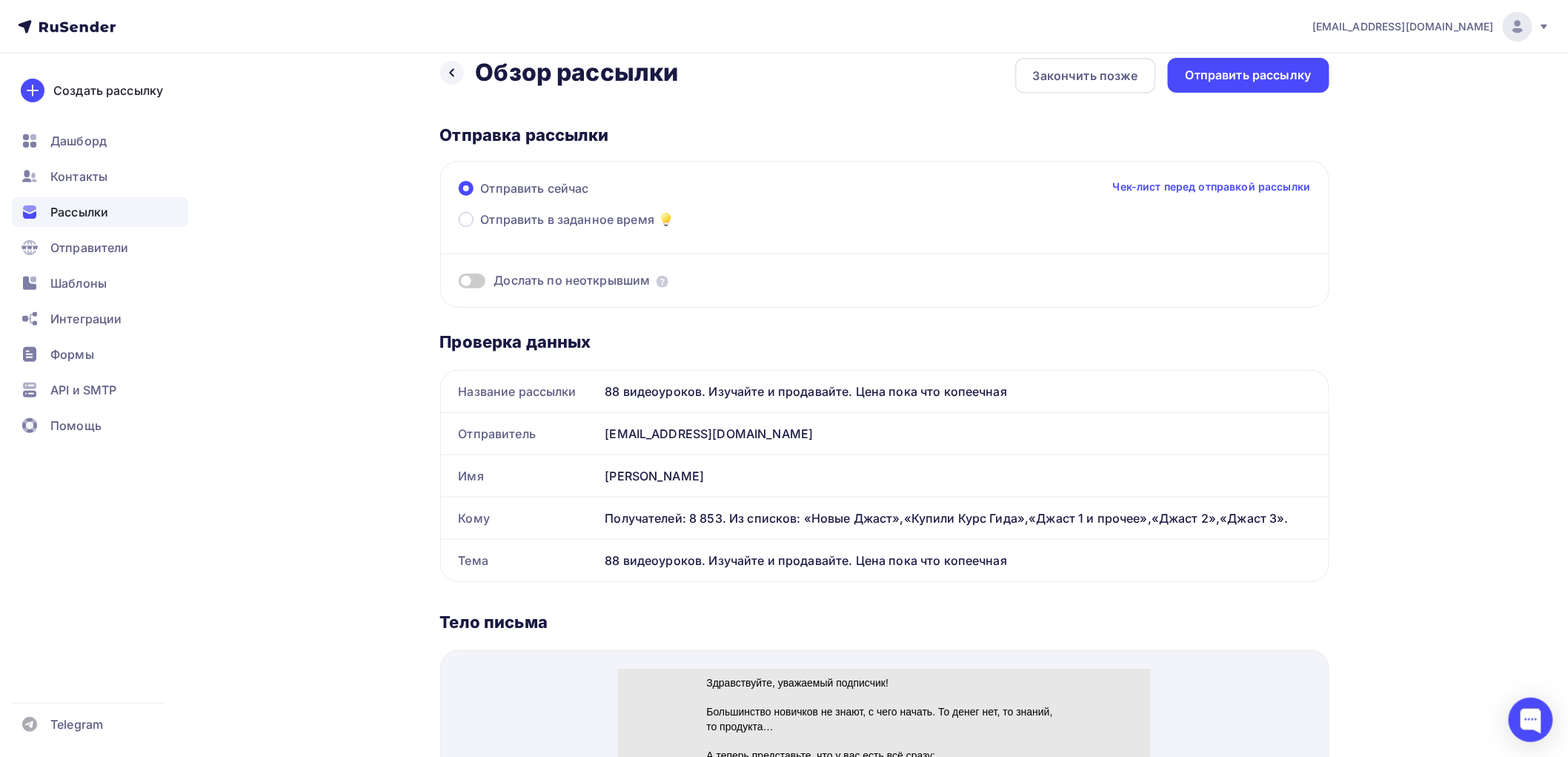
scroll to position [0, 0]
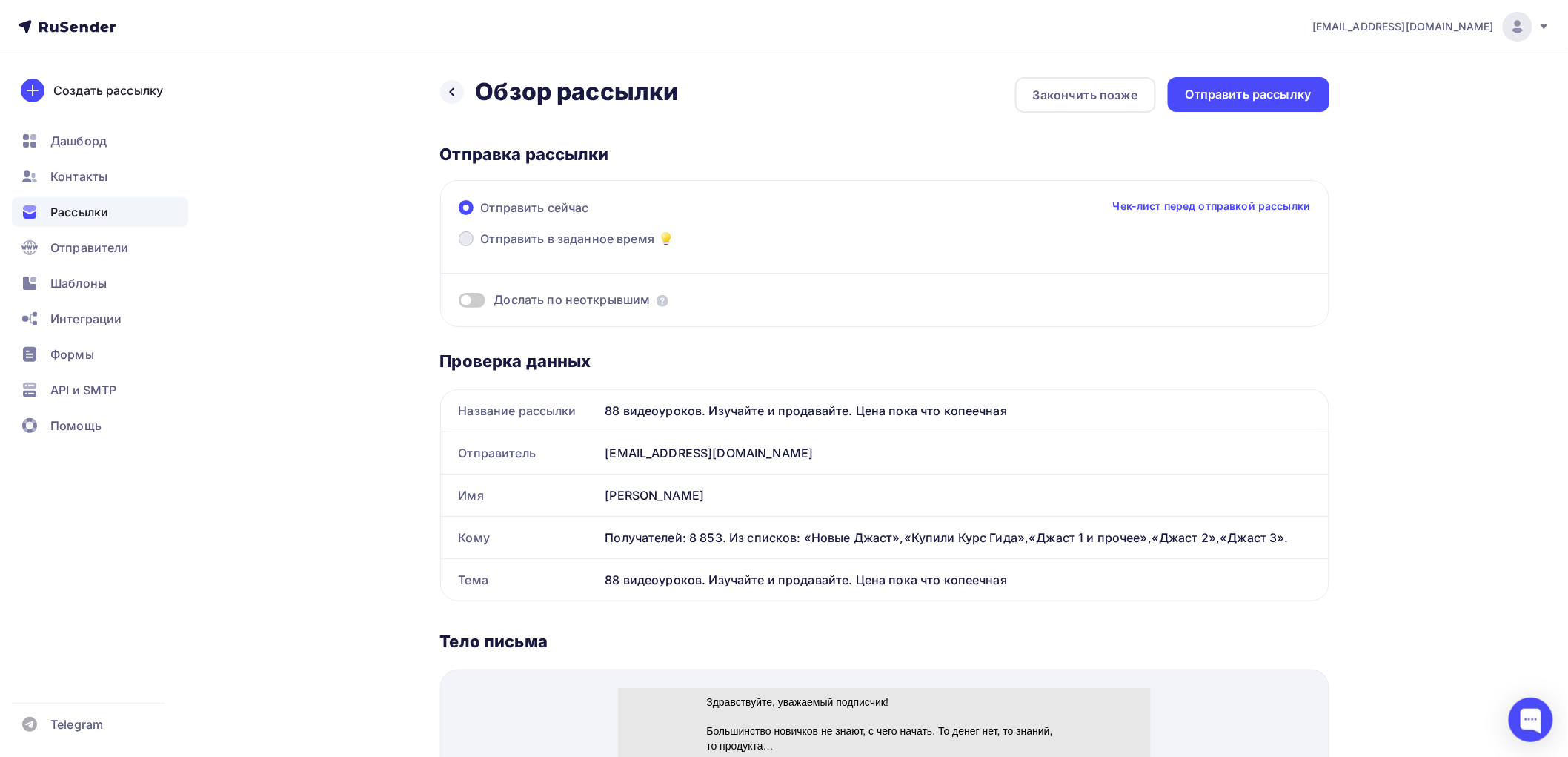
click at [465, 240] on span at bounding box center [466, 238] width 15 height 15
click at [481, 247] on input "Отправить в заданное время" at bounding box center [481, 247] width 0 height 0
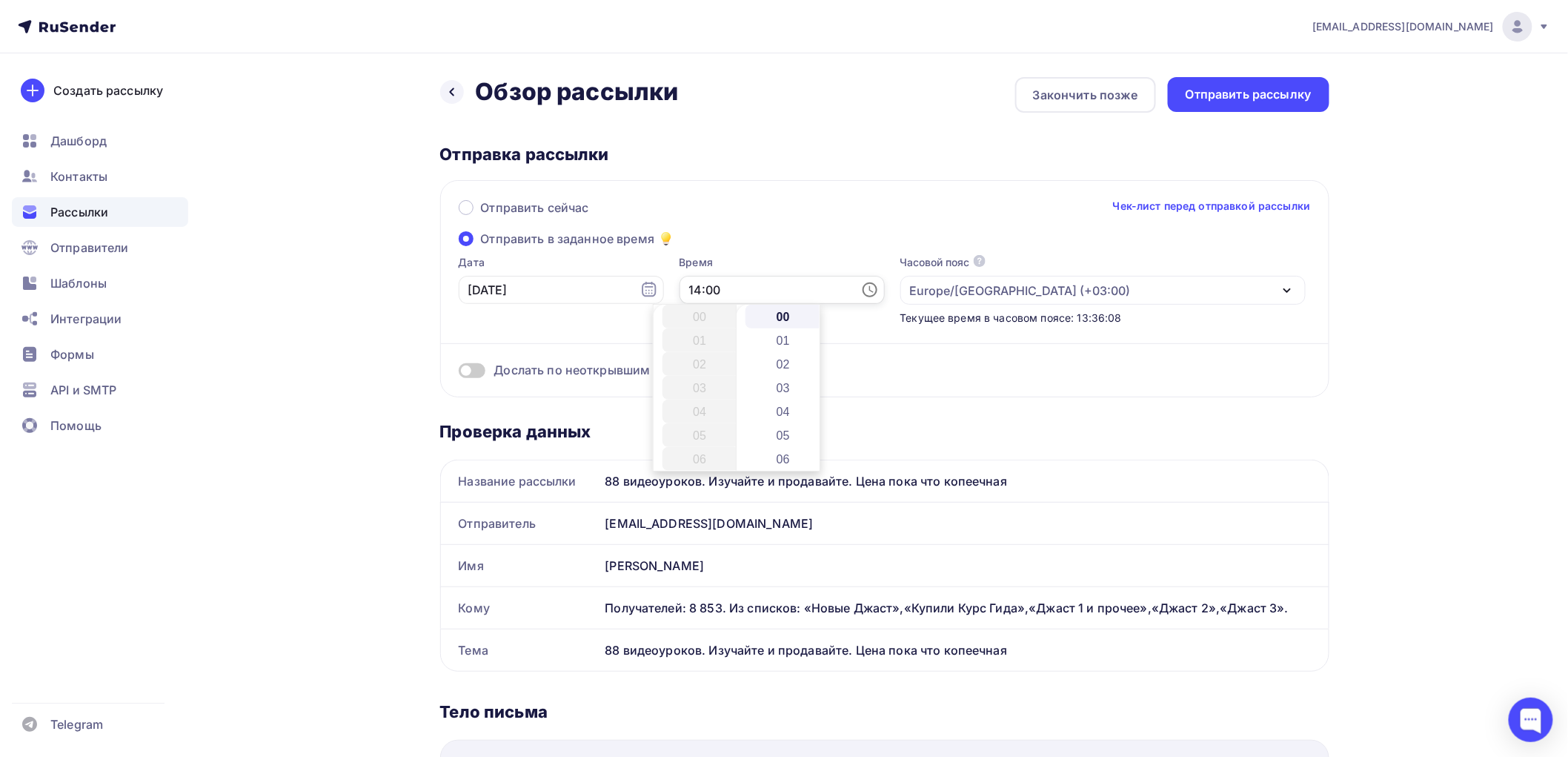
click at [682, 288] on input "14:00" at bounding box center [782, 290] width 205 height 28
click at [694, 401] on li "21" at bounding box center [701, 401] width 78 height 24
type input "21:00"
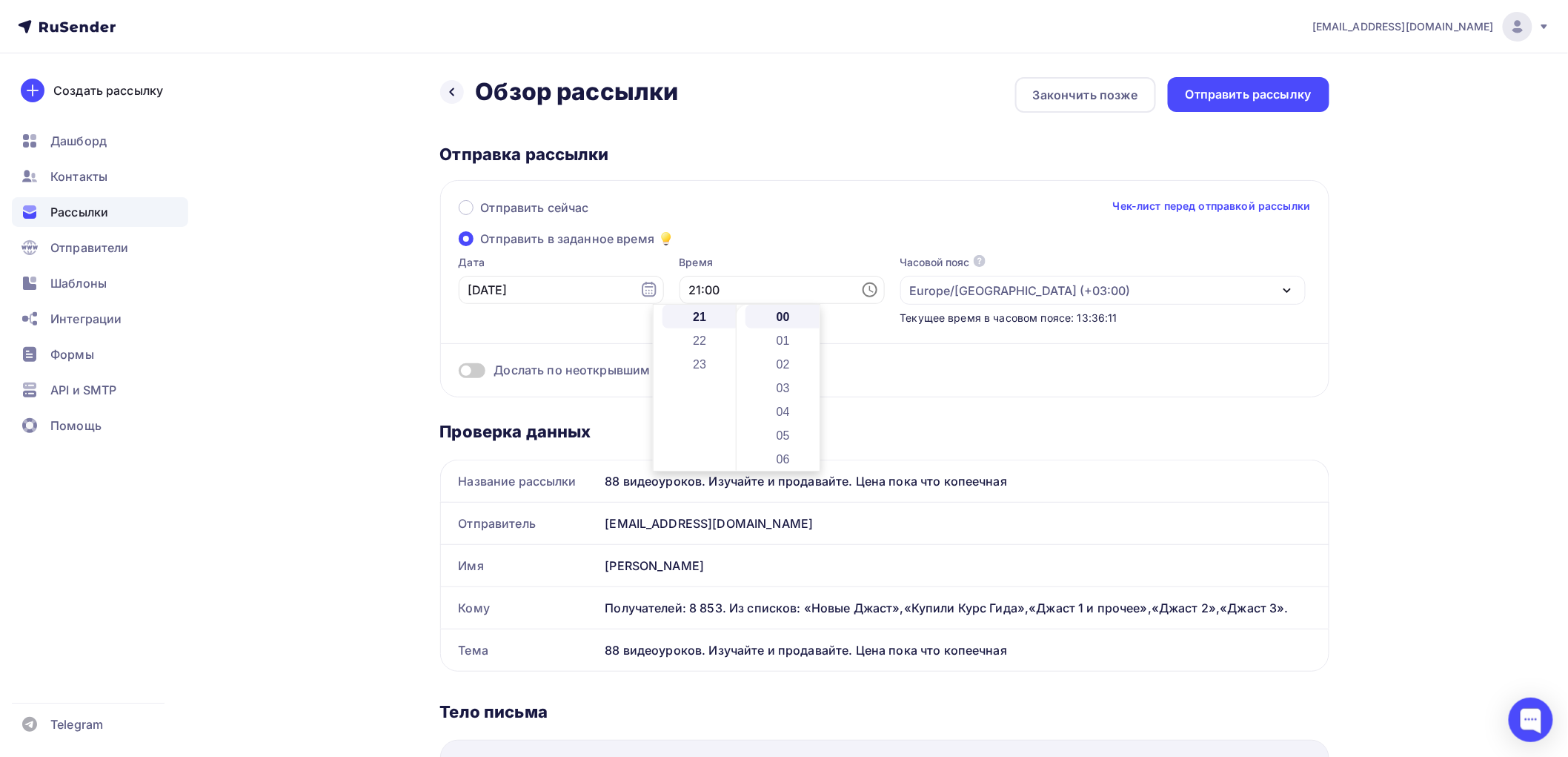
click at [900, 386] on div "Отправить сейчас Чек-лист перед отправкой рассылки Отправить в заданное время Д…" at bounding box center [885, 289] width 889 height 217
click at [482, 371] on span at bounding box center [472, 370] width 26 height 15
click at [459, 373] on input "checkbox" at bounding box center [459, 373] width 0 height 0
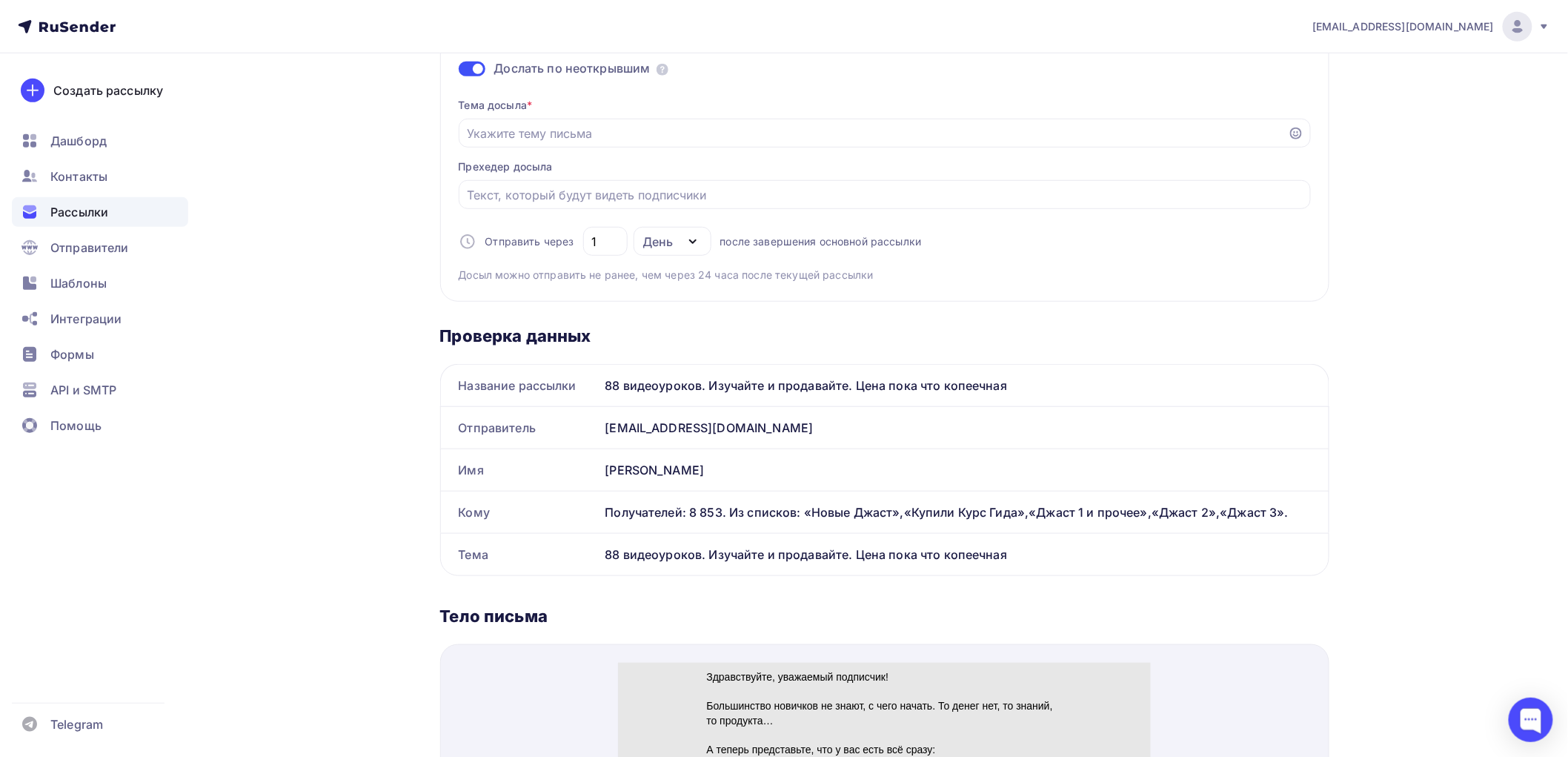
scroll to position [329, 0]
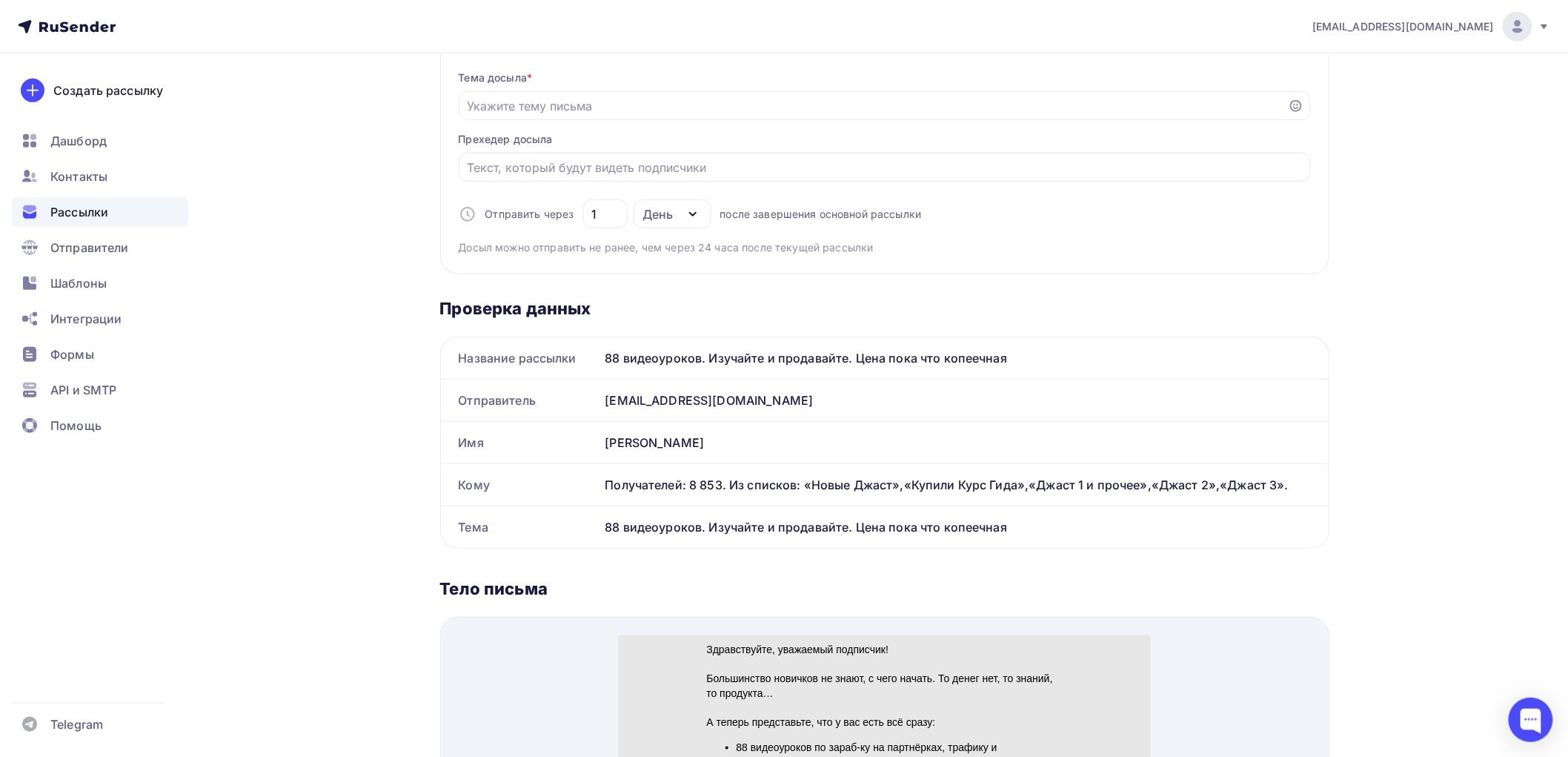
drag, startPoint x: 1010, startPoint y: 358, endPoint x: 605, endPoint y: 357, distance: 405.0
click at [605, 357] on div "88 видеоуроков. Изучайте и продавайте. Цена пока что копеечная" at bounding box center [964, 358] width 729 height 42
copy div "88 видеоуроков. Изучайте и продавайте. Цена пока что копеечная"
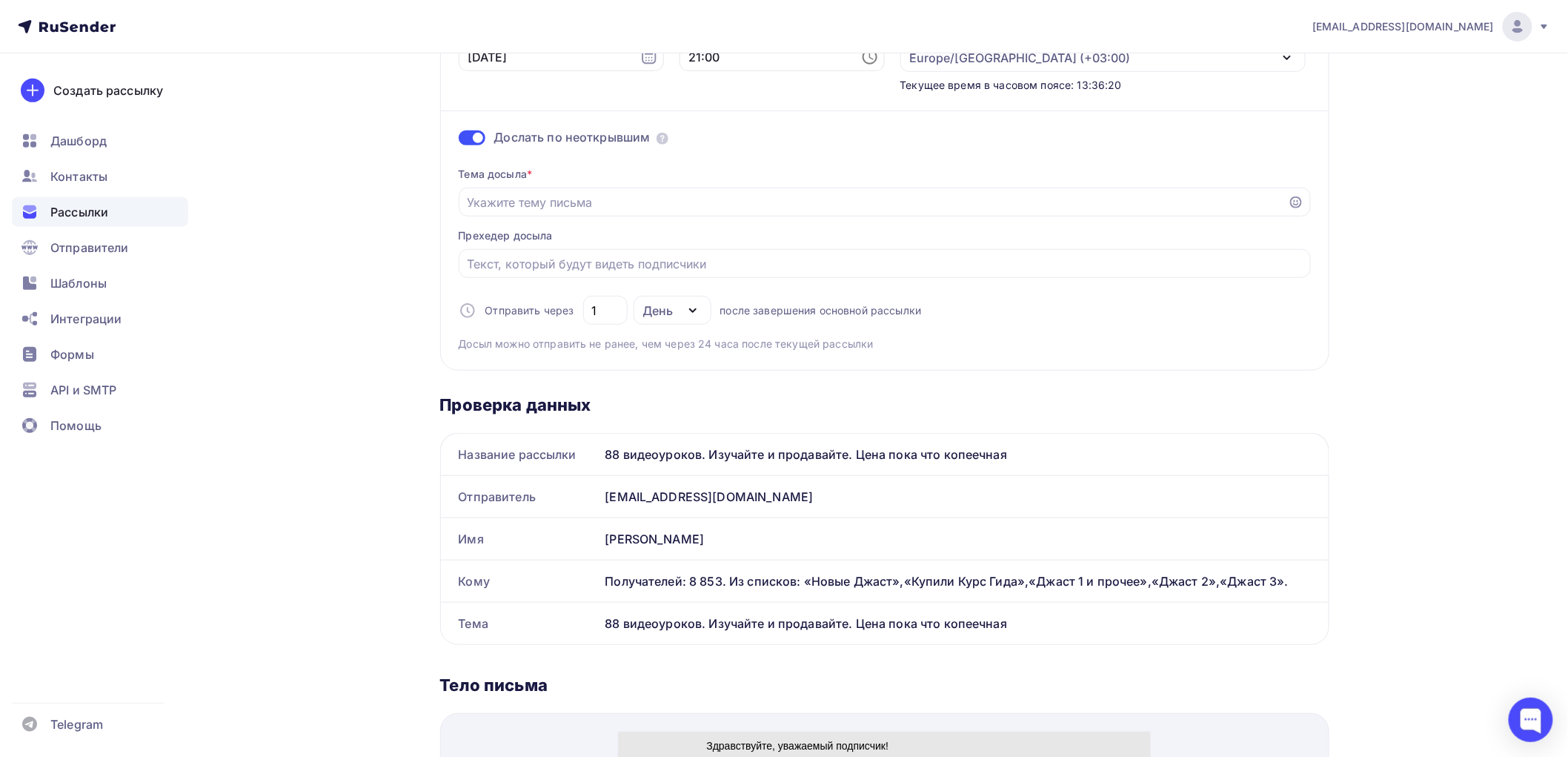
scroll to position [164, 0]
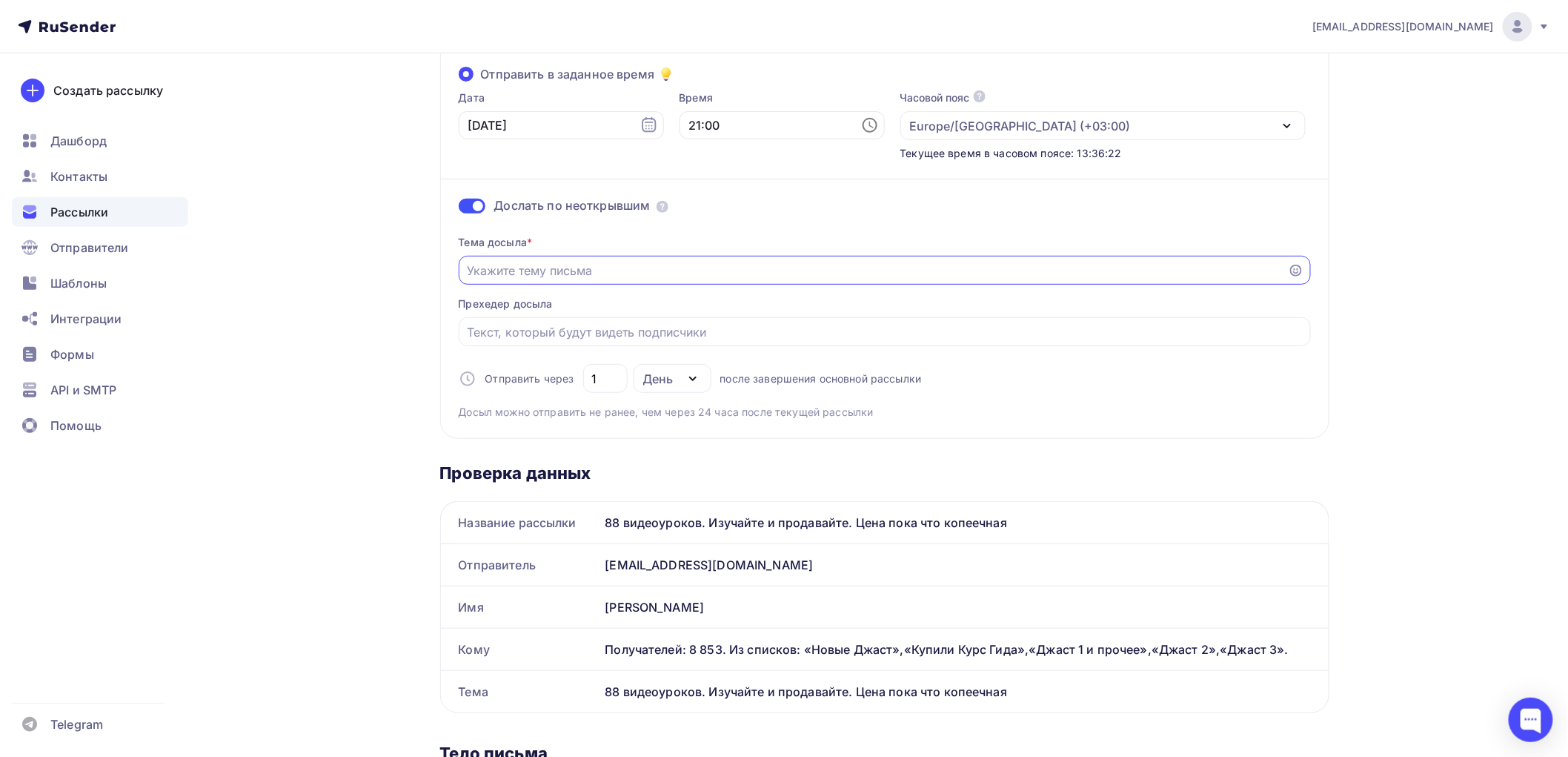
paste input "88 видеоуроков. Изучайте и продавайте. Цена пока что копеечная"
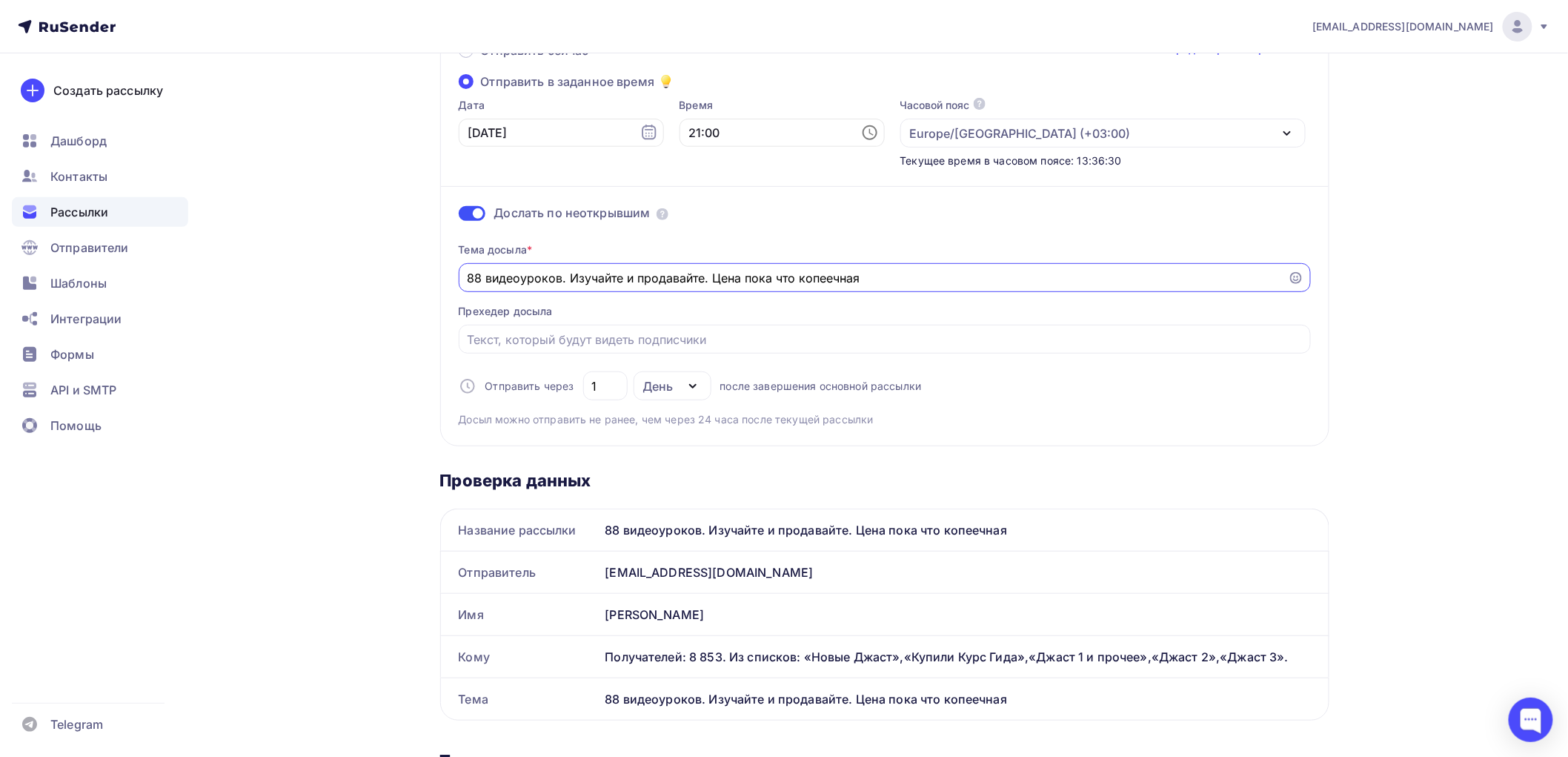
scroll to position [0, 0]
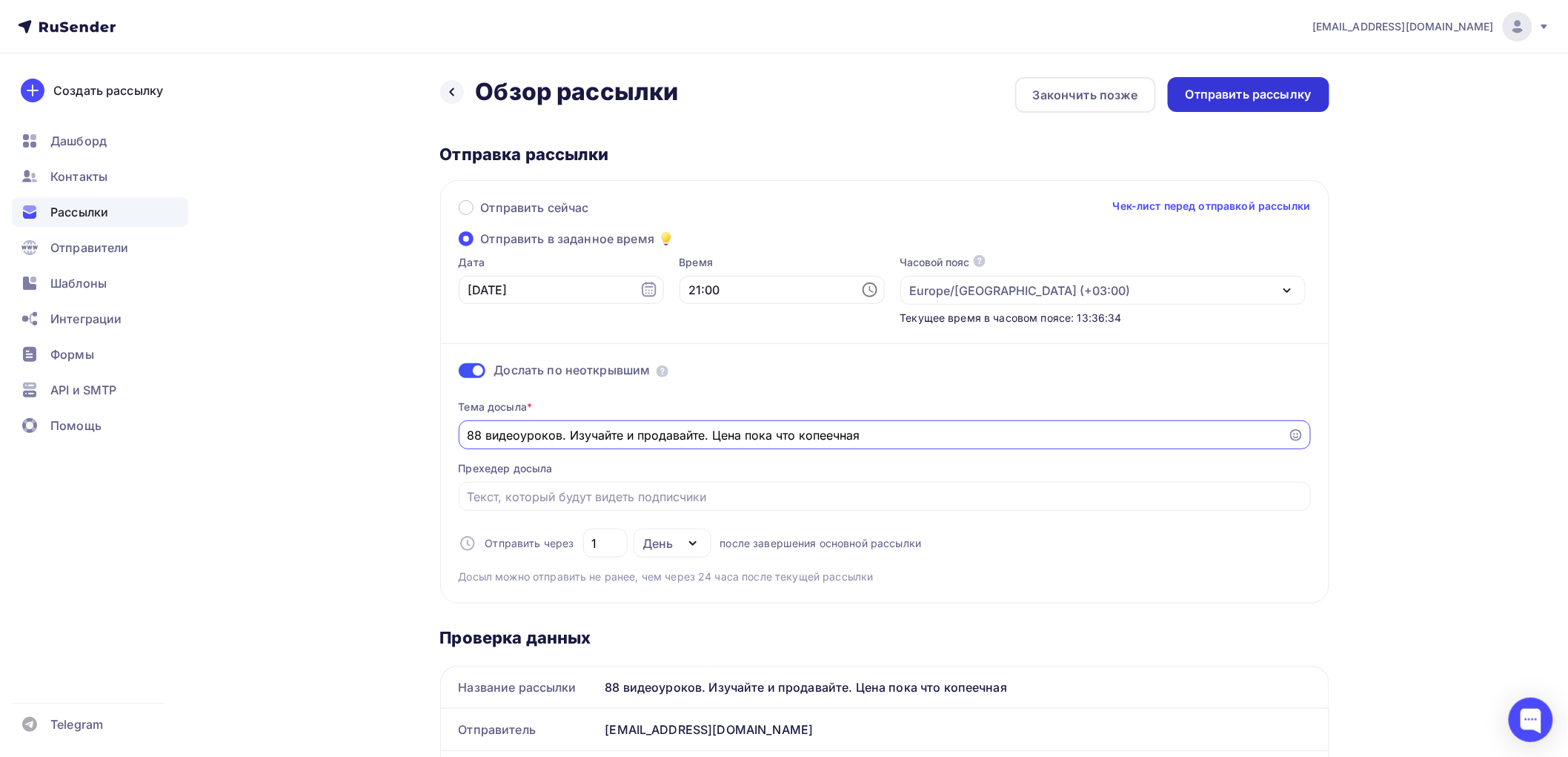
type input "88 видеоуроков. Изучайте и продавайте. Цена пока что копеечная"
click at [1235, 97] on div "Отправить рассылку" at bounding box center [1249, 95] width 126 height 17
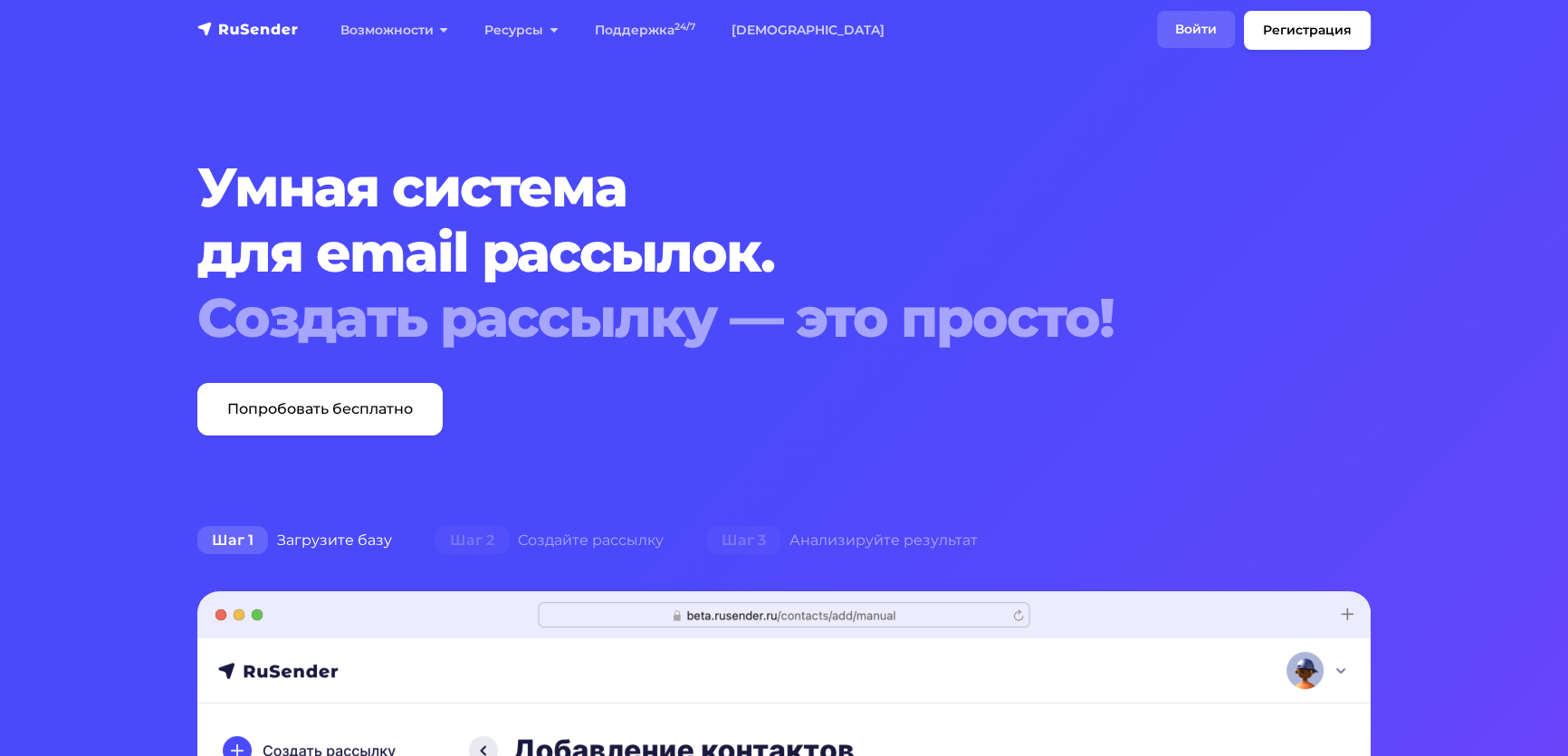
click at [1157, 41] on link "Войти" at bounding box center [1196, 28] width 78 height 37
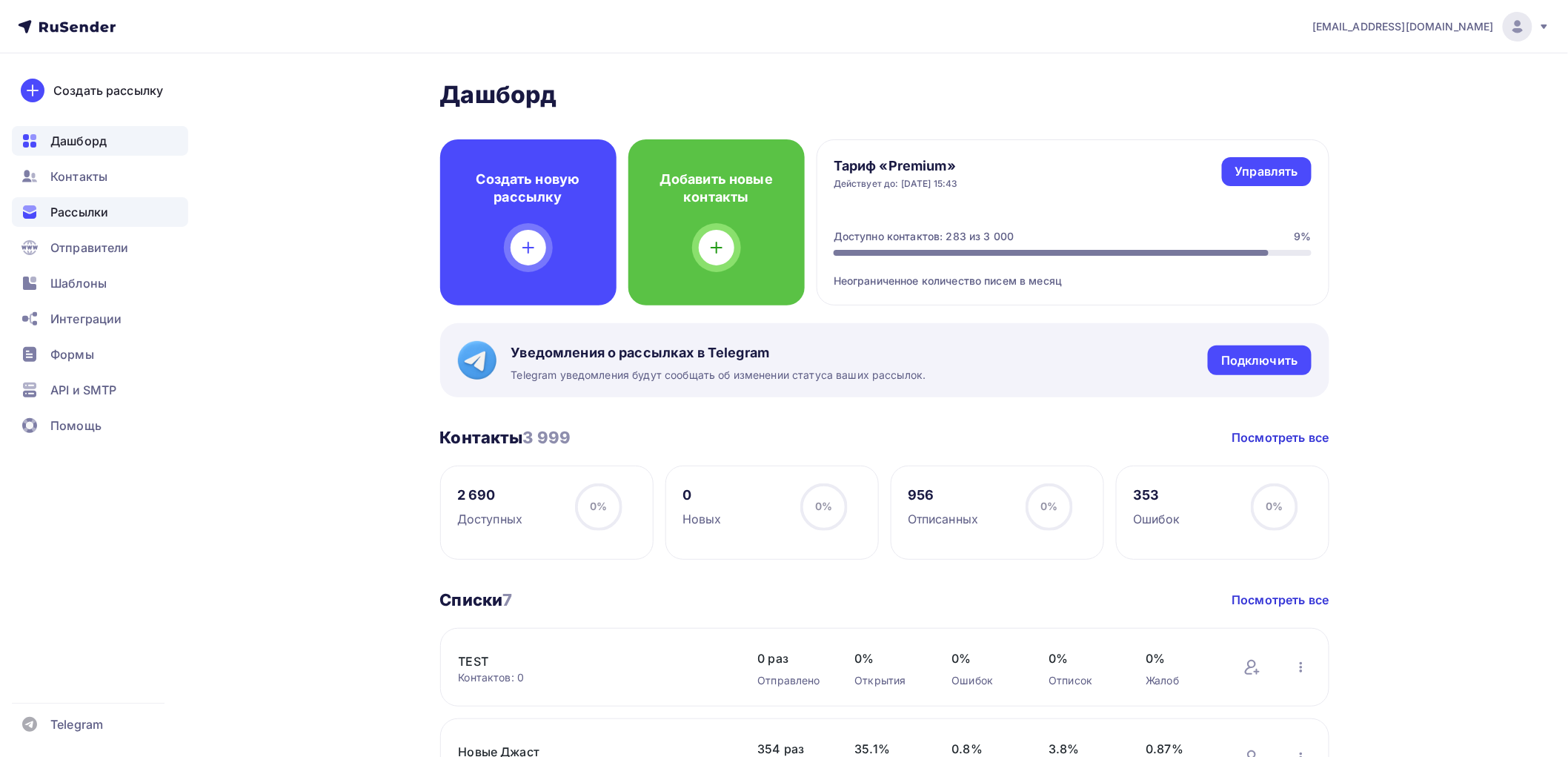
click at [91, 209] on span "Рассылки" at bounding box center [79, 212] width 58 height 18
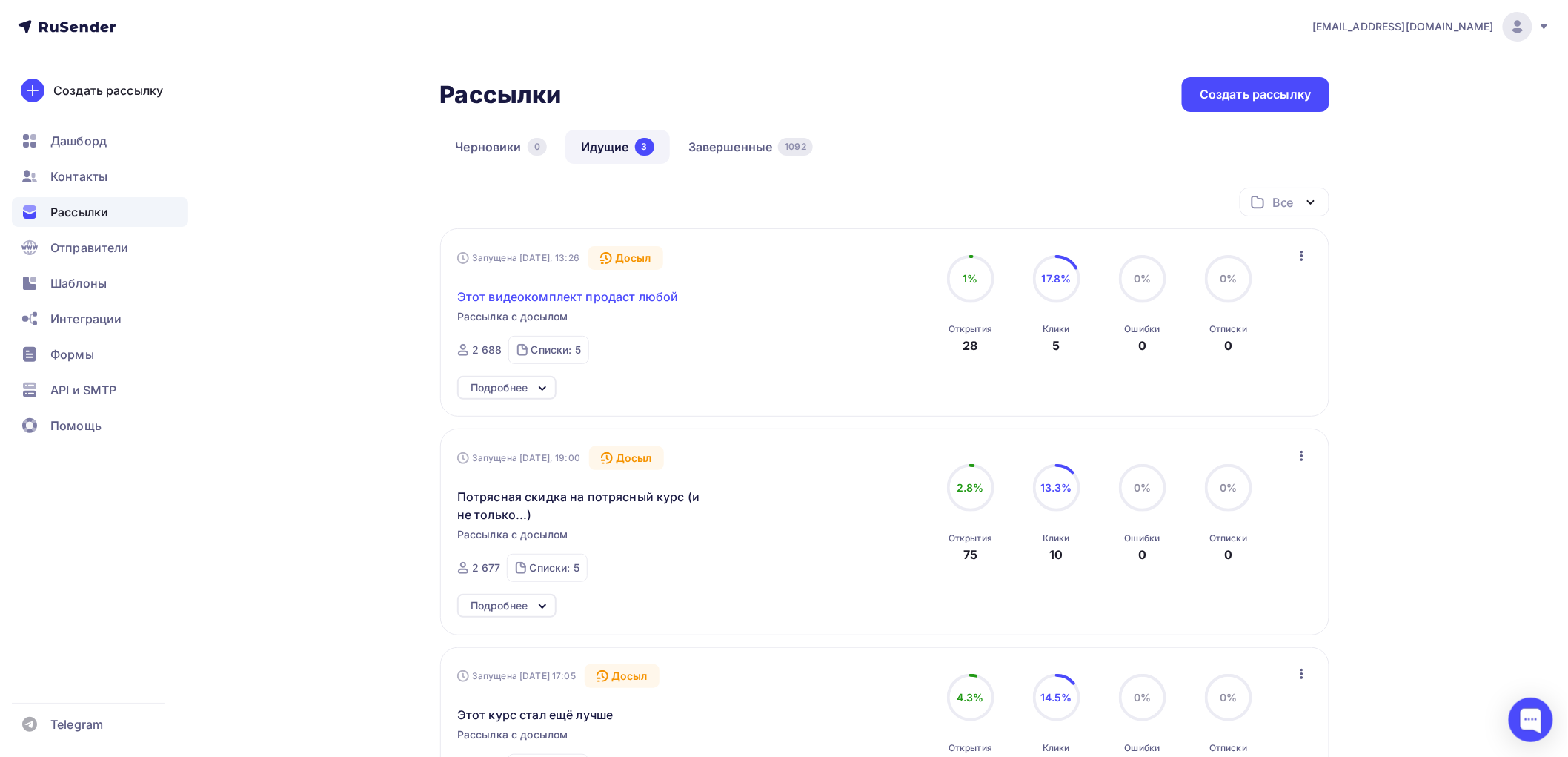
click at [636, 293] on span "Этот видеокомплект продаст любой" at bounding box center [568, 296] width 221 height 18
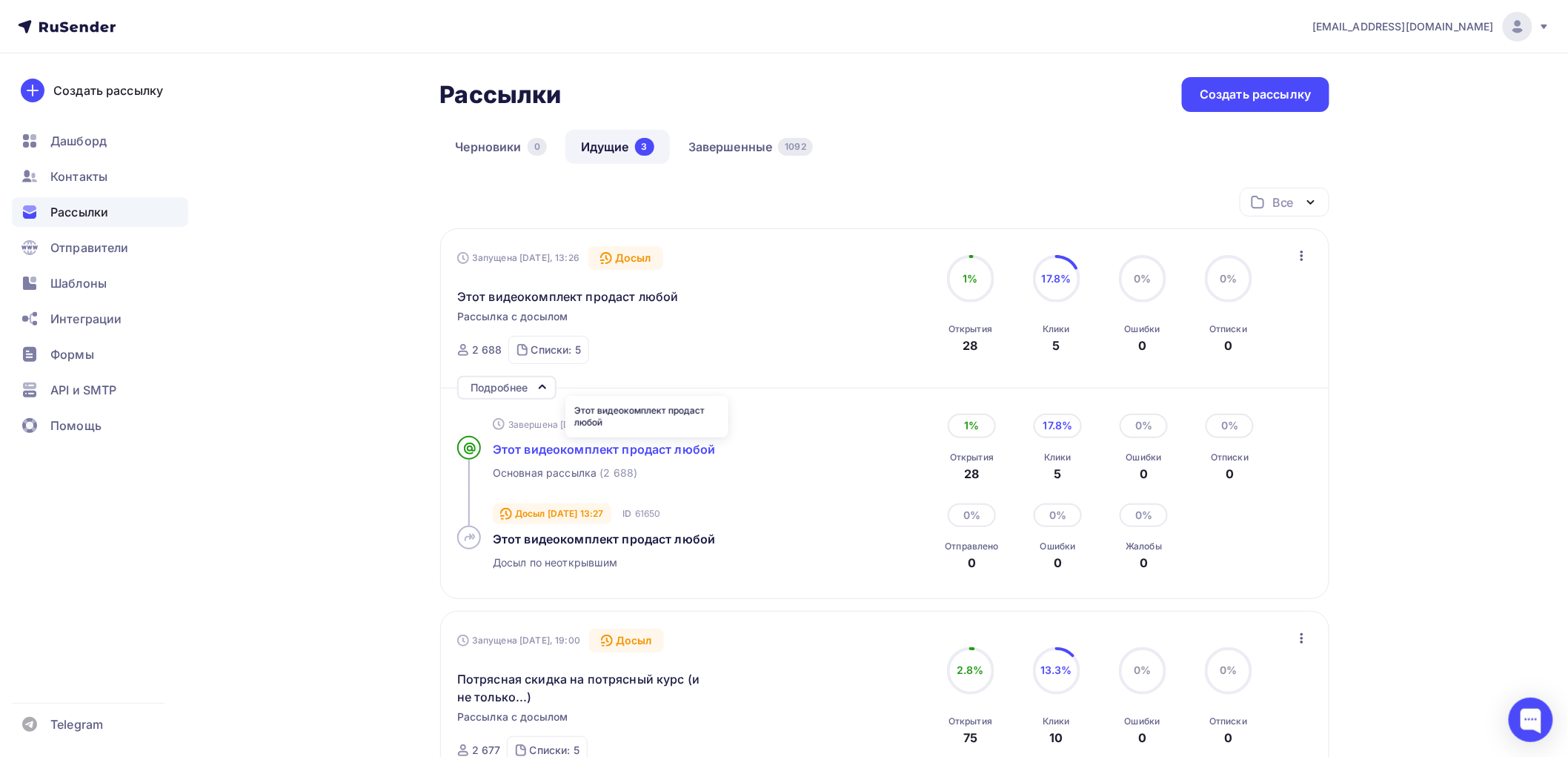
click at [578, 448] on span "Этот видеокомплект продаст любой" at bounding box center [604, 449] width 223 height 15
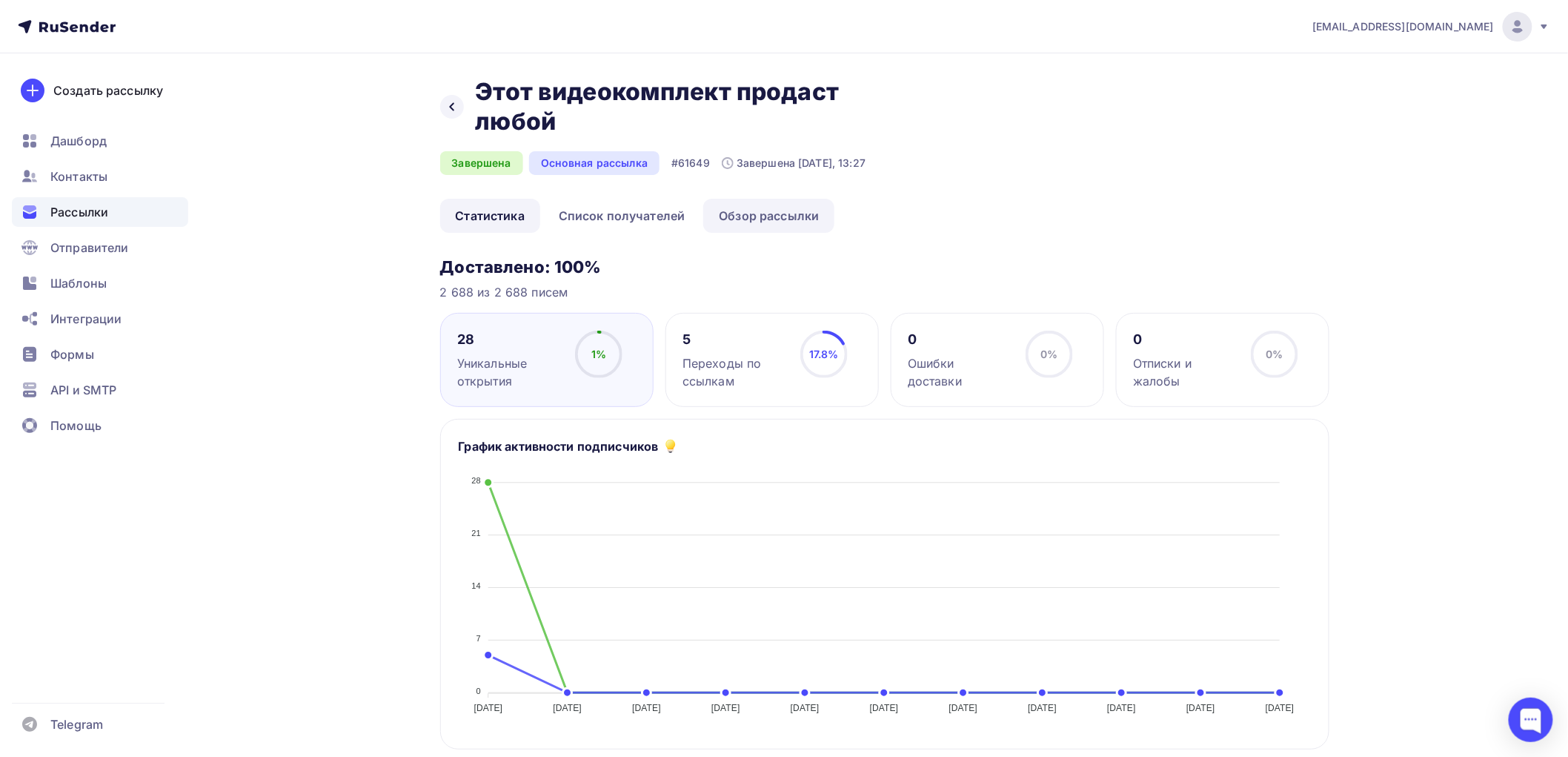
click at [754, 213] on link "Обзор рассылки" at bounding box center [768, 216] width 131 height 34
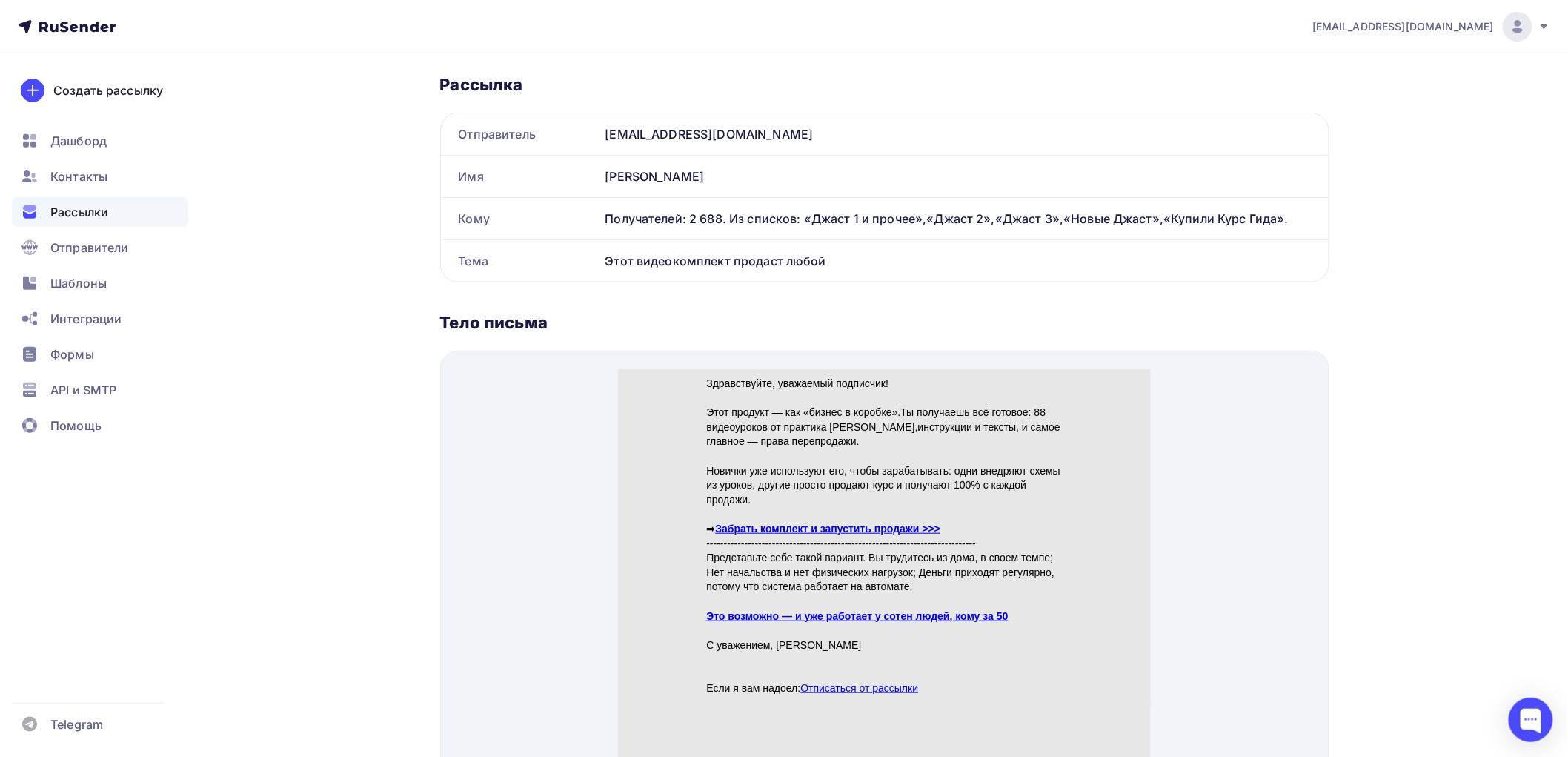
scroll to position [247, 0]
